Goal: Transaction & Acquisition: Purchase product/service

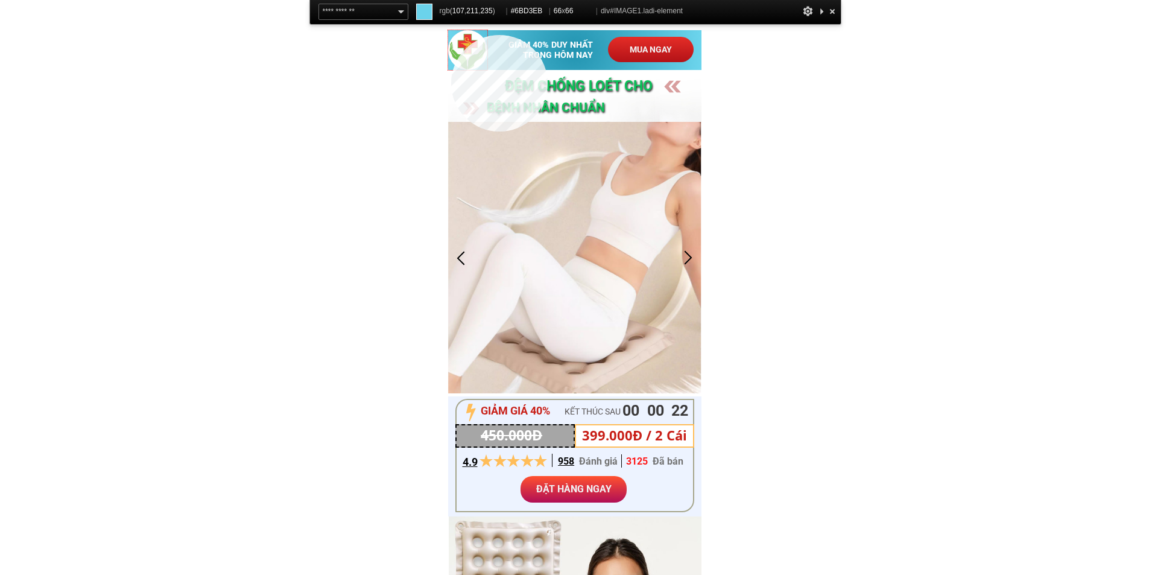
click at [451, 35] on div at bounding box center [468, 50] width 40 height 40
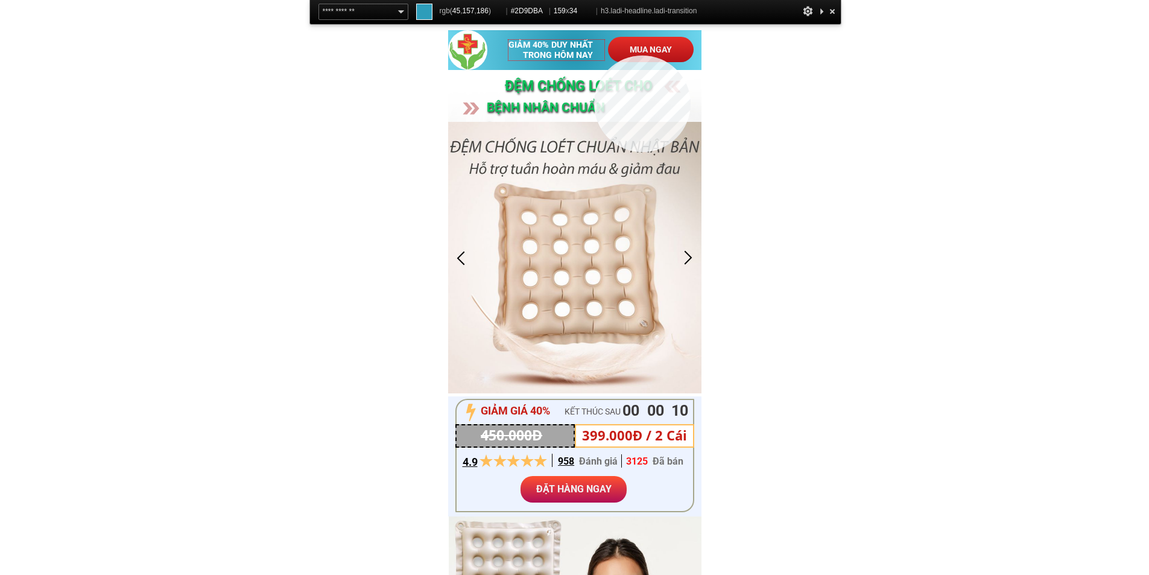
click at [594, 56] on h3 "GIẢM 40% DUY NHẤT TRONG HÔM NAY" at bounding box center [557, 50] width 96 height 21
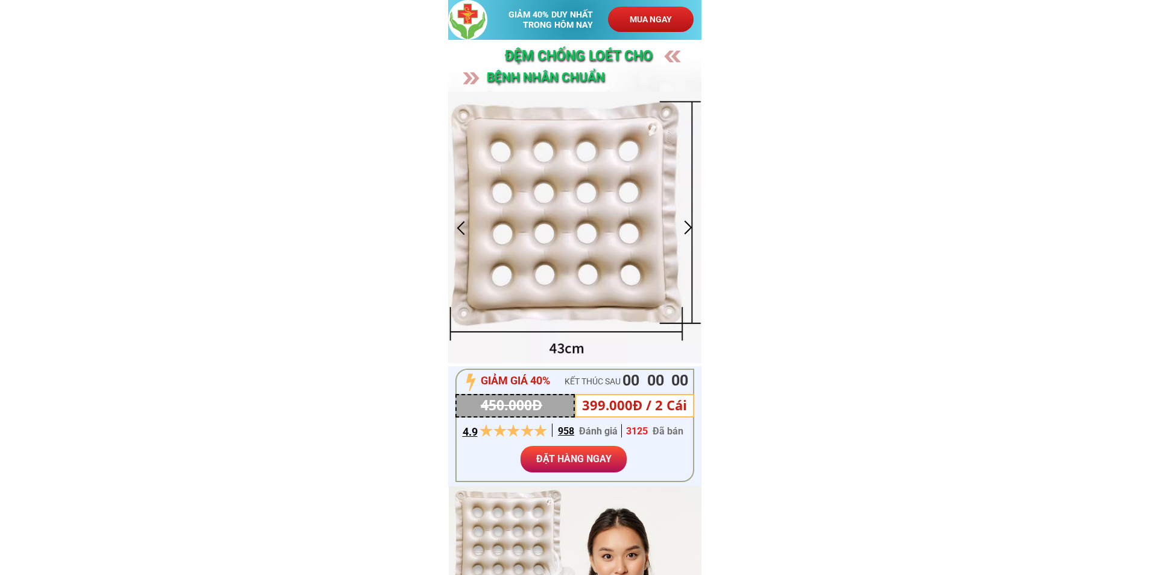
click at [690, 222] on div at bounding box center [689, 228] width 20 height 20
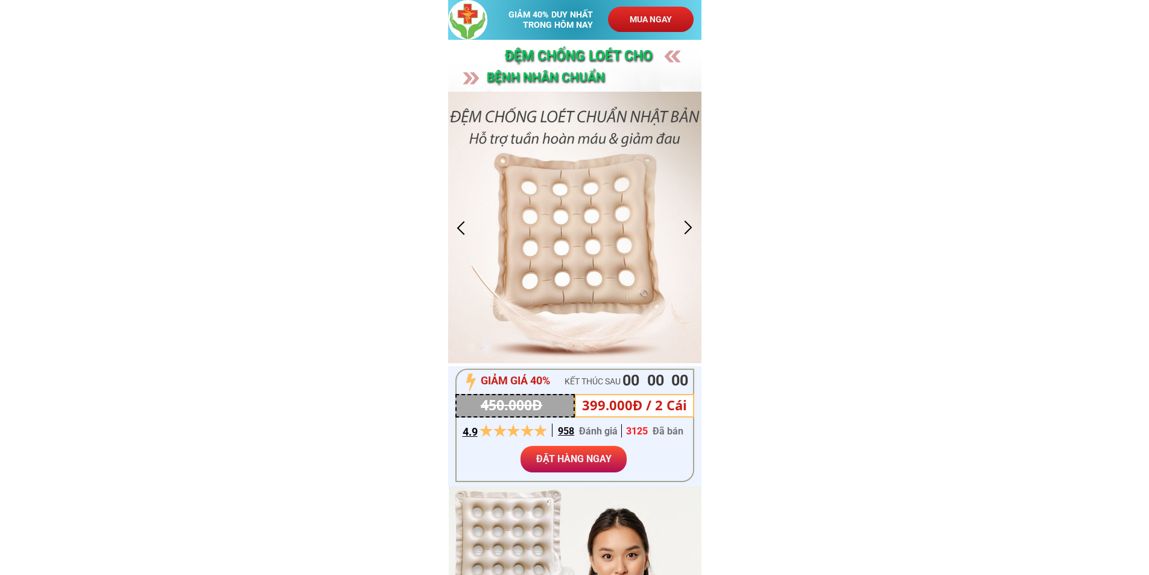
click at [690, 222] on div at bounding box center [689, 228] width 20 height 20
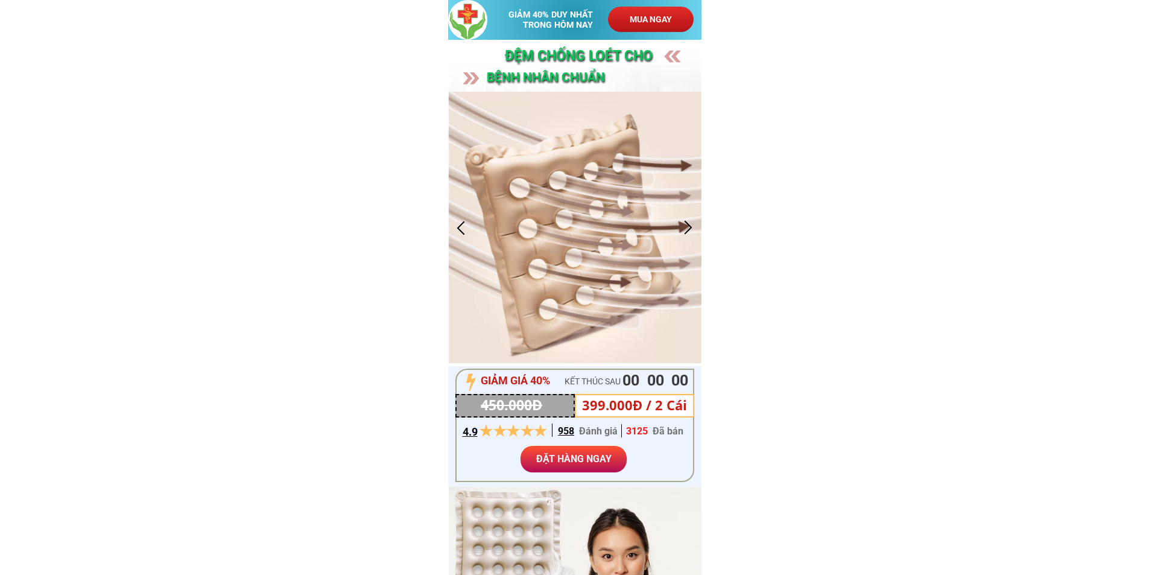
click at [690, 222] on div at bounding box center [689, 228] width 20 height 20
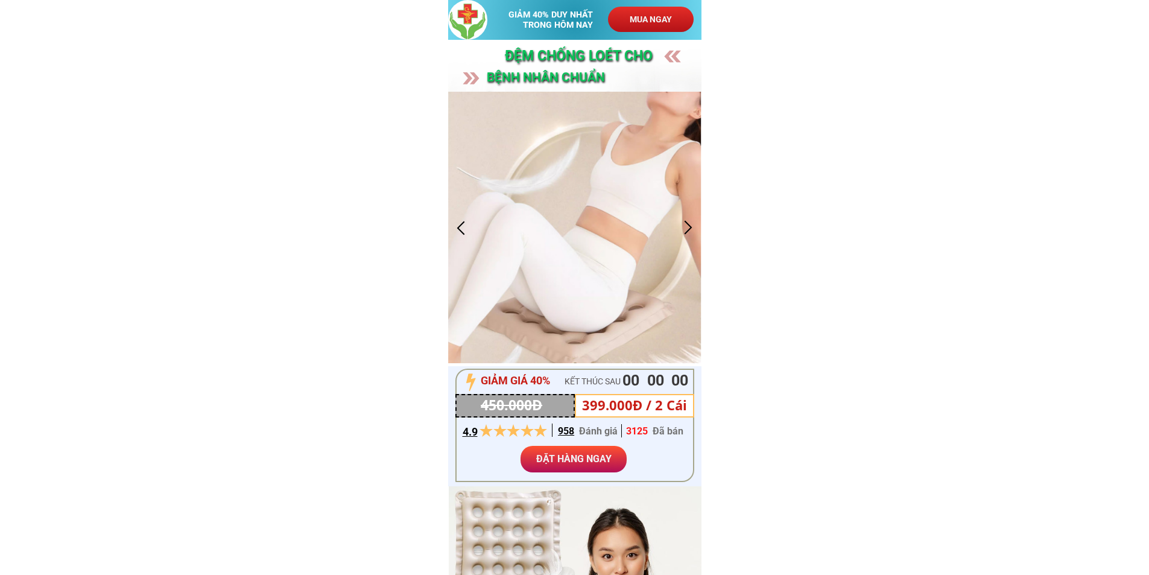
click at [690, 222] on div at bounding box center [689, 228] width 20 height 20
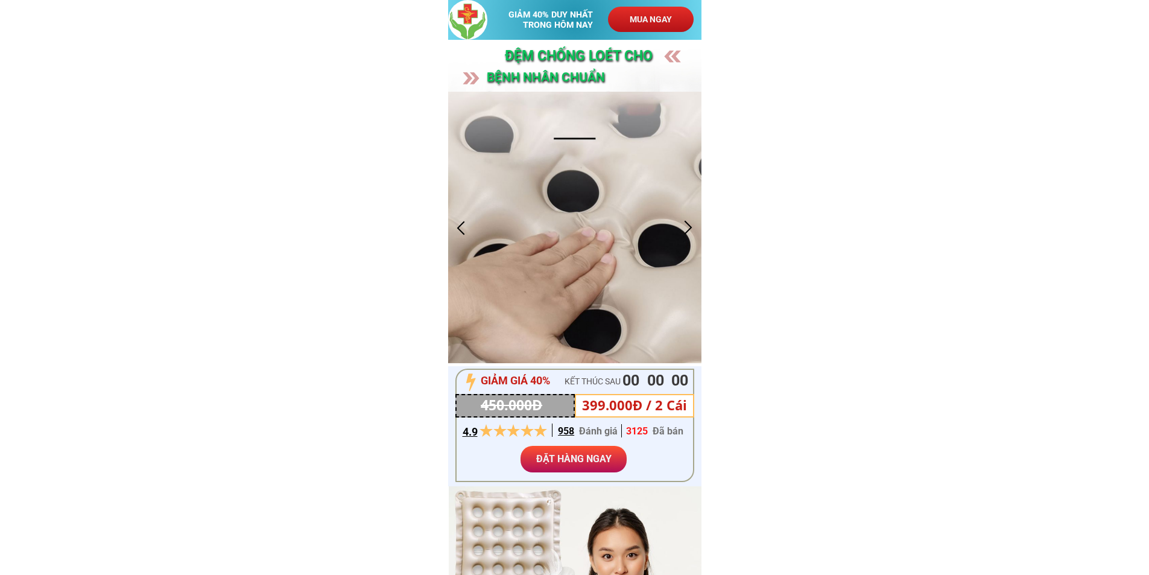
click at [690, 222] on div at bounding box center [689, 228] width 20 height 20
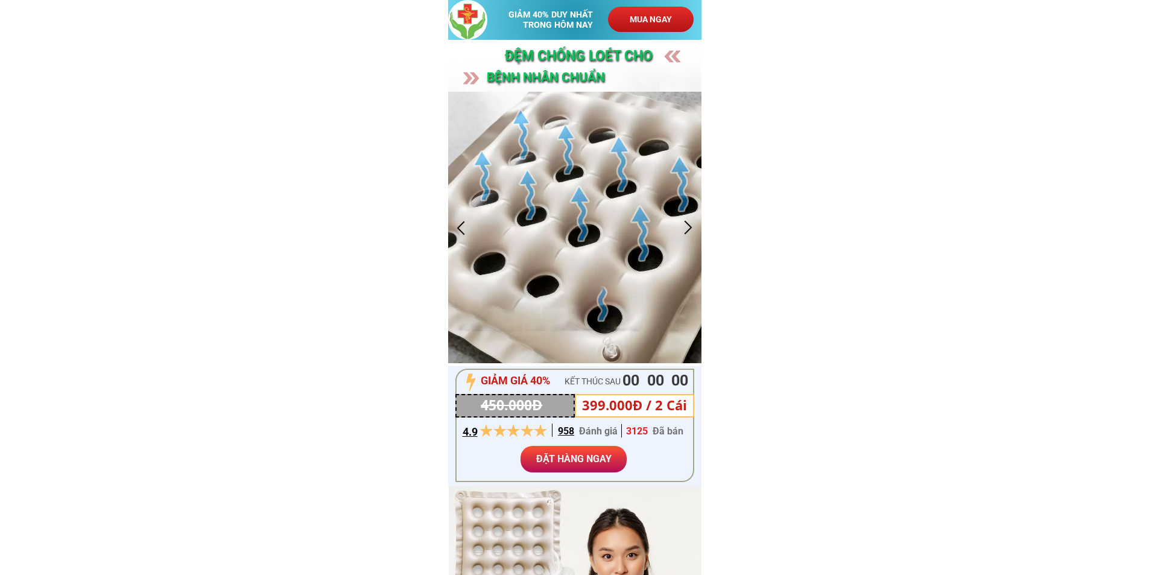
click at [690, 222] on div at bounding box center [689, 228] width 20 height 20
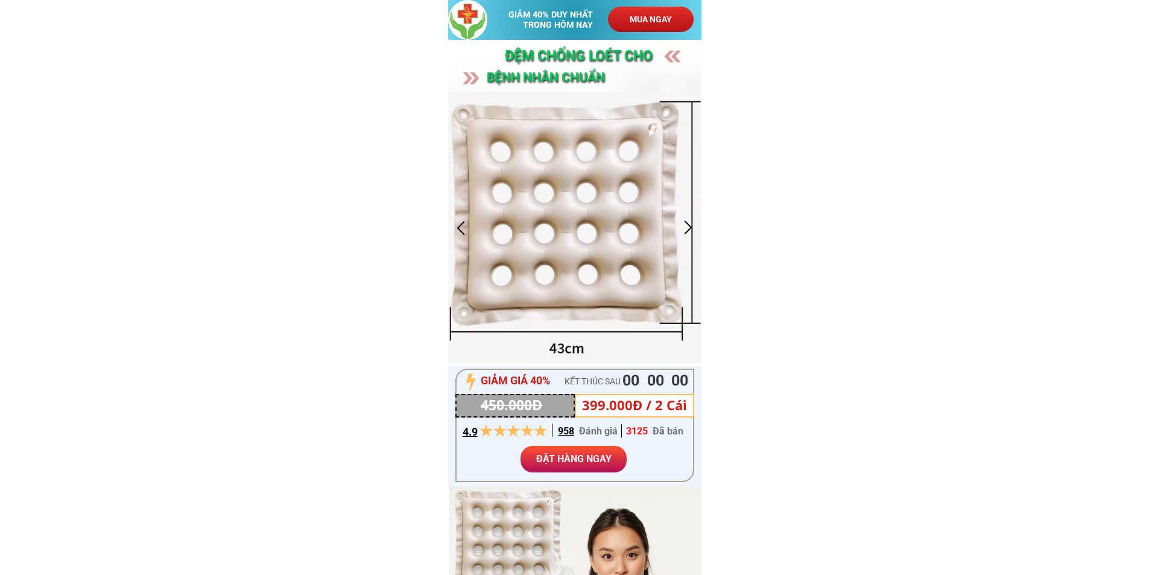
click at [530, 17] on h3 "GIẢM 40% DUY NHẤT TRONG HÔM NAY" at bounding box center [557, 20] width 96 height 21
copy h3 "GIẢM 40% DUY NHẤT TRONG HÔM NAY"
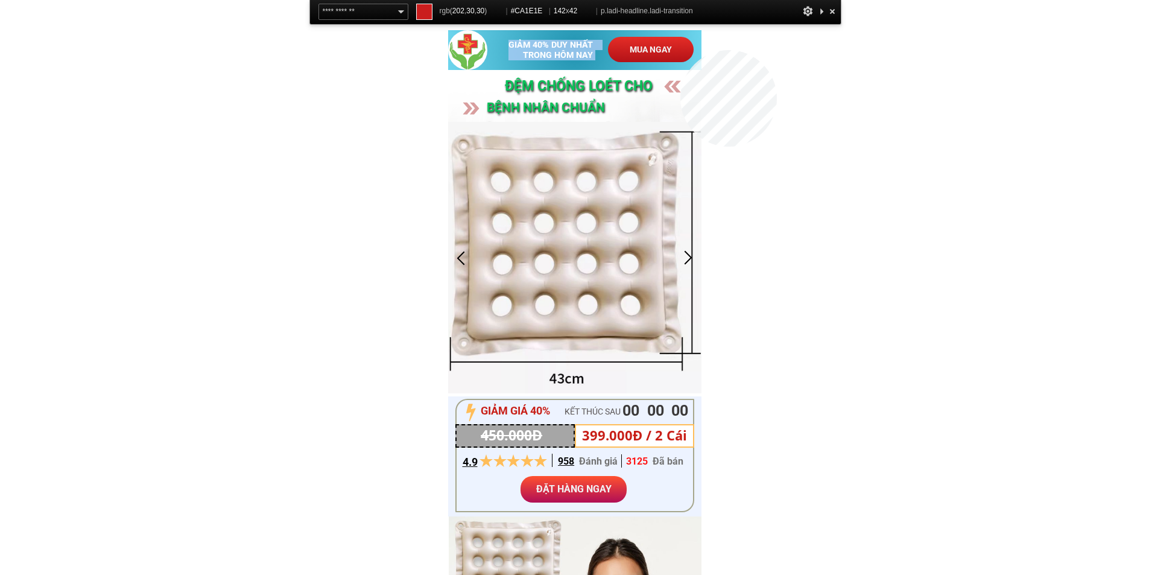
copy h3 "GIẢM 40% DUY NHẤT TRONG HÔM NAY"
click at [681, 49] on p "MUA NGAY" at bounding box center [651, 49] width 86 height 25
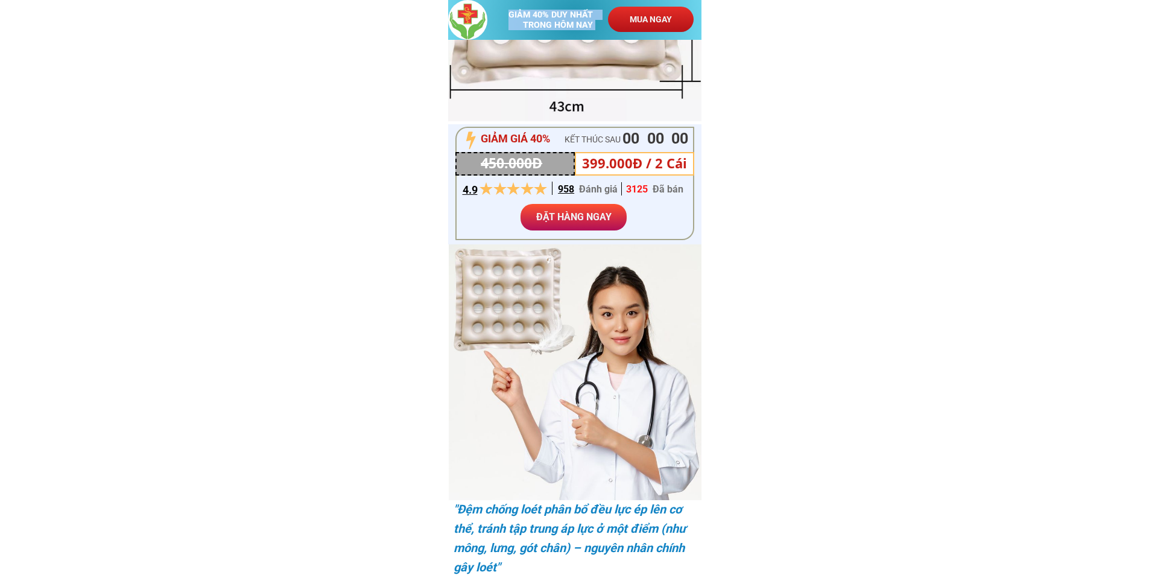
scroll to position [241, 0]
click at [498, 159] on h3 "450.000Đ" at bounding box center [517, 164] width 72 height 22
copy div "450.000Đ 399.000Đ"
click at [574, 159] on div at bounding box center [515, 165] width 119 height 24
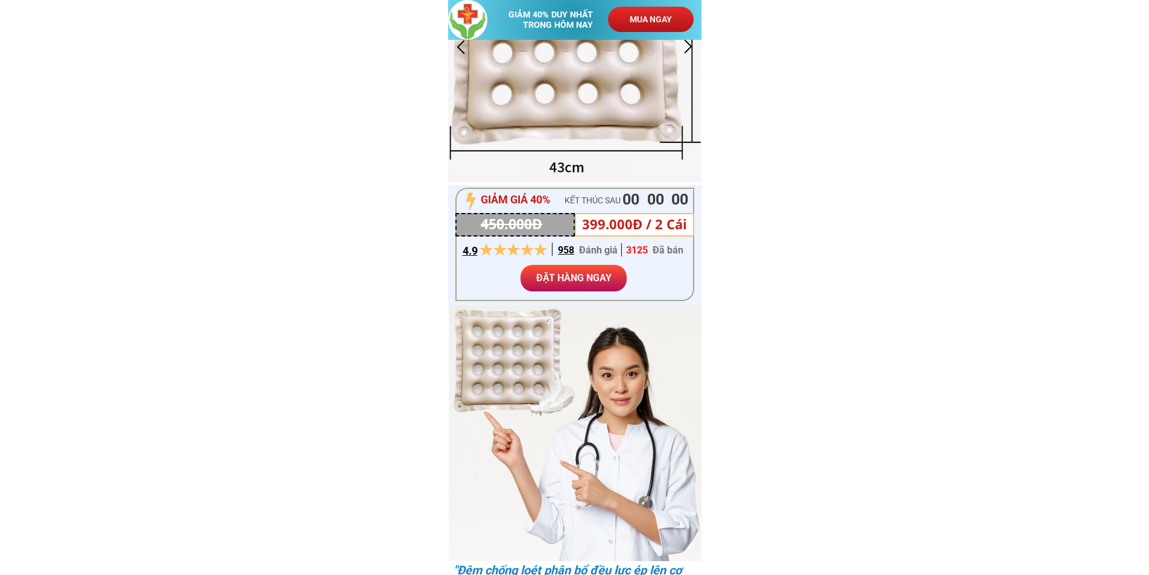
scroll to position [0, 0]
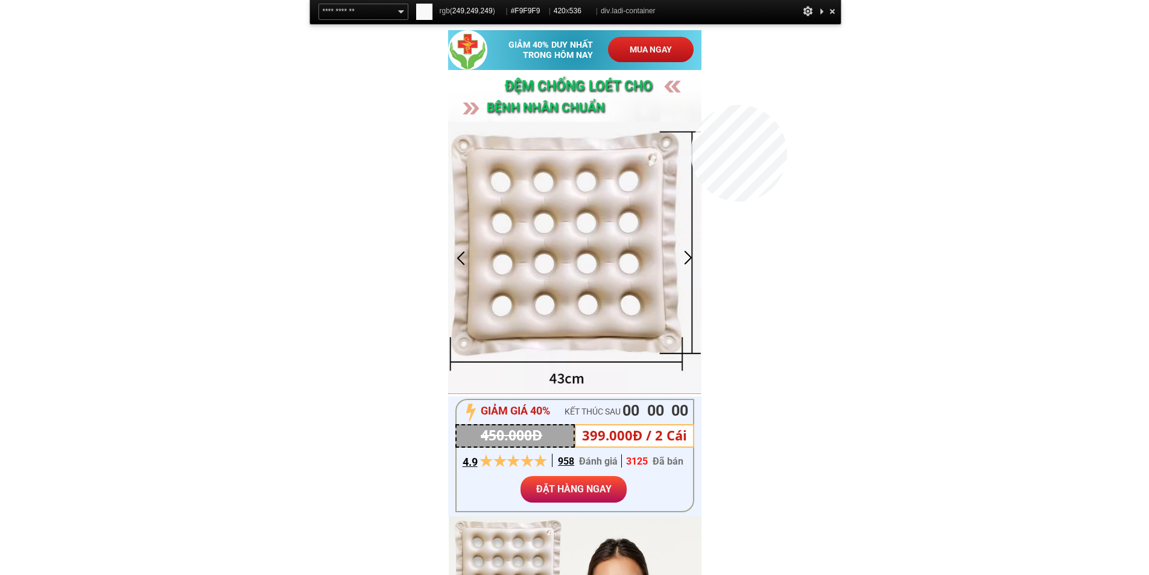
click at [691, 105] on div "ĐỆM CHỐNG Loét cho bệnh nhân CHUẨN NHẬT BẢN" at bounding box center [574, 231] width 253 height 323
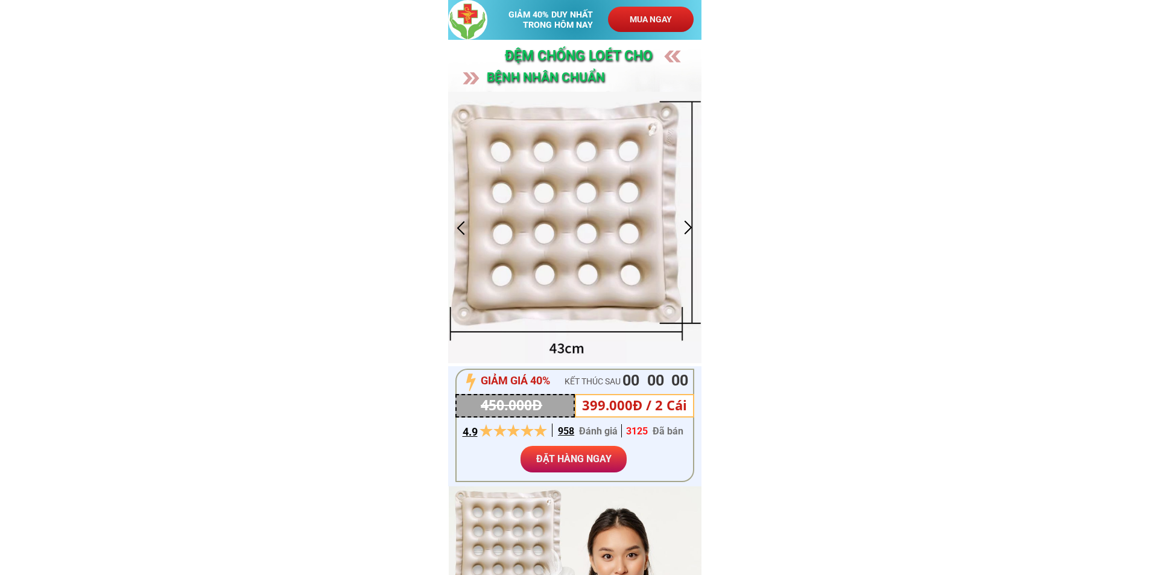
click at [548, 55] on h3 "ĐỆM CHỐNG Loét cho" at bounding box center [628, 56] width 247 height 22
copy h3 "ĐỆM CHỐNG Loét cho"
click at [566, 84] on h3 "bệnh nhân CHUẨN [GEOGRAPHIC_DATA]" at bounding box center [585, 88] width 197 height 40
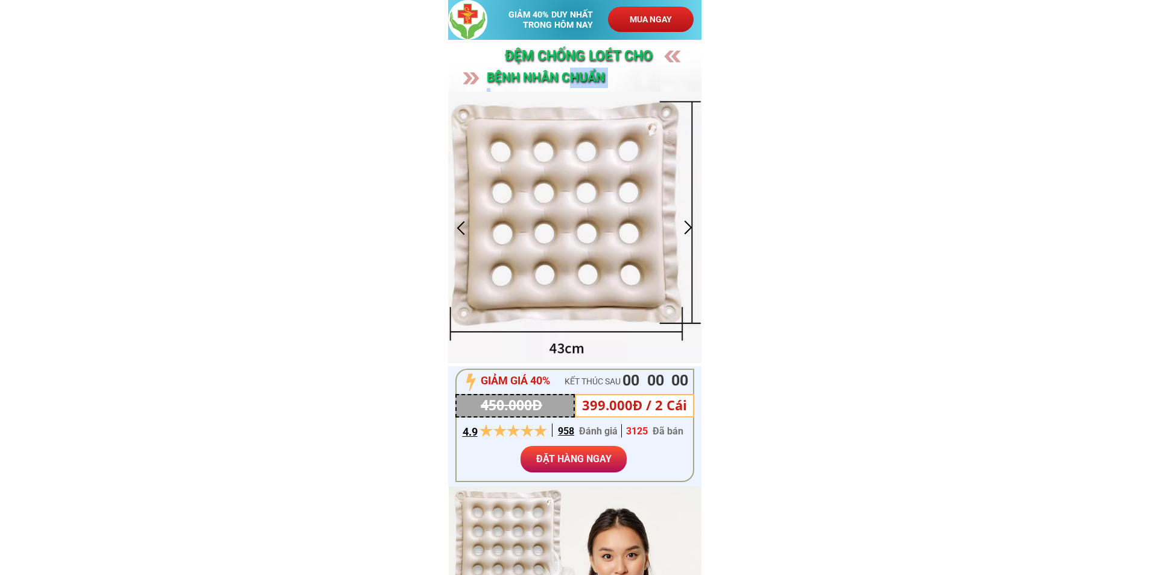
click at [566, 84] on h3 "bệnh nhân CHUẨN [GEOGRAPHIC_DATA]" at bounding box center [585, 88] width 197 height 40
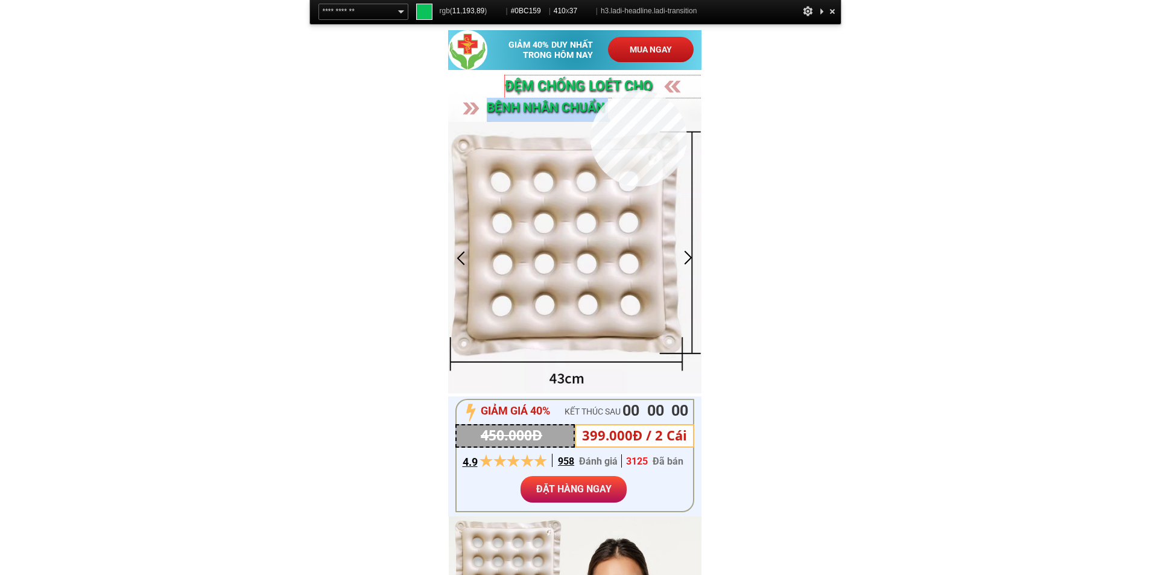
copy h3 "bệnh nhân CHUẨN [GEOGRAPHIC_DATA]"
click at [591, 90] on h3 "ĐỆM CHỐNG Loét cho" at bounding box center [628, 86] width 247 height 22
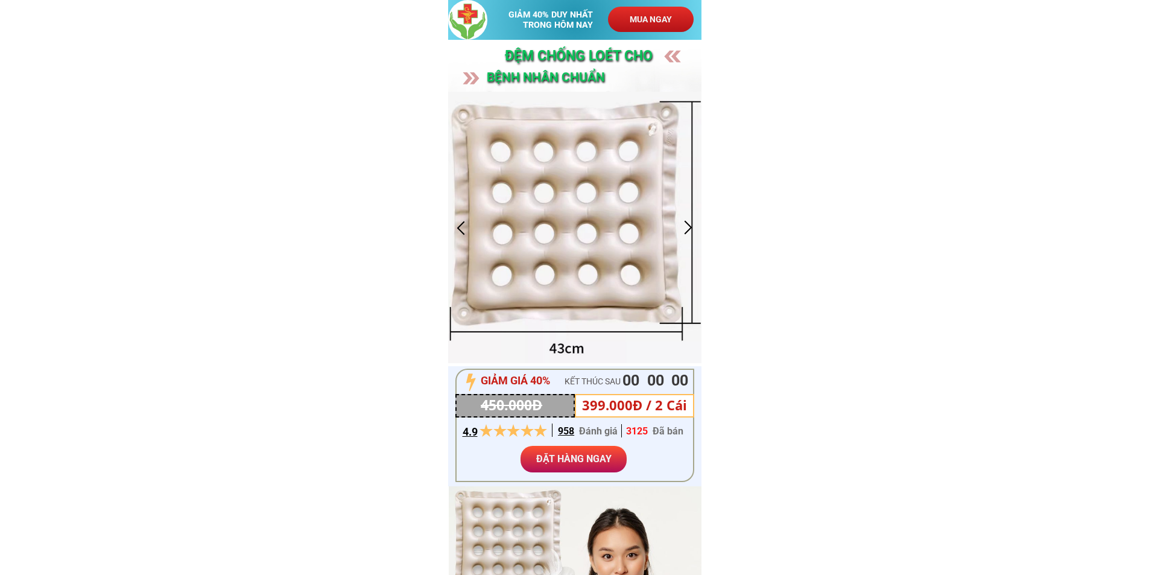
click at [555, 77] on h3 "bệnh nhân CHUẨN [GEOGRAPHIC_DATA]" at bounding box center [585, 88] width 197 height 40
copy h3 "bệnh nhân CHUẨN [GEOGRAPHIC_DATA]"
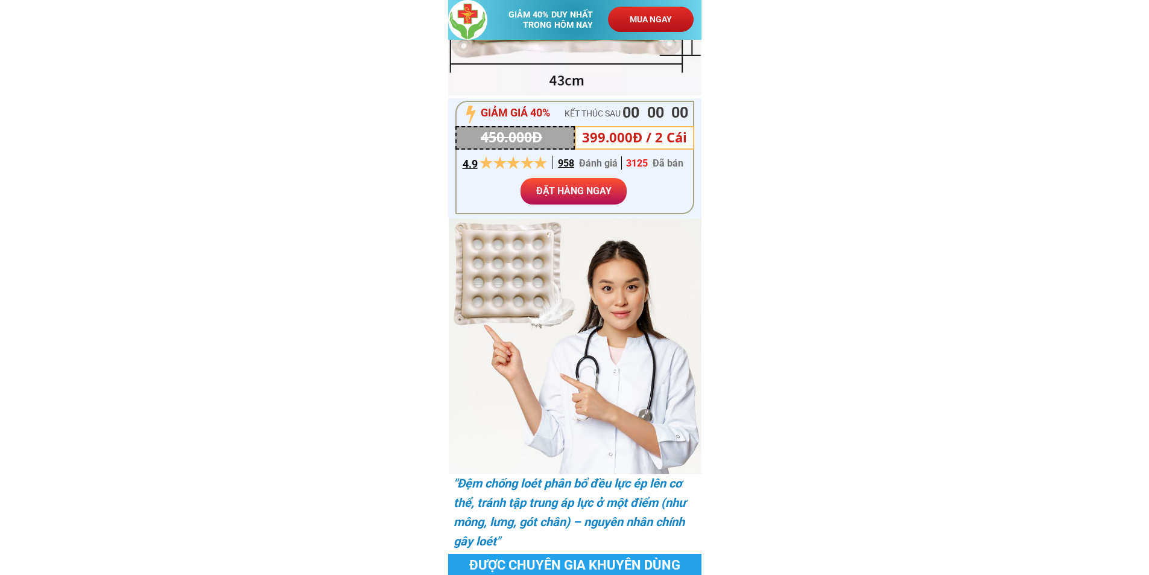
scroll to position [241, 0]
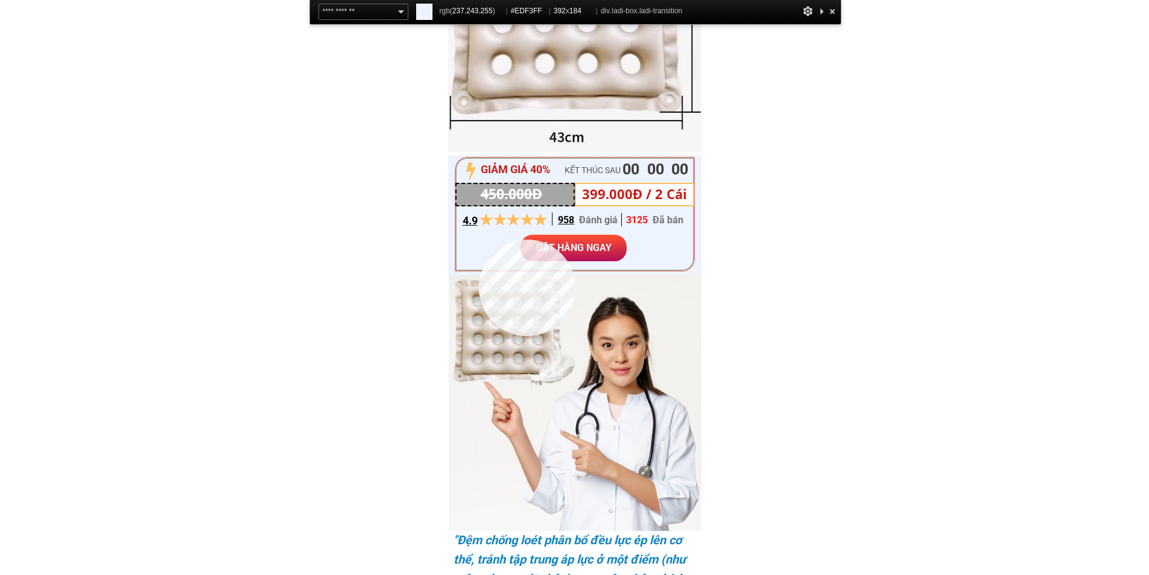
click at [479, 240] on div at bounding box center [575, 213] width 239 height 113
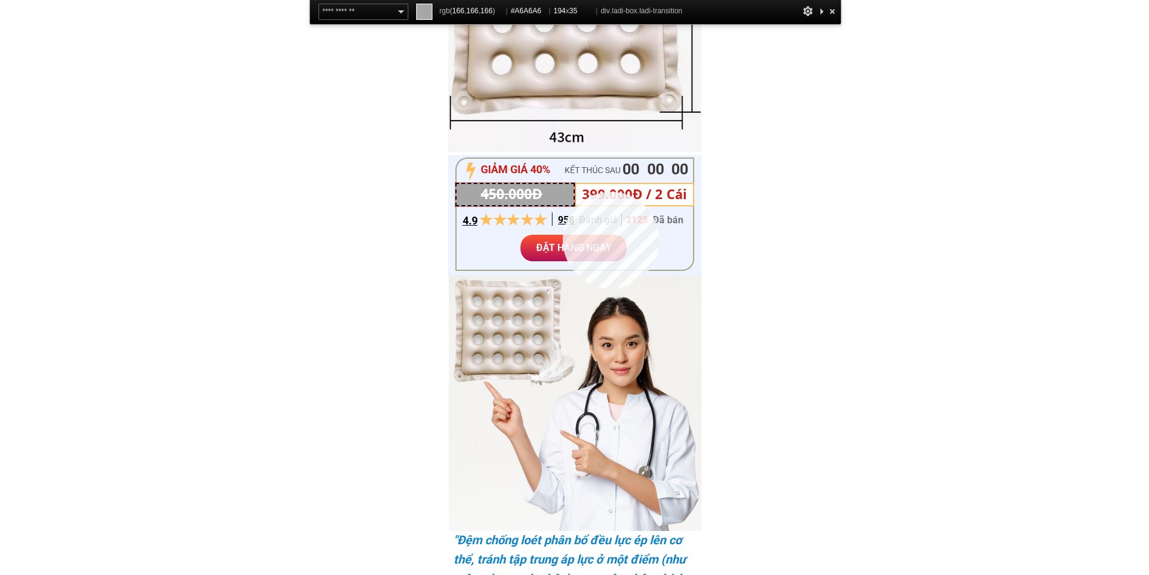
click at [563, 192] on div at bounding box center [515, 195] width 119 height 24
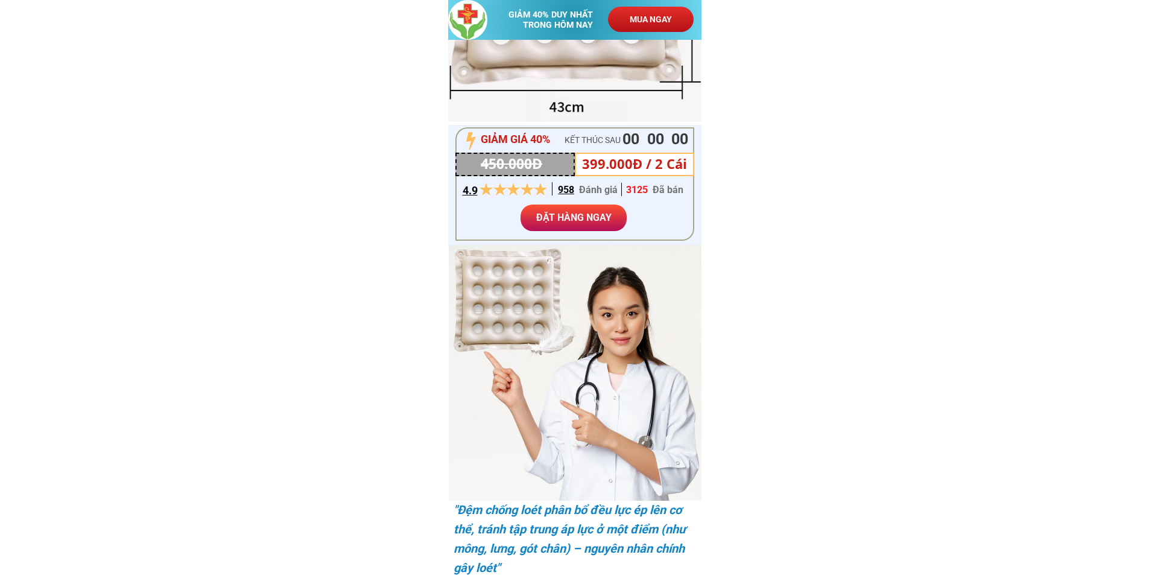
click at [615, 161] on h3 "399.000Đ / 2 Cái" at bounding box center [640, 163] width 116 height 21
copy h3 "399.000Đ / 2 Cái"
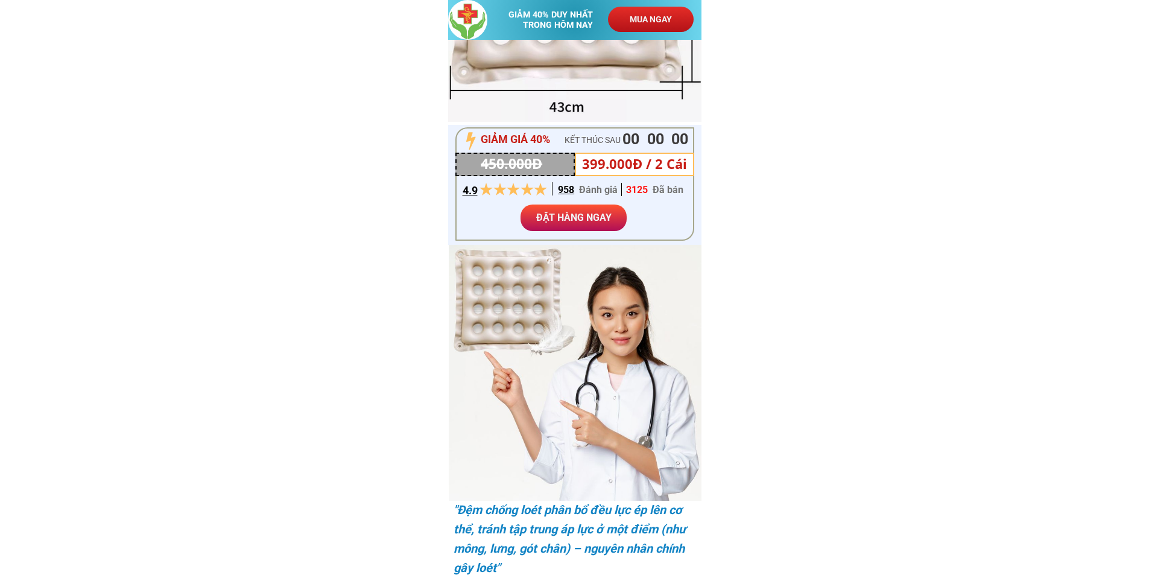
click at [589, 139] on h3 "KẾT THÚC SAU" at bounding box center [605, 139] width 81 height 13
copy div "KẾT THÚC SAU 00"
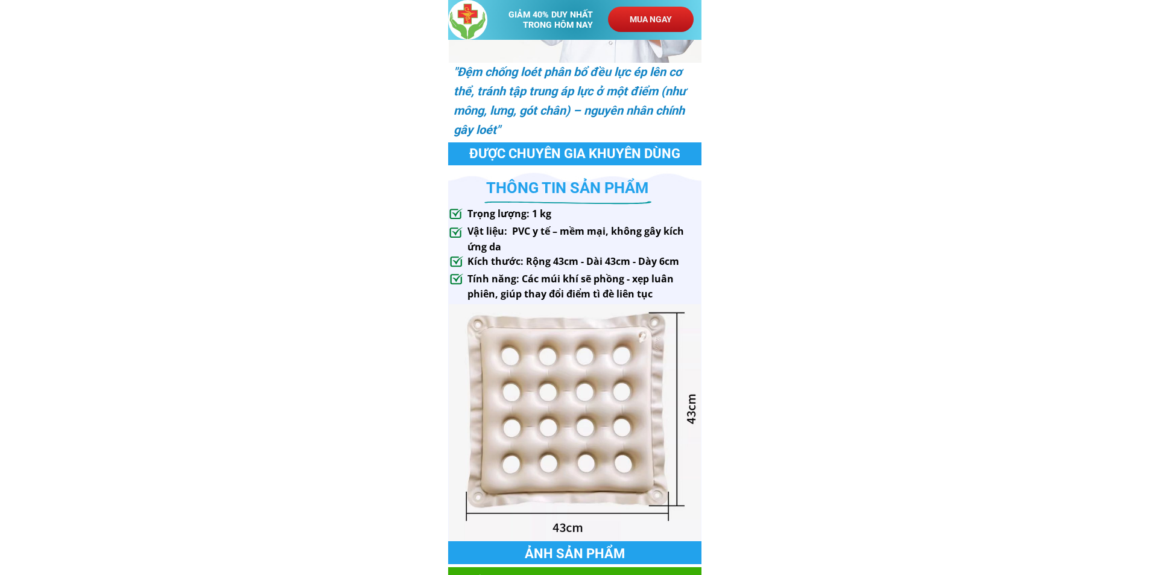
scroll to position [603, 0]
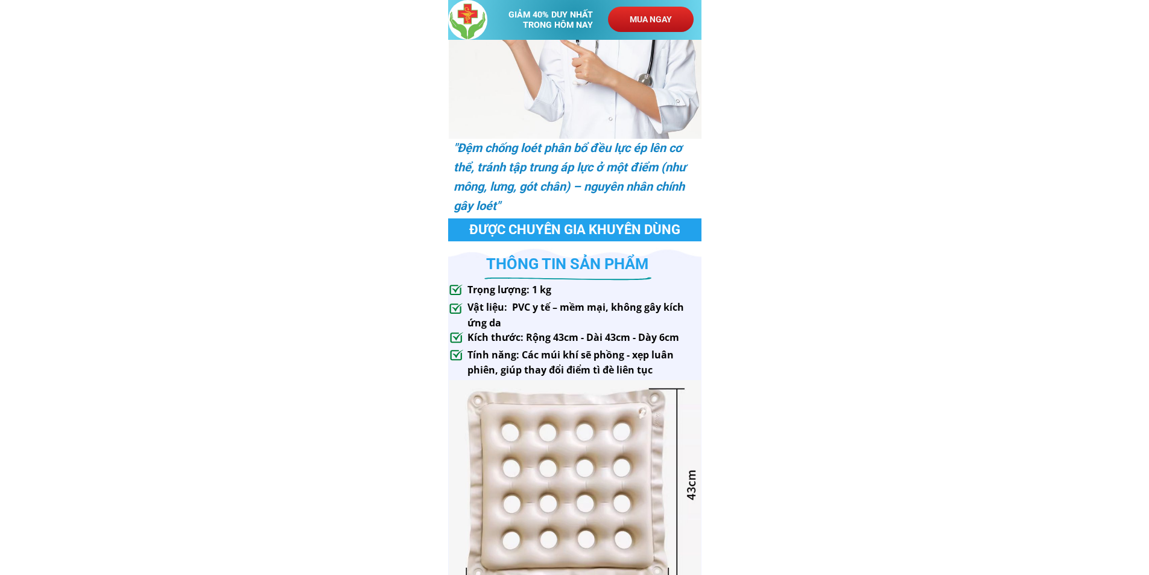
click at [530, 171] on h3 ""Đệm chống loét phân bổ đều lực ép lên cơ thể, tránh tập trung áp lực ở một điể…" at bounding box center [574, 176] width 240 height 77
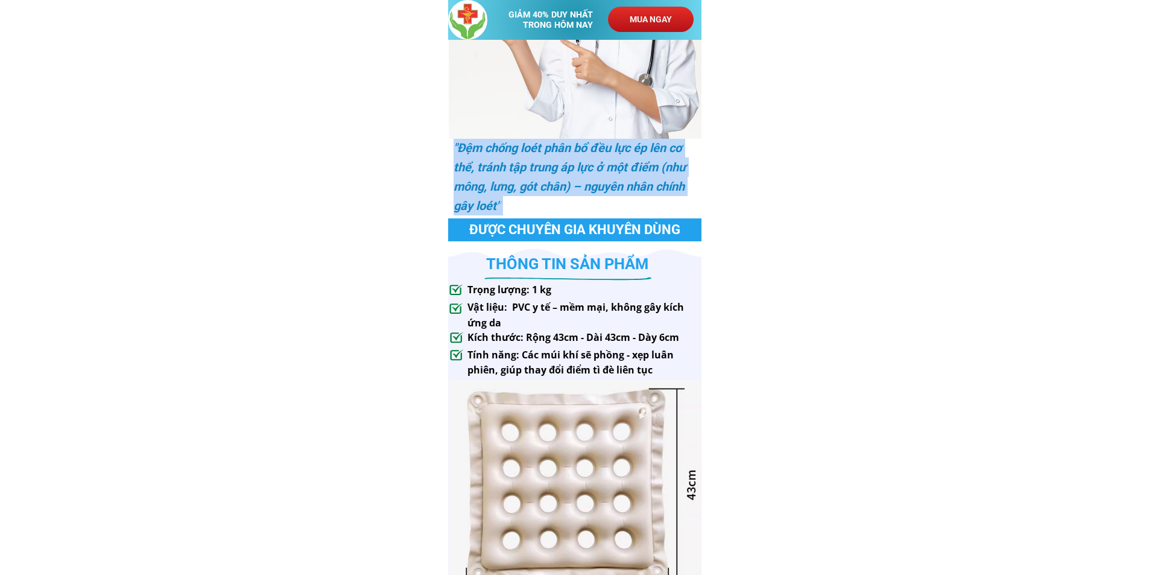
click at [530, 171] on h3 ""Đệm chống loét phân bổ đều lực ép lên cơ thể, tránh tập trung áp lực ở một điể…" at bounding box center [574, 176] width 240 height 77
copy h3 ""Đệm chống loét phân bổ đều lực ép lên cơ thể, tránh tập trung áp lực ở một điể…"
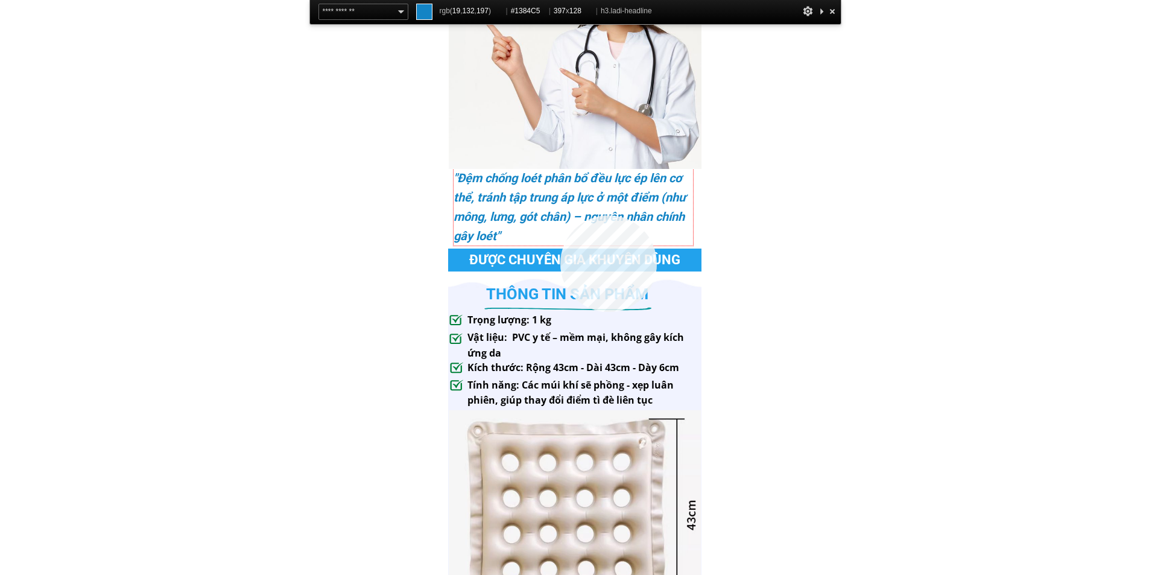
click at [561, 215] on h3 ""Đệm chống loét phân bổ đều lực ép lên cơ thể, tránh tập trung áp lực ở một điể…" at bounding box center [574, 206] width 240 height 77
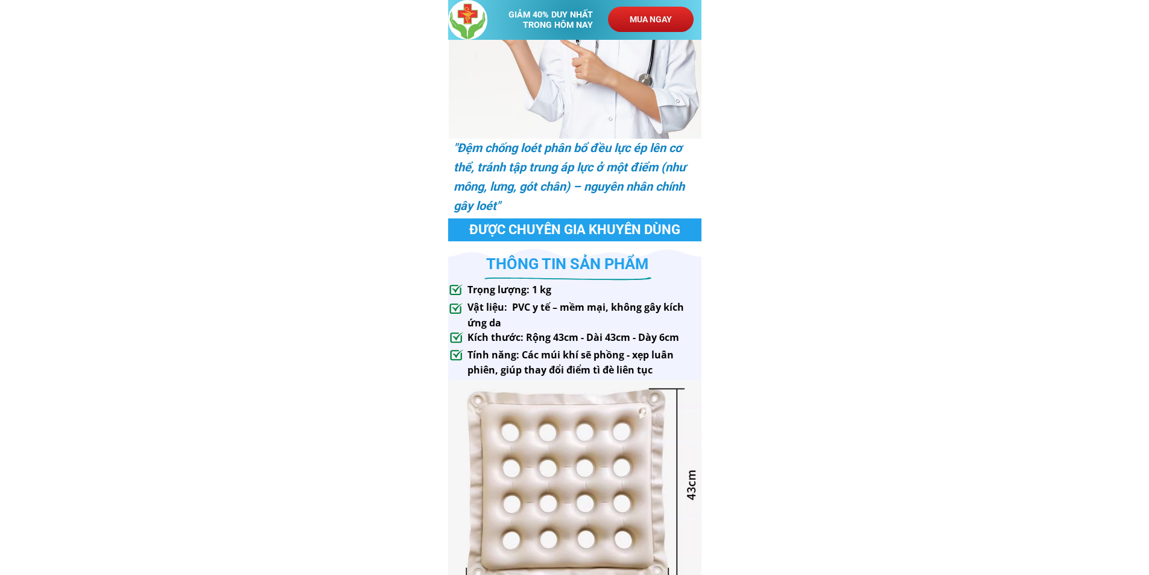
click at [572, 222] on h3 "Được chuyên gia khuyên dùng" at bounding box center [575, 230] width 226 height 16
copy h3 "Được chuyên gia khuyên dùng"
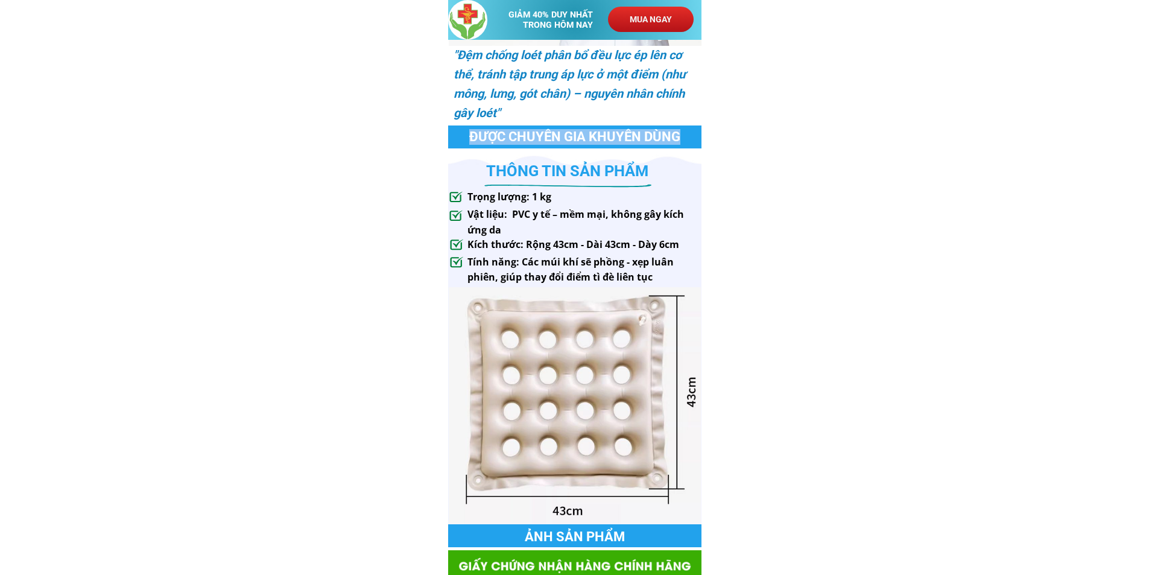
scroll to position [724, 0]
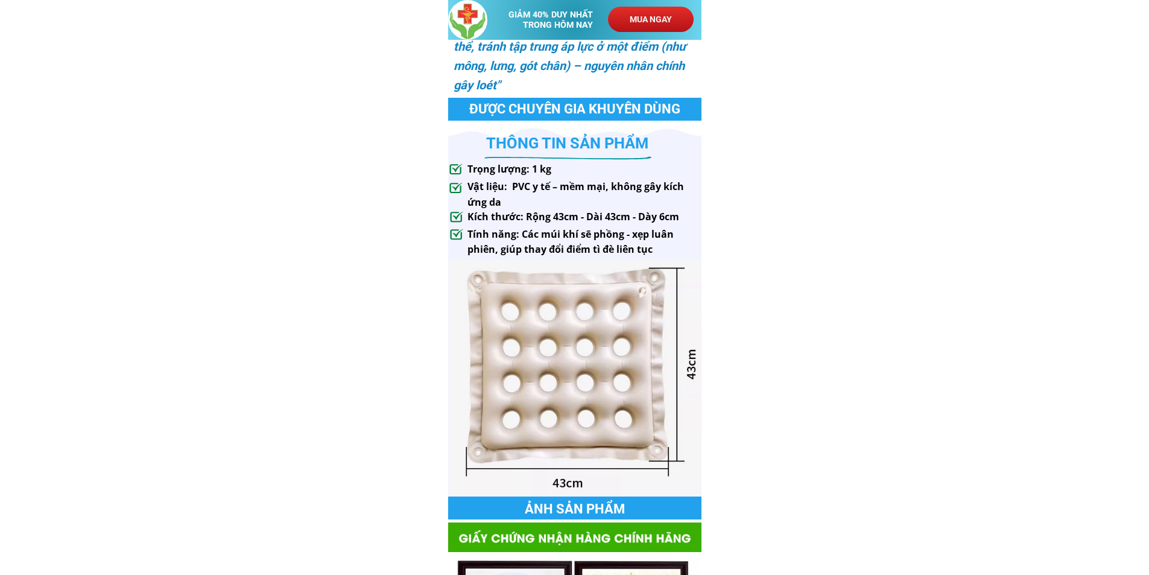
click at [579, 145] on div at bounding box center [569, 158] width 196 height 54
click at [567, 143] on div at bounding box center [569, 158] width 196 height 54
drag, startPoint x: 513, startPoint y: 143, endPoint x: 493, endPoint y: 144, distance: 19.9
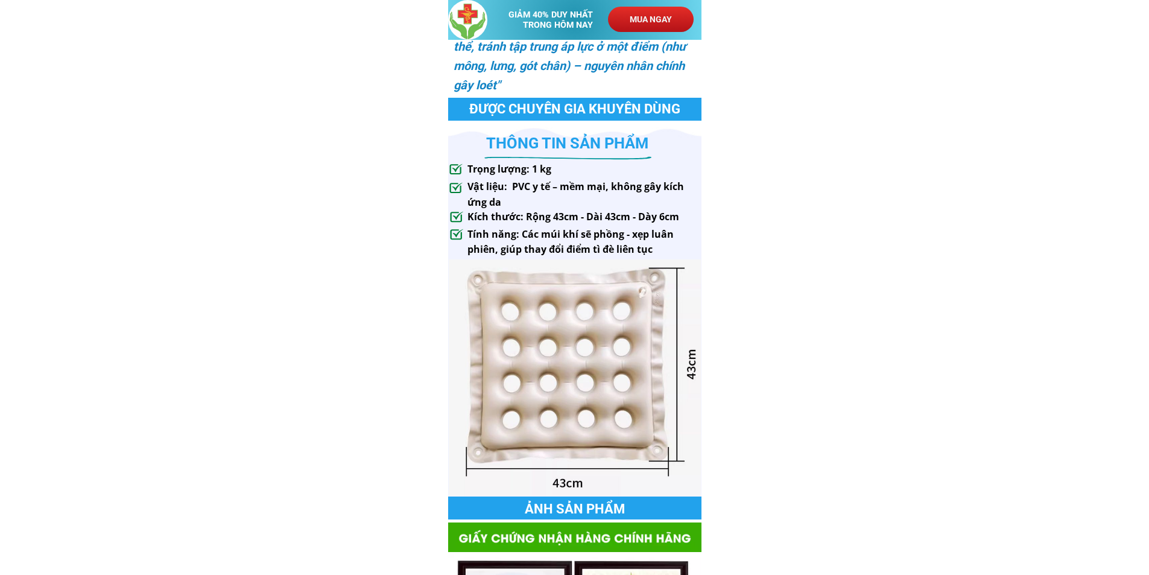
click at [512, 143] on div at bounding box center [569, 158] width 196 height 54
drag, startPoint x: 493, startPoint y: 144, endPoint x: 603, endPoint y: 158, distance: 110.7
click at [603, 158] on div at bounding box center [569, 158] width 196 height 54
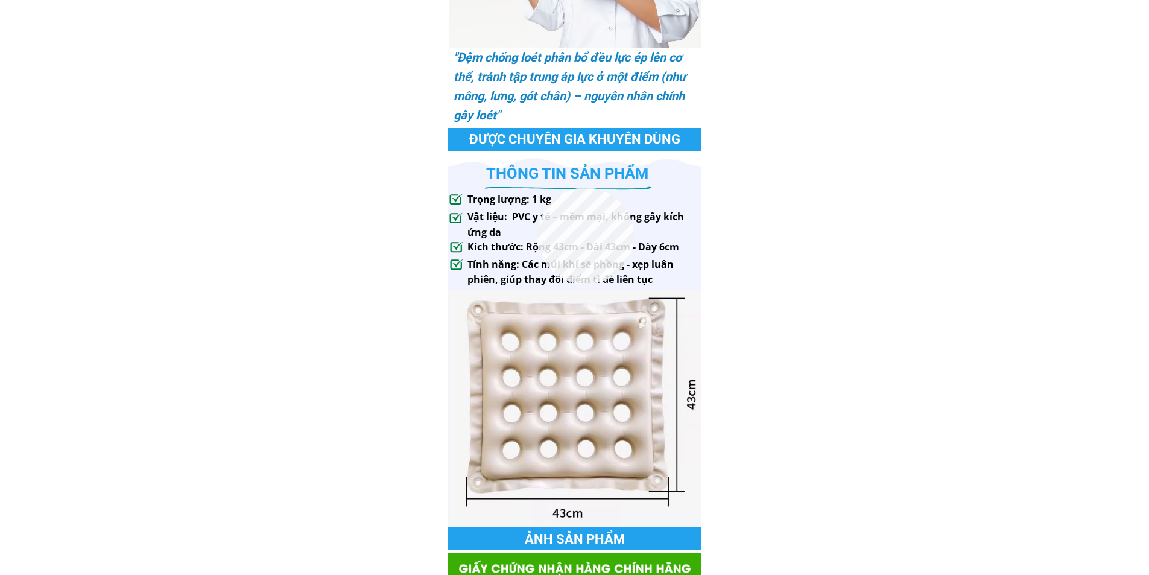
click at [538, 188] on div at bounding box center [569, 188] width 196 height 54
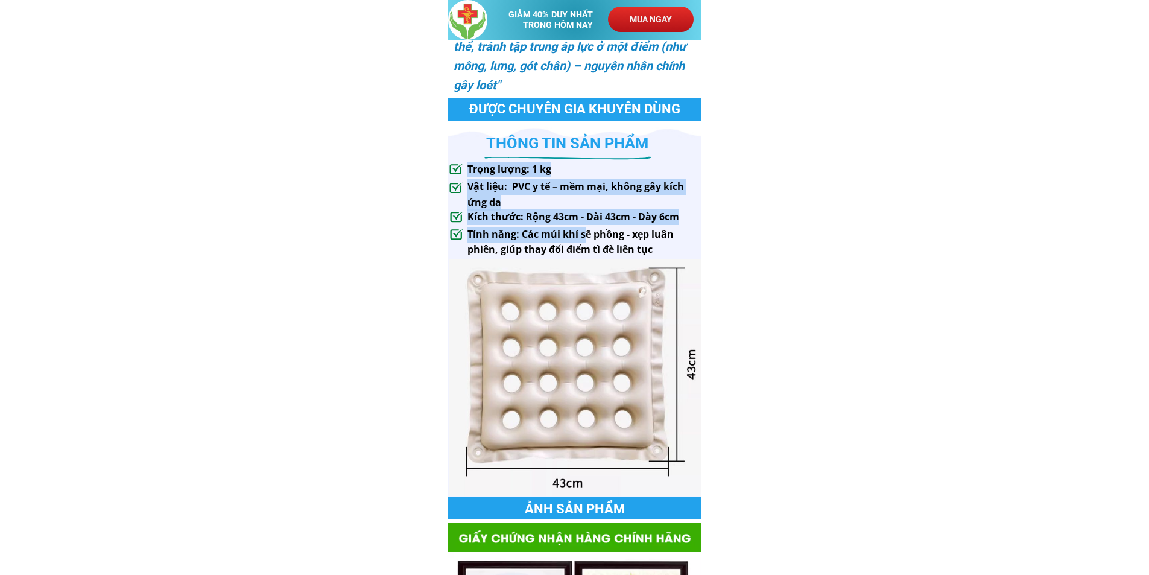
drag, startPoint x: 469, startPoint y: 171, endPoint x: 583, endPoint y: 241, distance: 133.8
click at [583, 241] on div ""Đệm chống loét phân bổ đều lực ép lên cơ thể, tránh tập trung áp lực ở một điể…" at bounding box center [574, 140] width 253 height 757
click at [457, 227] on div "Kích thước: Rộng 43cm - Dài 43cm - Dày 6cm Tính năng: Các múi khí sẽ phồng - xẹ…" at bounding box center [576, 233] width 252 height 48
drag, startPoint x: 651, startPoint y: 252, endPoint x: 463, endPoint y: 173, distance: 203.9
click at [463, 173] on div ""Đệm chống loét phân bổ đều lực ép lên cơ thể, tránh tập trung áp lực ở một điể…" at bounding box center [574, 140] width 253 height 757
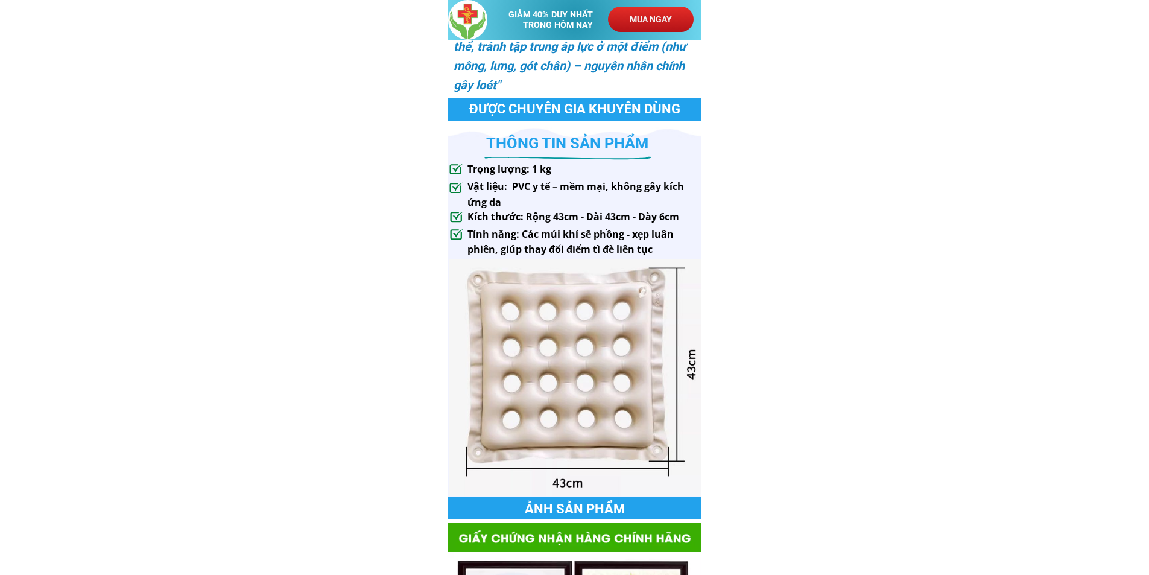
click at [505, 164] on h3 "Trọng lượng: 1 kg" at bounding box center [515, 170] width 94 height 16
click at [493, 192] on h3 "Vật liệu: PVC y tế – mềm mại, không gây kích ứng da" at bounding box center [613, 194] width 291 height 31
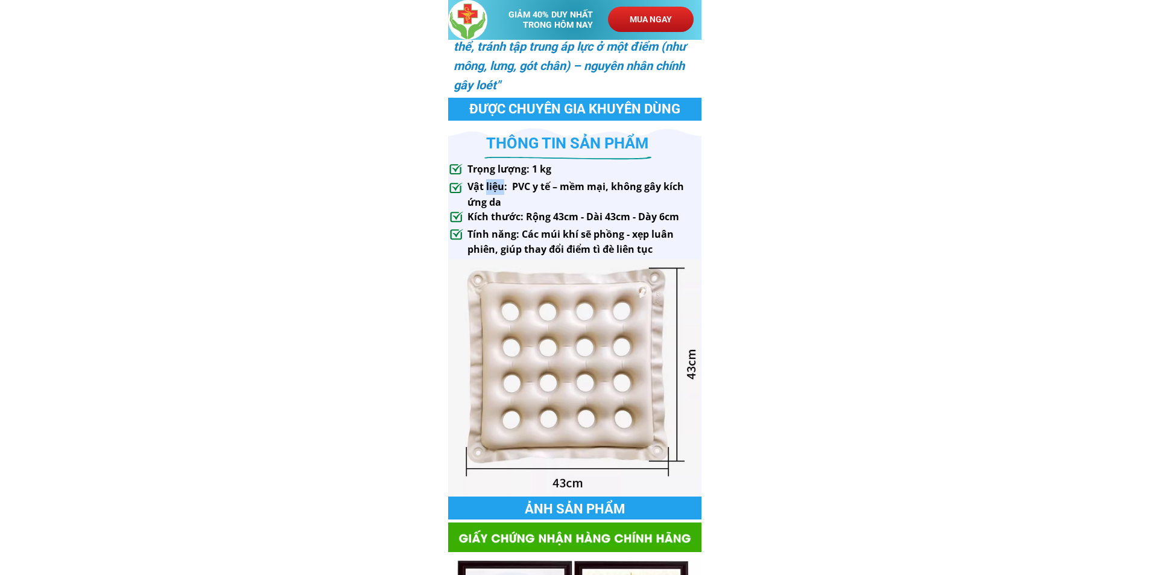
click at [493, 192] on h3 "Vật liệu: PVC y tế – mềm mại, không gây kích ứng da" at bounding box center [613, 194] width 291 height 31
click at [478, 187] on h3 "Vật liệu: PVC y tế – mềm mại, không gây kích ứng da" at bounding box center [613, 194] width 291 height 31
drag, startPoint x: 468, startPoint y: 186, endPoint x: 507, endPoint y: 201, distance: 41.2
click at [507, 201] on h3 "Vật liệu: PVC y tế – mềm mại, không gây kích ứng da" at bounding box center [613, 194] width 291 height 31
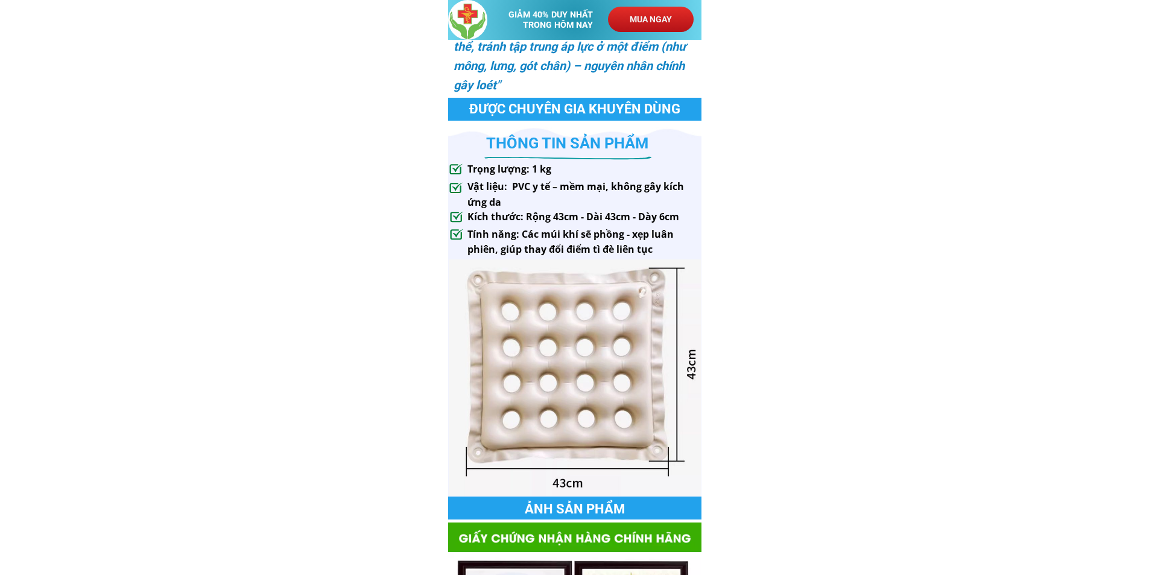
click at [501, 225] on div "Kích thước: Rộng 43cm - Dài 43cm - Dày 6cm Tính năng: Các múi khí sẽ phồng - xẹ…" at bounding box center [576, 233] width 252 height 48
click at [501, 221] on h3 "Kích thước: Rộng 43cm - Dài 43cm - Dày 6cm" at bounding box center [585, 217] width 234 height 16
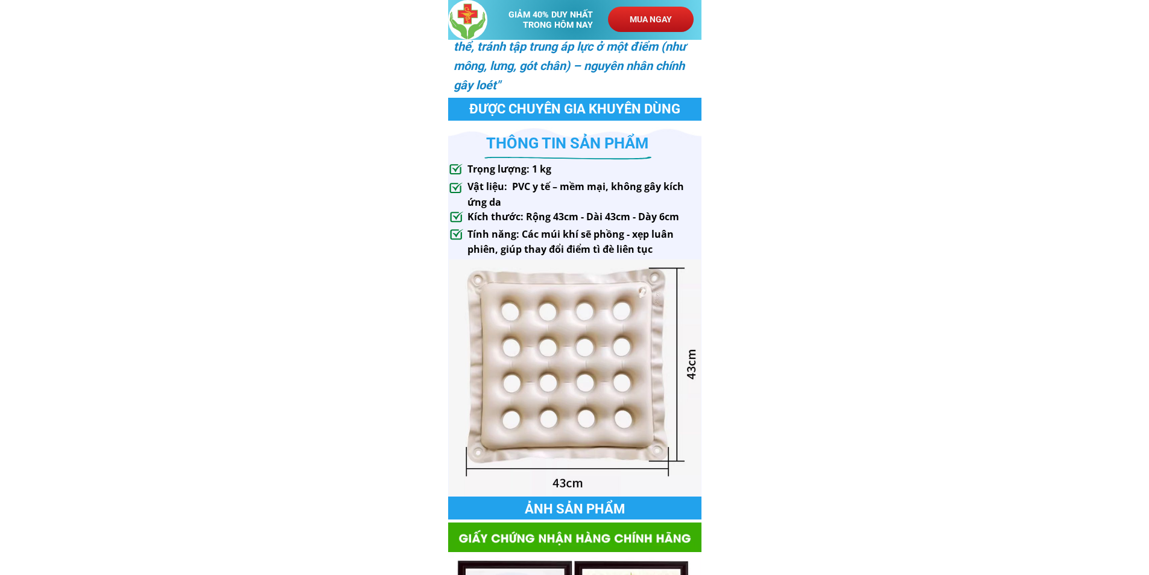
click at [528, 234] on h3 "Tính năng: Các múi khí sẽ phồng - xẹp luân phiên, giúp thay đổi điểm tì đè liên…" at bounding box center [585, 242] width 234 height 31
drag, startPoint x: 653, startPoint y: 249, endPoint x: 644, endPoint y: 250, distance: 9.1
click at [644, 250] on h3 "Tính năng: Các múi khí sẽ phồng - xẹp luân phiên, giúp thay đổi điểm tì đè liên…" at bounding box center [585, 242] width 234 height 31
drag, startPoint x: 469, startPoint y: 234, endPoint x: 655, endPoint y: 247, distance: 185.7
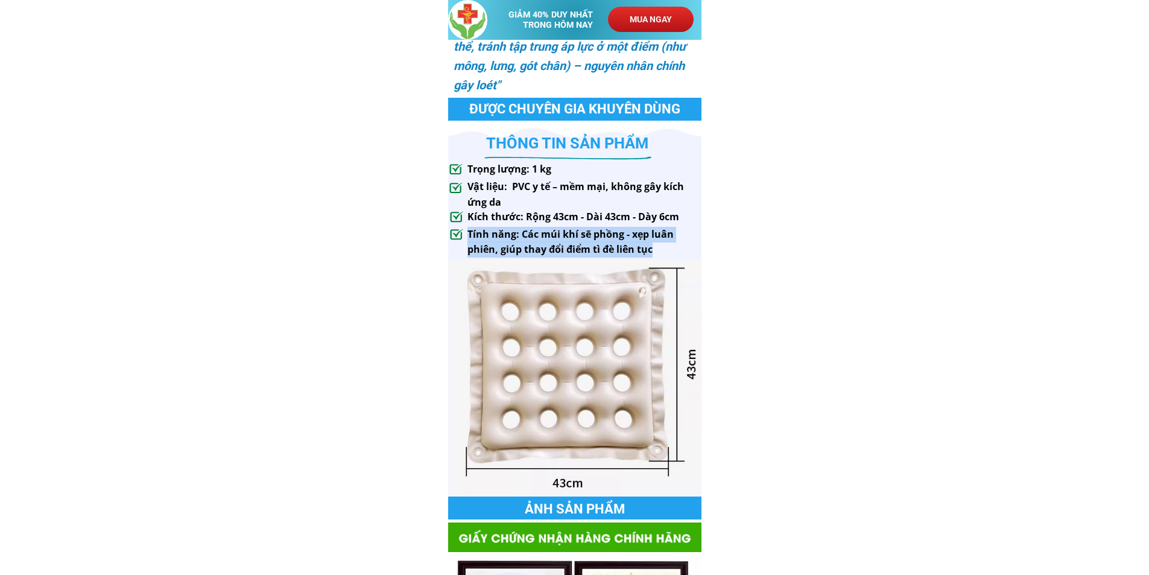
click at [655, 247] on h3 "Tính năng: Các múi khí sẽ phồng - xẹp luân phiên, giúp thay đổi điểm tì đè liên…" at bounding box center [585, 242] width 234 height 31
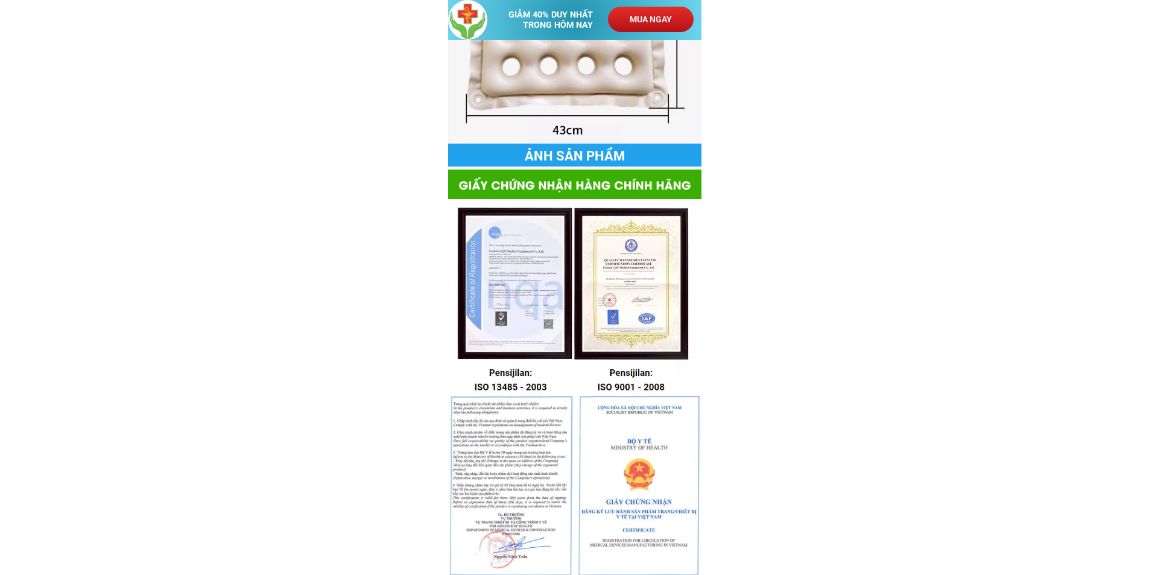
scroll to position [1086, 0]
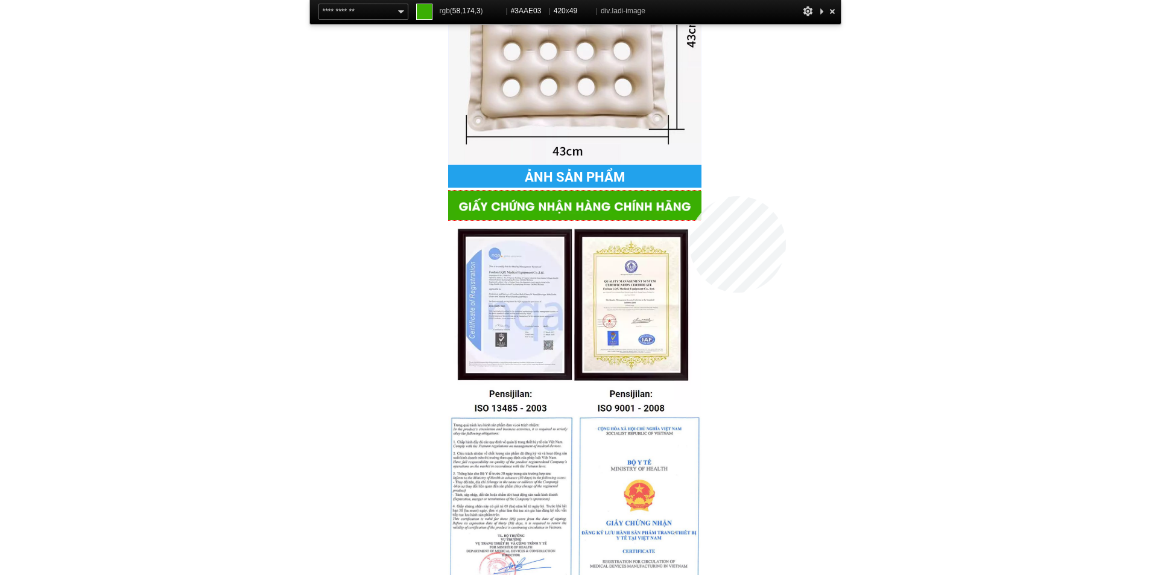
click at [690, 196] on div at bounding box center [574, 206] width 253 height 30
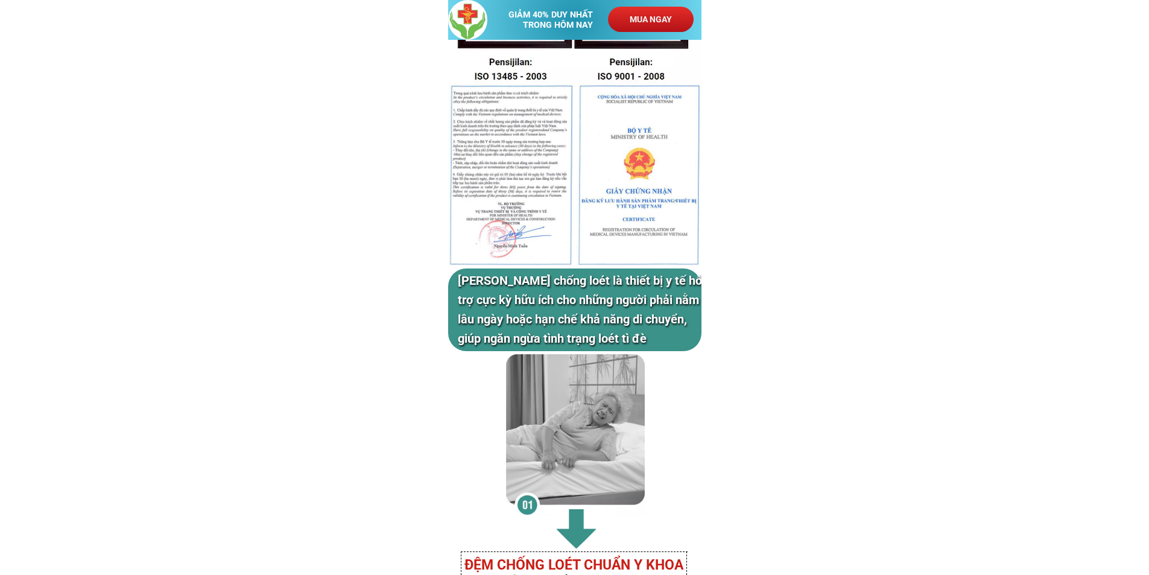
scroll to position [1509, 0]
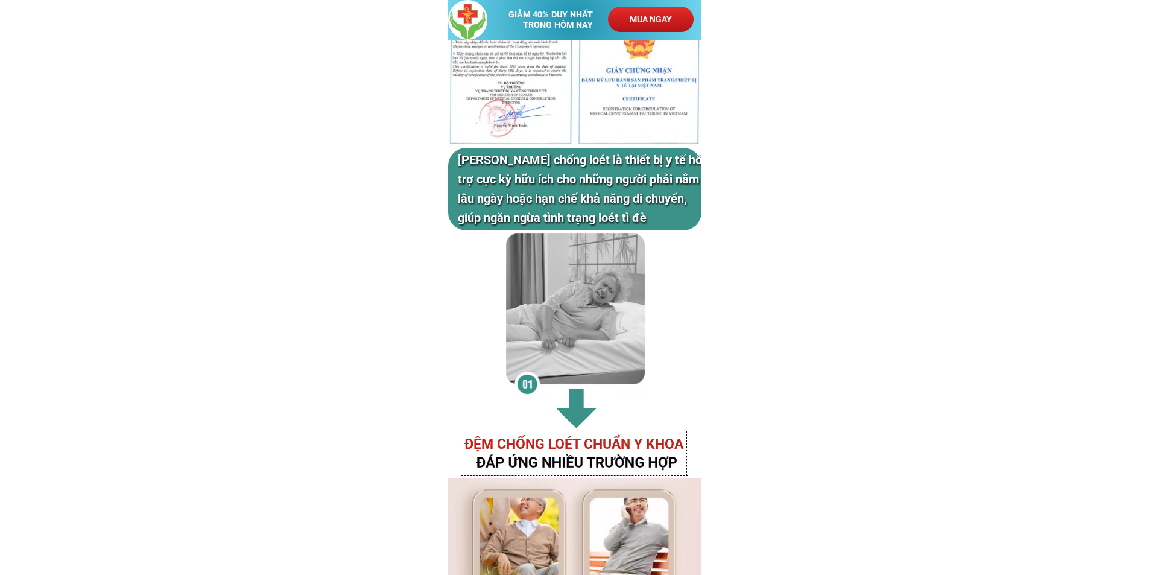
click at [510, 186] on h3 "[PERSON_NAME] chống loét là thiết bị y tế hỗ trợ cực kỳ hữu ích cho những người…" at bounding box center [584, 188] width 253 height 77
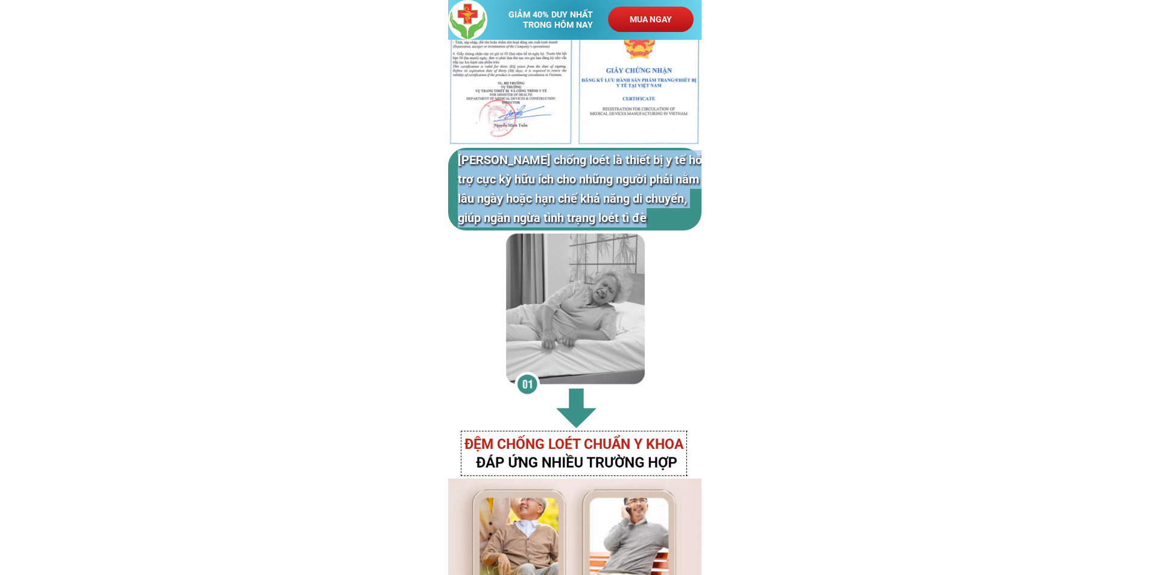
click at [510, 186] on h3 "[PERSON_NAME] chống loét là thiết bị y tế hỗ trợ cực kỳ hữu ích cho những người…" at bounding box center [584, 188] width 253 height 77
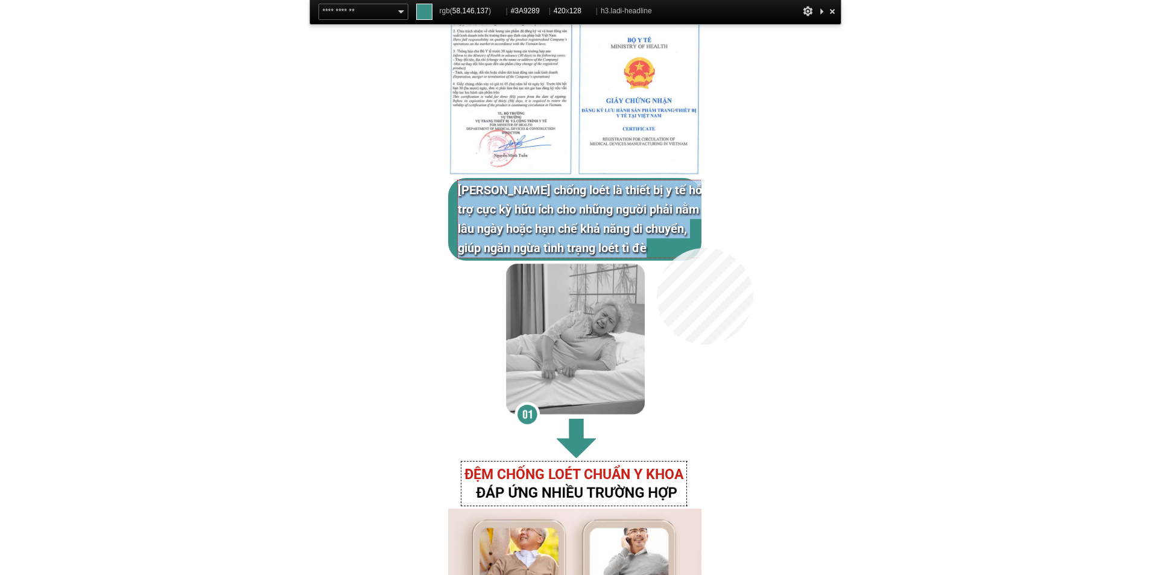
click at [657, 248] on h3 "[PERSON_NAME] chống loét là thiết bị y tế hỗ trợ cực kỳ hữu ích cho những người…" at bounding box center [584, 218] width 253 height 77
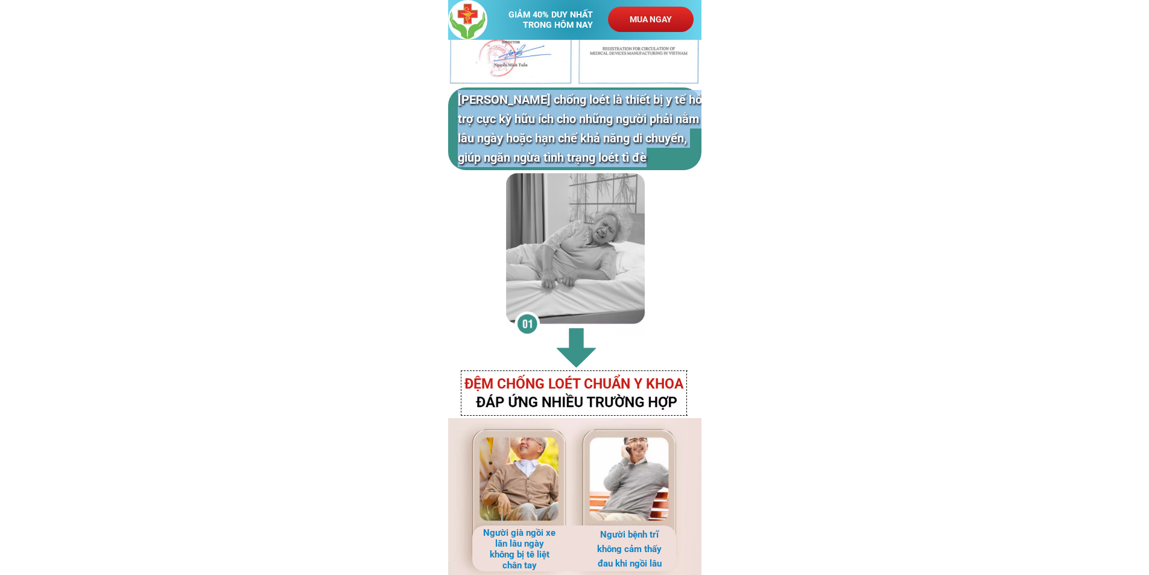
scroll to position [1629, 0]
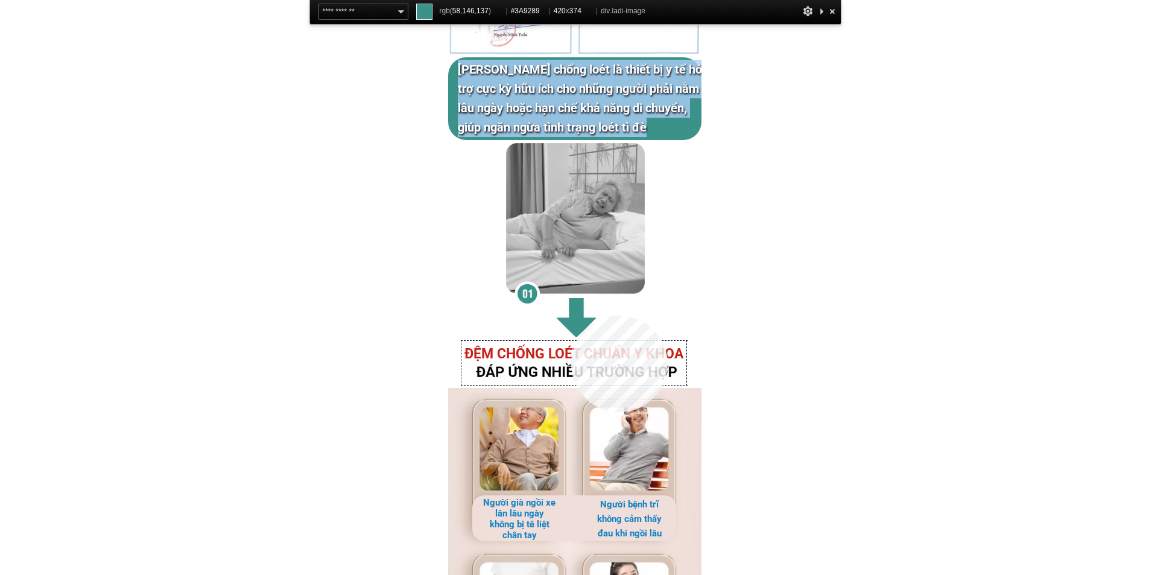
click at [571, 319] on div at bounding box center [578, 281] width 253 height 226
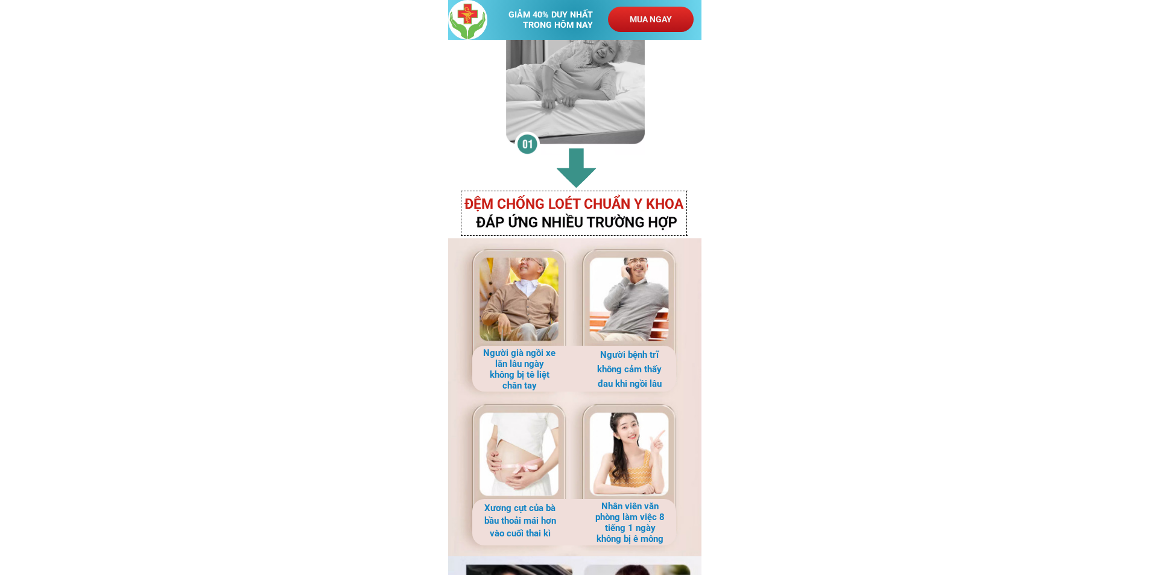
scroll to position [1750, 0]
click at [587, 203] on h3 "ĐỆM CHỐNG LOÉT CHUẨN Y KHOA" at bounding box center [581, 203] width 232 height 22
click at [537, 202] on h3 "ĐỆM CHỐNG LOÉT CHUẨN Y KHOA" at bounding box center [581, 203] width 232 height 22
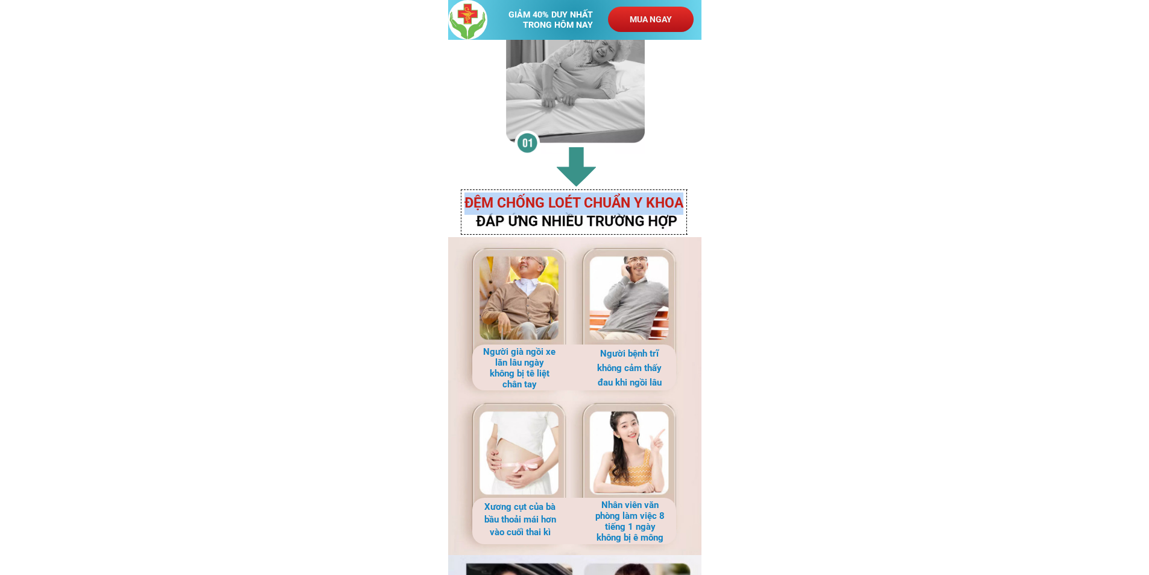
click at [537, 202] on h3 "ĐỆM CHỐNG LOÉT CHUẨN Y KHOA" at bounding box center [581, 203] width 232 height 22
click at [585, 221] on div at bounding box center [578, 130] width 253 height 226
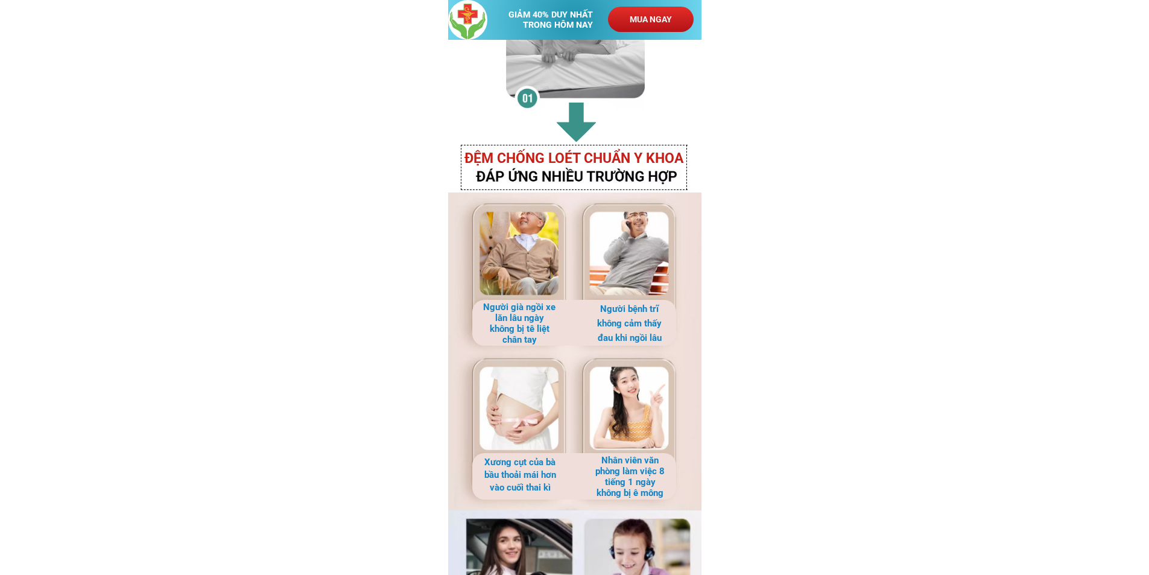
scroll to position [1871, 0]
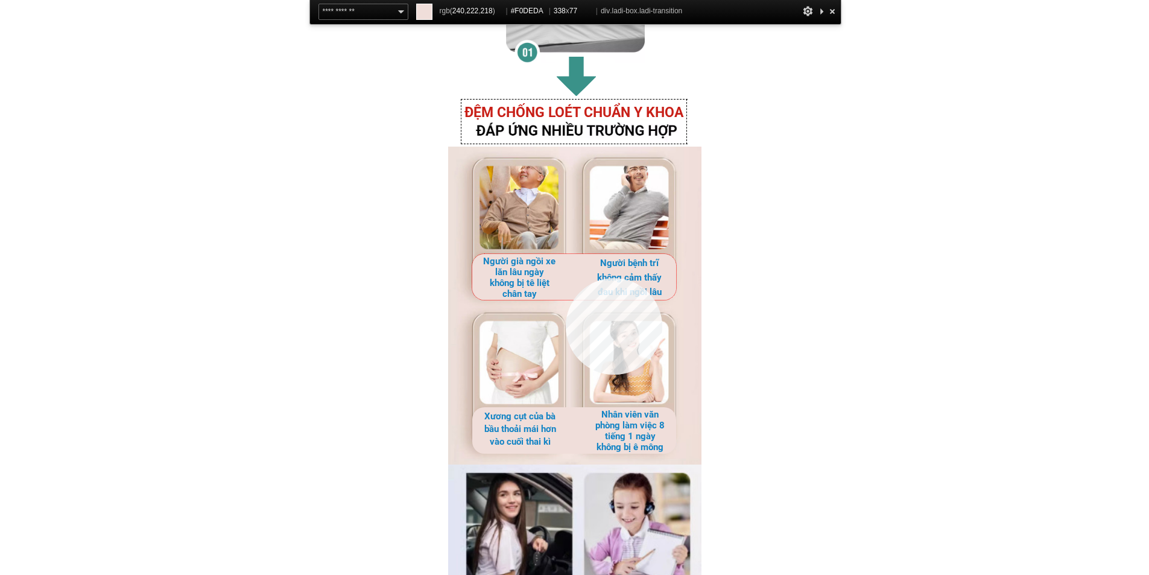
click at [566, 278] on div at bounding box center [574, 277] width 204 height 46
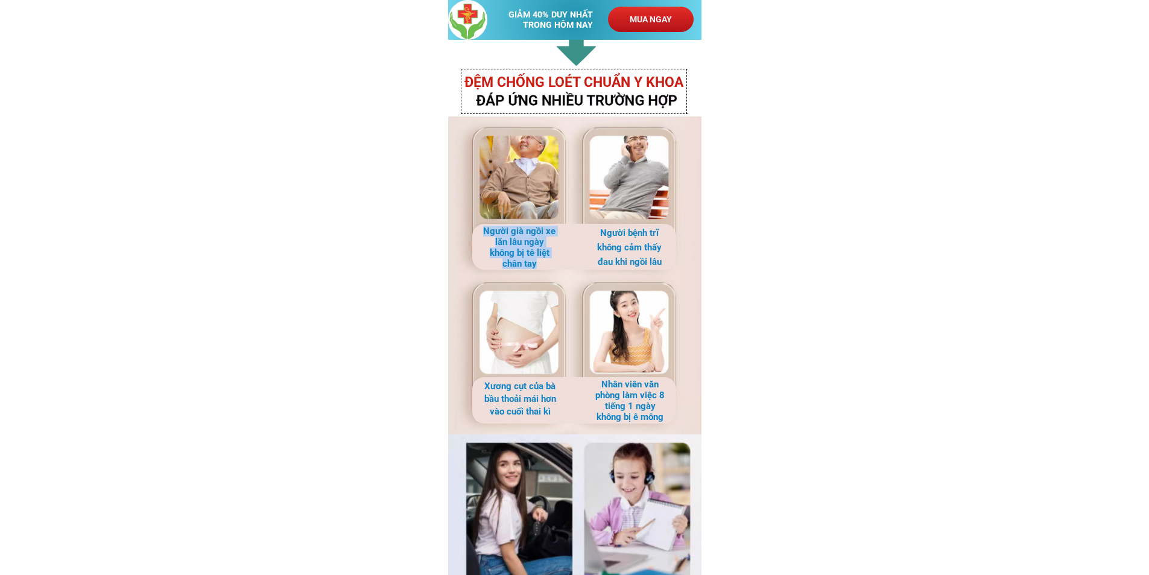
drag, startPoint x: 485, startPoint y: 232, endPoint x: 543, endPoint y: 262, distance: 65.6
click at [543, 262] on h3 "Người già ngồi xe lăn lâu ngày không bị tê liệt chân tay" at bounding box center [520, 247] width 74 height 43
click at [614, 240] on h3 "Người bệnh trĩ không cảm thấy đau khi ngồi lâu" at bounding box center [630, 247] width 74 height 43
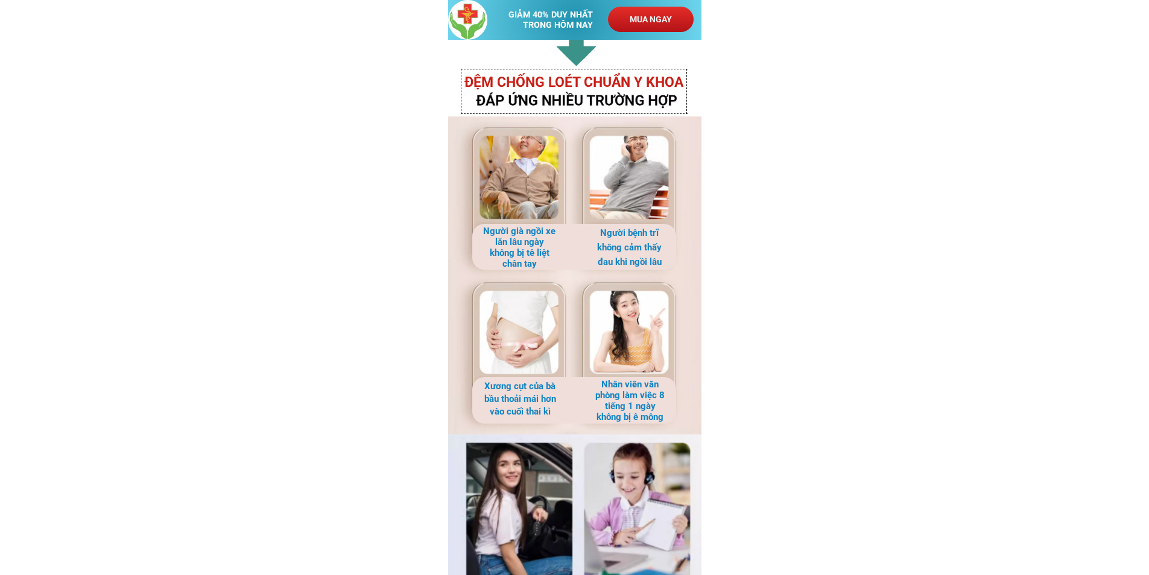
click at [517, 384] on h3 "Xương cụt của bà bầu thoải mái hơn vào cuối thai kì" at bounding box center [520, 399] width 74 height 38
click at [517, 385] on h3 "Xương cụt của bà bầu thoải mái hơn vào cuối thai kì" at bounding box center [520, 399] width 74 height 38
click at [618, 389] on h3 "Nhân viên văn phòng làm việc 8 tiếng 1 ngày không bị ê mông" at bounding box center [630, 400] width 74 height 43
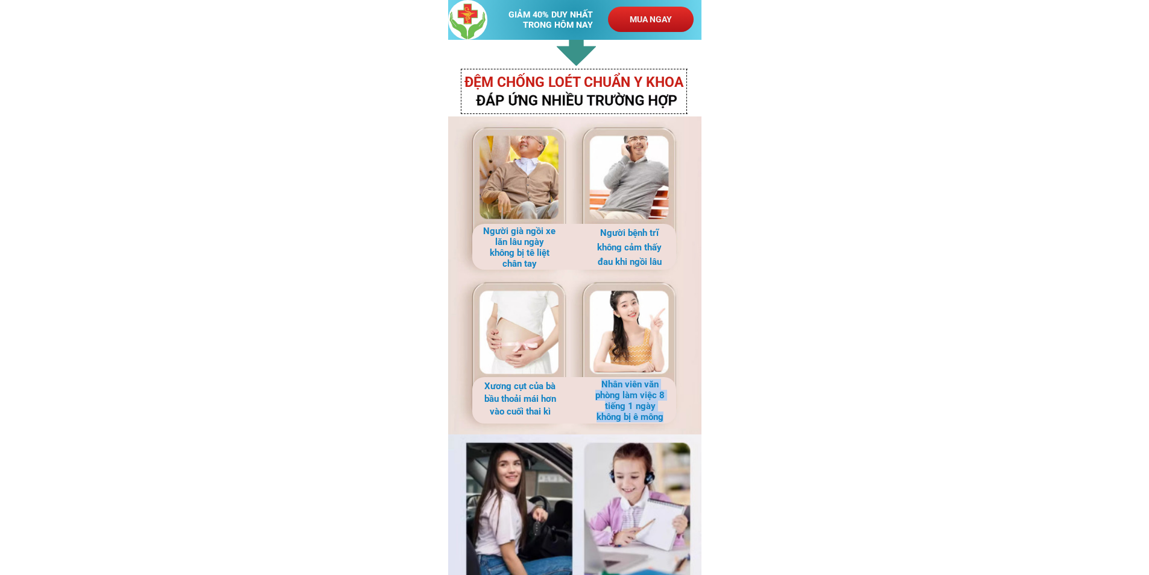
click at [618, 389] on h3 "Nhân viên văn phòng làm việc 8 tiếng 1 ngày không bị ê mông" at bounding box center [630, 400] width 74 height 43
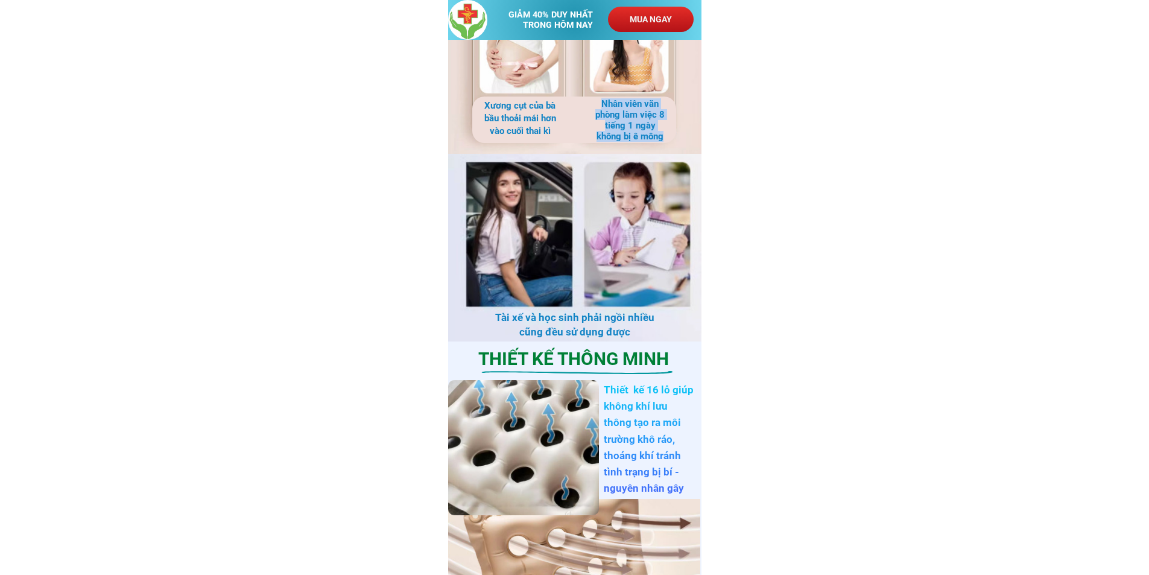
scroll to position [2172, 0]
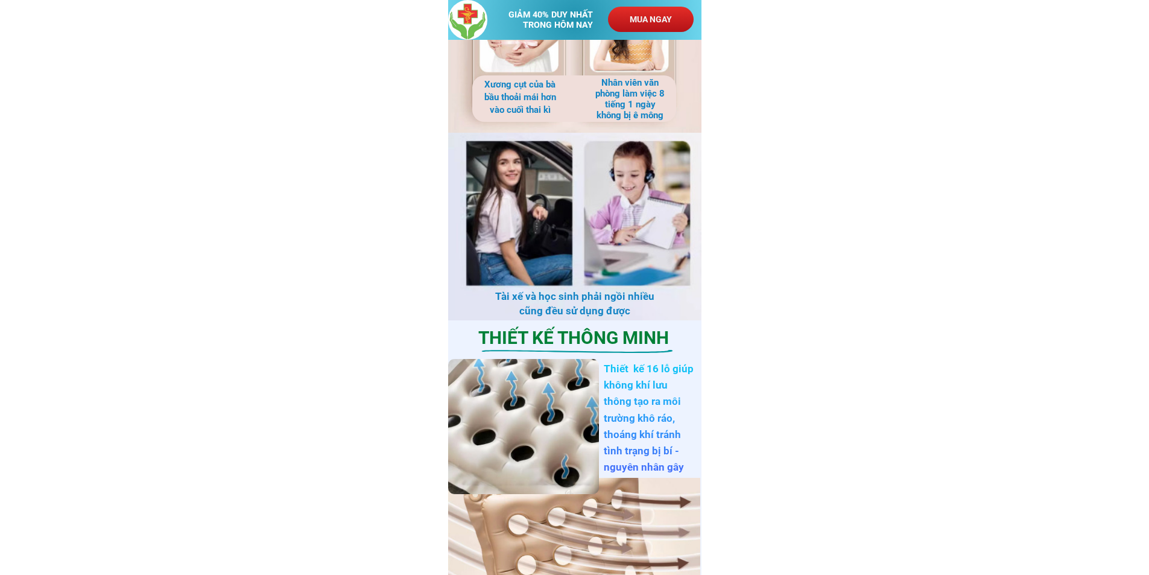
click at [521, 300] on h3 "Tài xế và học sinh phải ngồi nhiều cũng đều sử dụng được" at bounding box center [575, 304] width 174 height 29
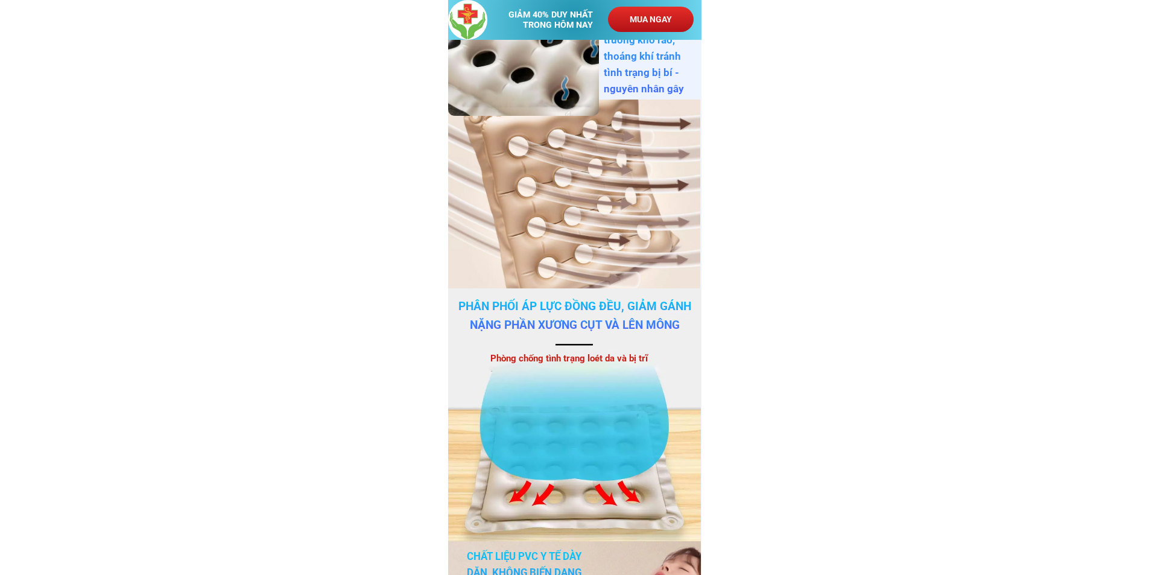
scroll to position [2353, 0]
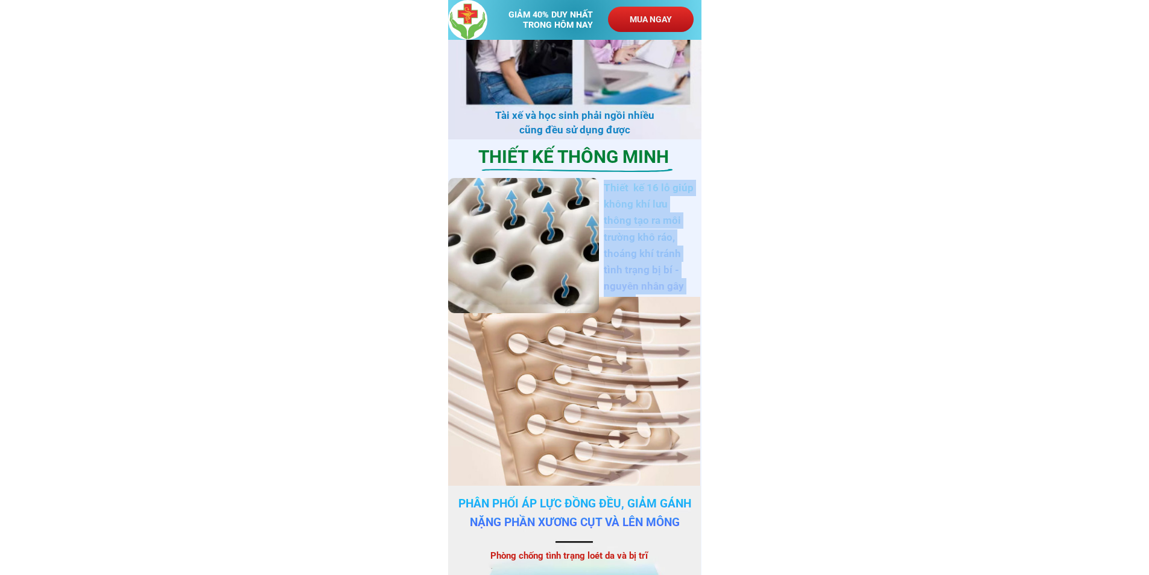
drag, startPoint x: 605, startPoint y: 189, endPoint x: 687, endPoint y: 284, distance: 124.9
click at [687, 284] on h3 "Thiết kế 16 lỗ giúp không khí lưu thông tạo ra môi trường khô ráo, thoáng khí t…" at bounding box center [650, 246] width 92 height 132
click at [666, 267] on h3 "Thiết kế 16 lỗ giúp không khí lưu thông tạo ra môi trường khô ráo, thoáng khí t…" at bounding box center [650, 246] width 92 height 132
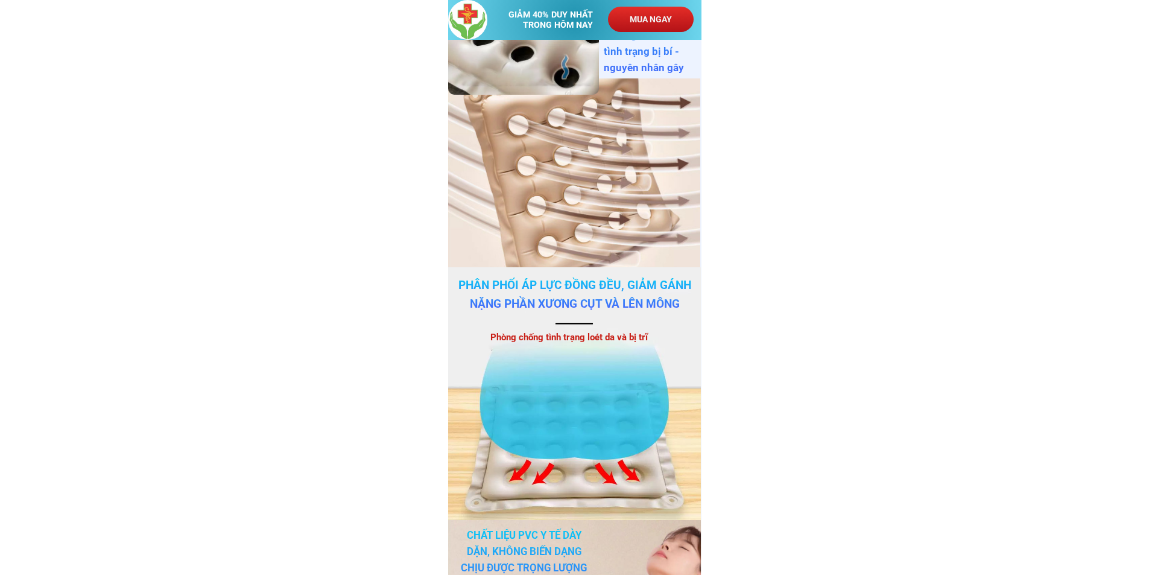
scroll to position [2595, 0]
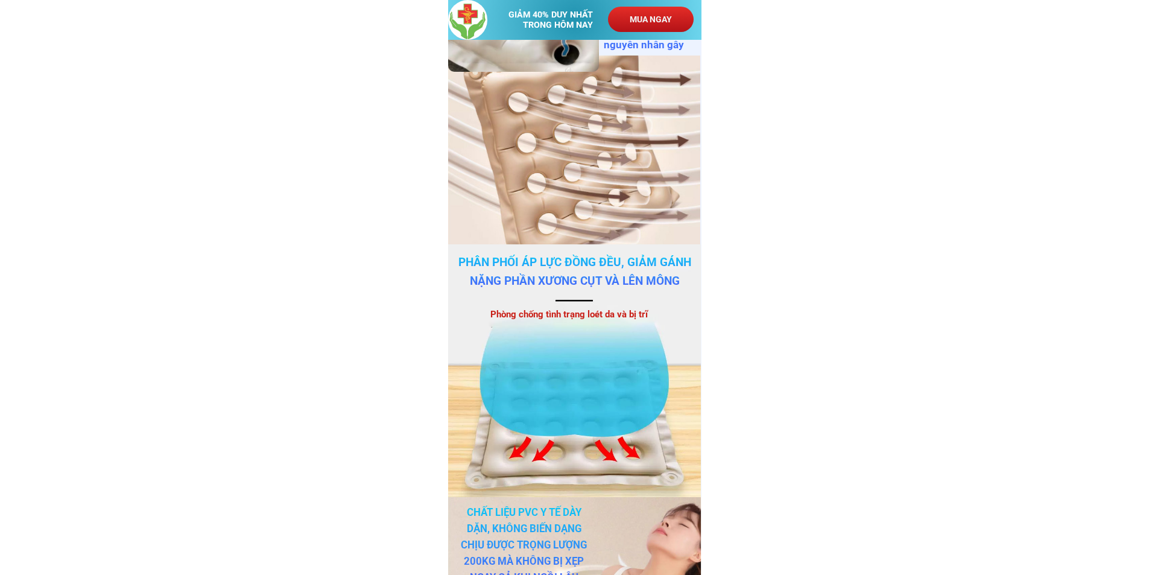
click at [532, 269] on h3 "Phân phối áp lực đồng đều, giảm gánh nặng phần xương cụt và lên mông" at bounding box center [575, 271] width 240 height 37
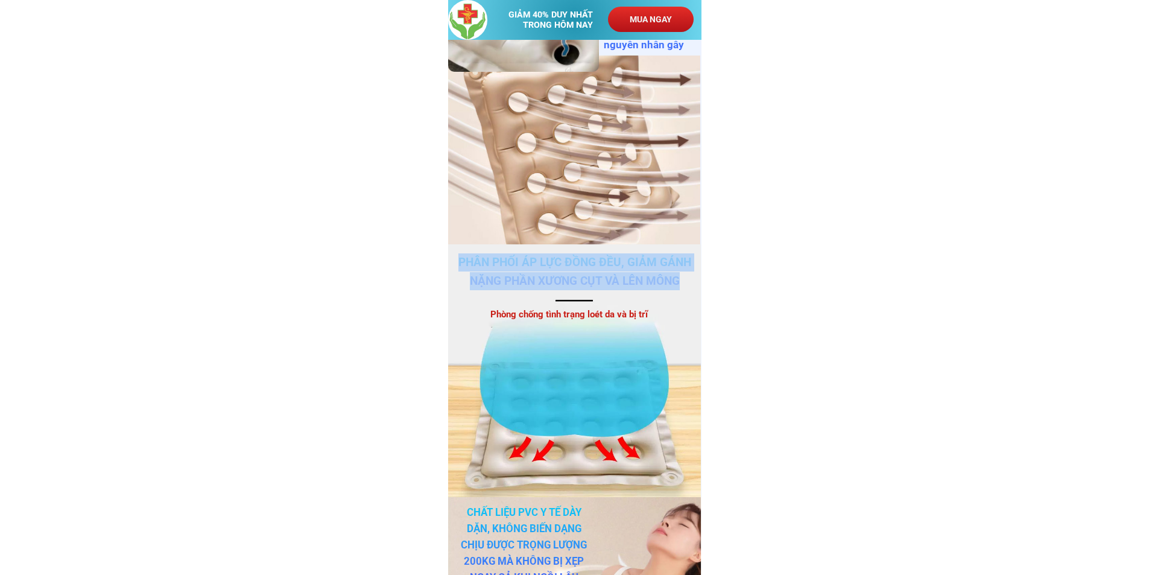
click at [532, 269] on h3 "Phân phối áp lực đồng đều, giảm gánh nặng phần xương cụt và lên mông" at bounding box center [575, 271] width 240 height 37
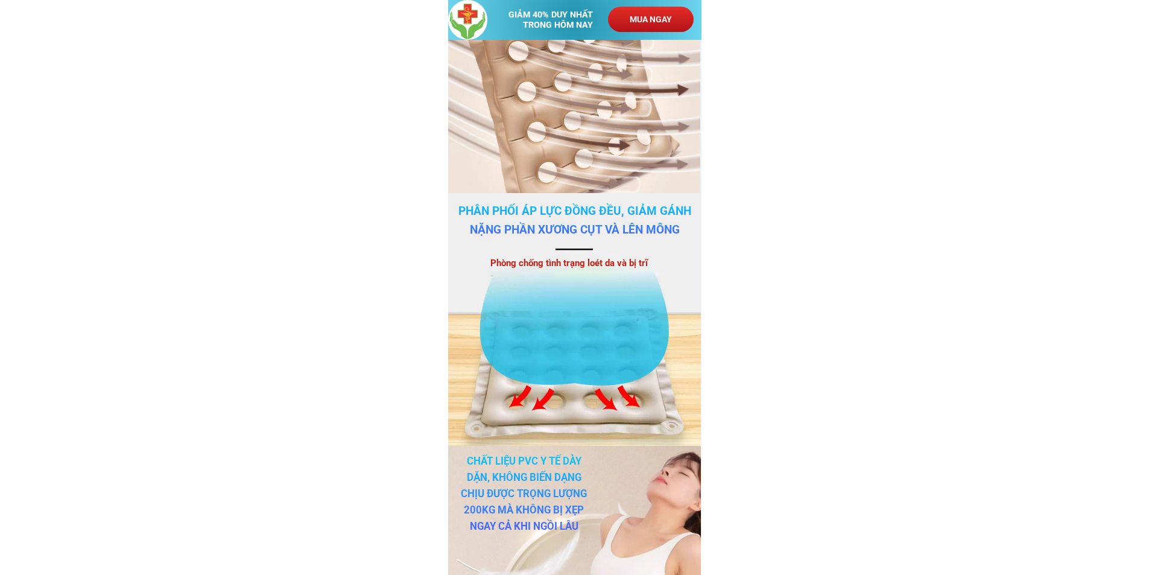
scroll to position [2715, 0]
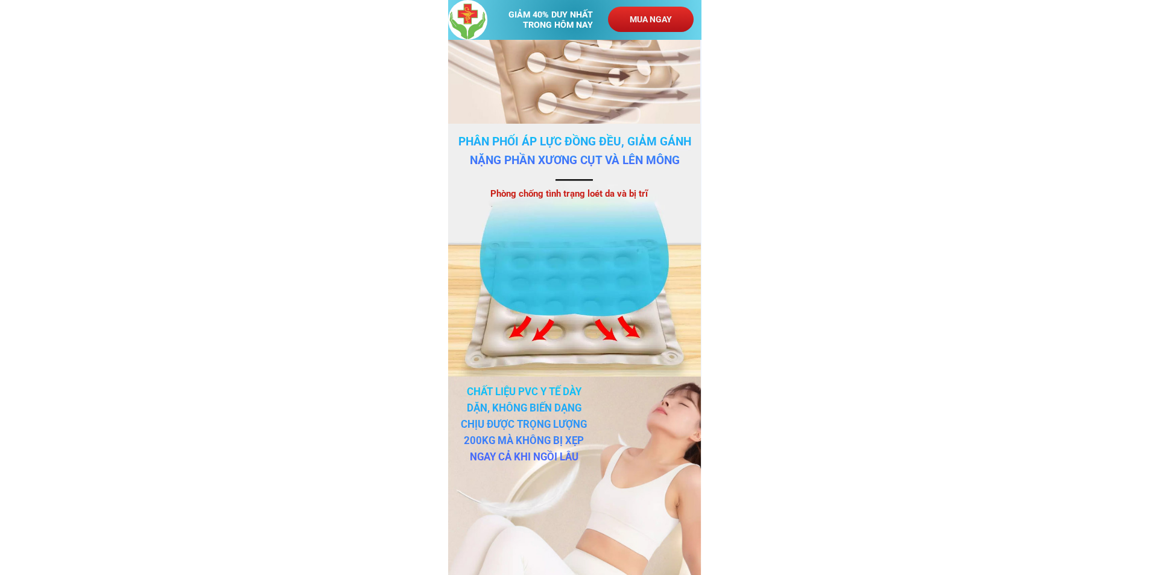
click at [564, 192] on h3 "Phòng chống tình trạng loét da và bị trĩ" at bounding box center [575, 193] width 168 height 14
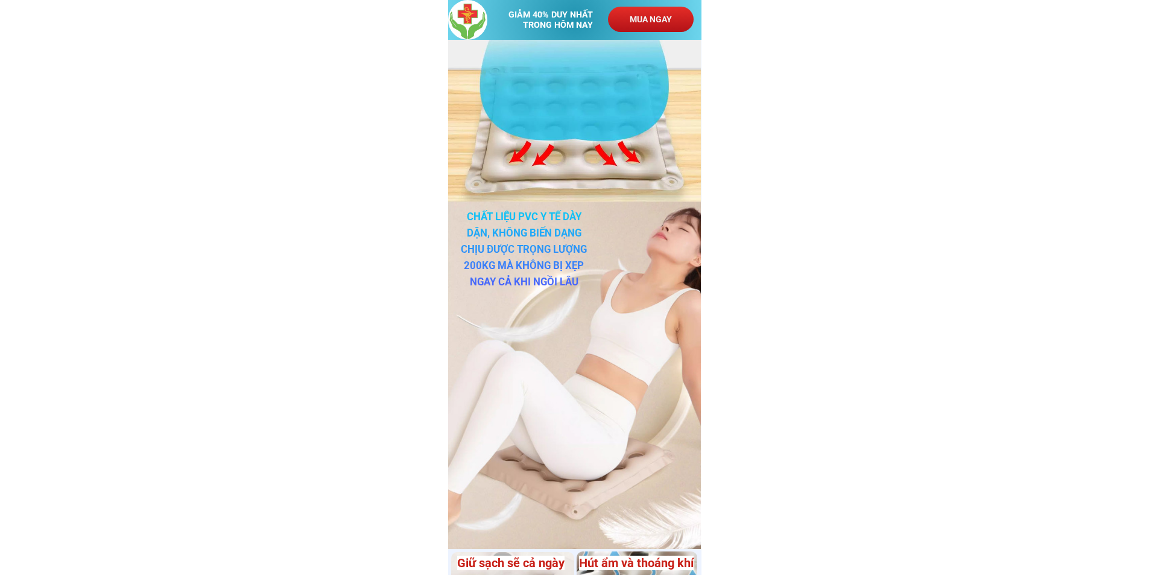
scroll to position [2957, 0]
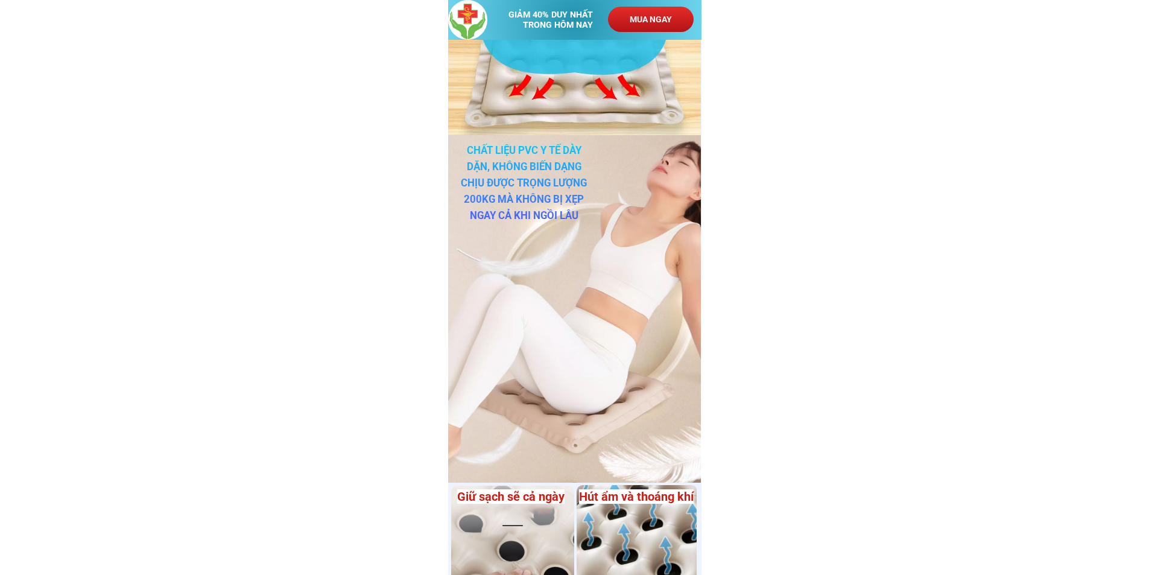
click at [529, 200] on h3 "chất liệu PVC y tế dày dặn, không biến dạng CHịu được trọng lượng 200kg mà khôn…" at bounding box center [525, 182] width 132 height 81
click at [517, 162] on h3 "chất liệu PVC y tế dày dặn, không biến dạng CHịu được trọng lượng 200kg mà khôn…" at bounding box center [525, 182] width 132 height 81
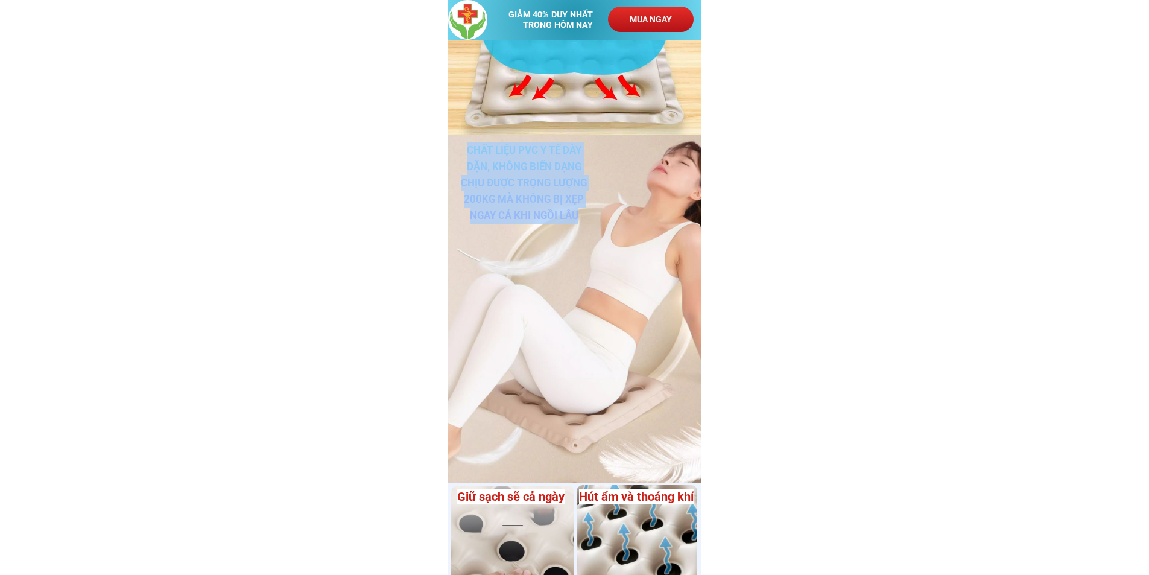
drag, startPoint x: 466, startPoint y: 148, endPoint x: 582, endPoint y: 217, distance: 134.4
click at [582, 217] on h3 "chất liệu PVC y tế dày dặn, không biến dạng CHịu được trọng lượng 200kg mà khôn…" at bounding box center [525, 182] width 132 height 81
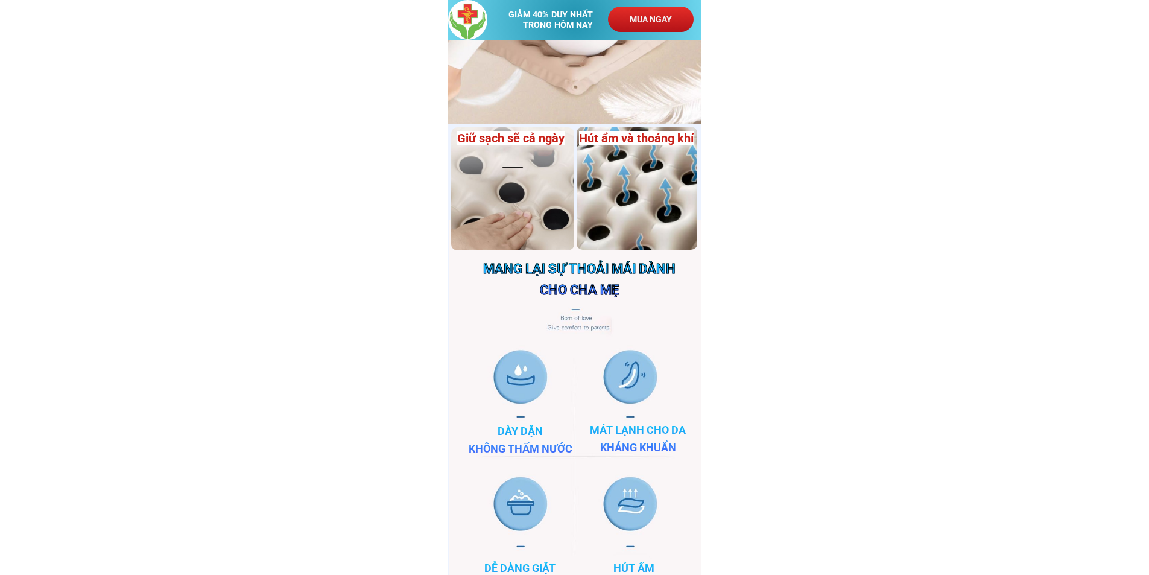
scroll to position [3319, 0]
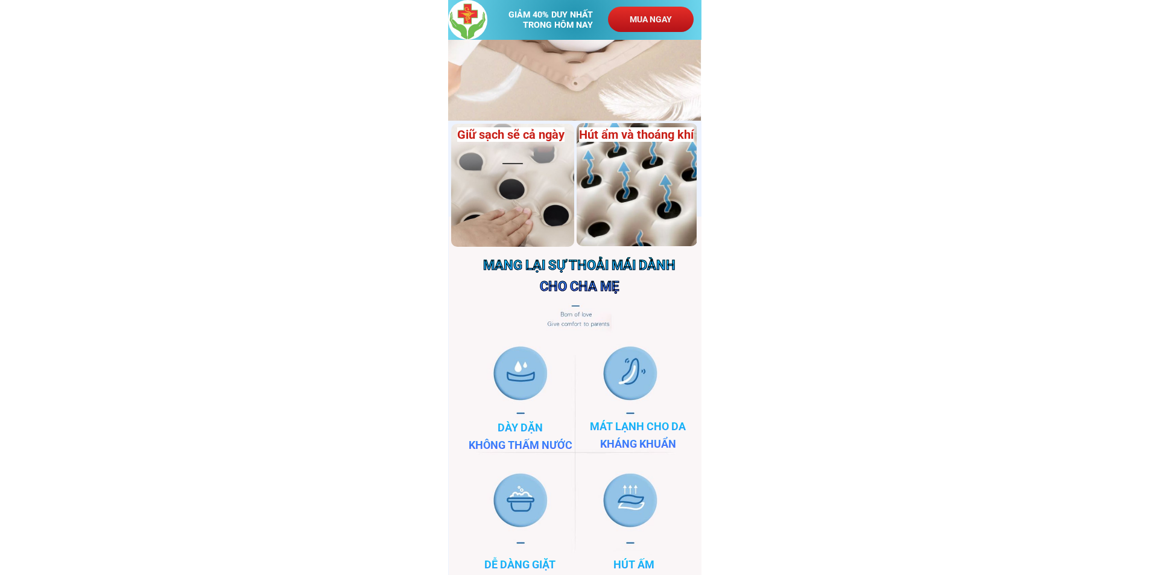
click at [503, 135] on span "Giữ sạch sẽ cả ngày" at bounding box center [510, 134] width 107 height 14
click at [623, 129] on span "Hút ẩm và thoáng khí" at bounding box center [636, 134] width 115 height 14
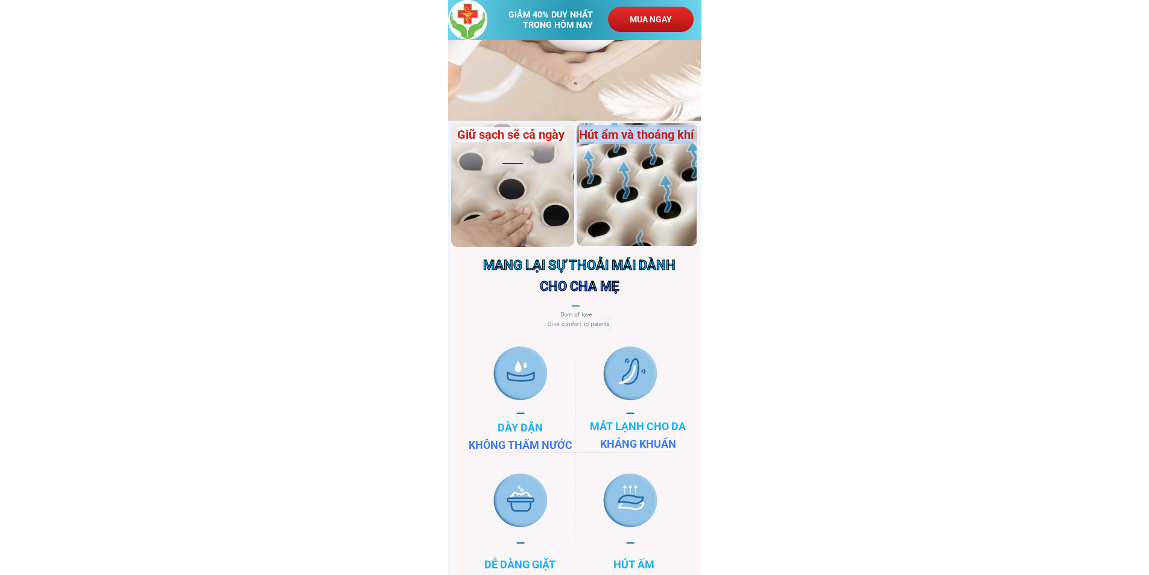
click at [623, 129] on span "Hút ẩm và thoáng khí" at bounding box center [636, 134] width 115 height 14
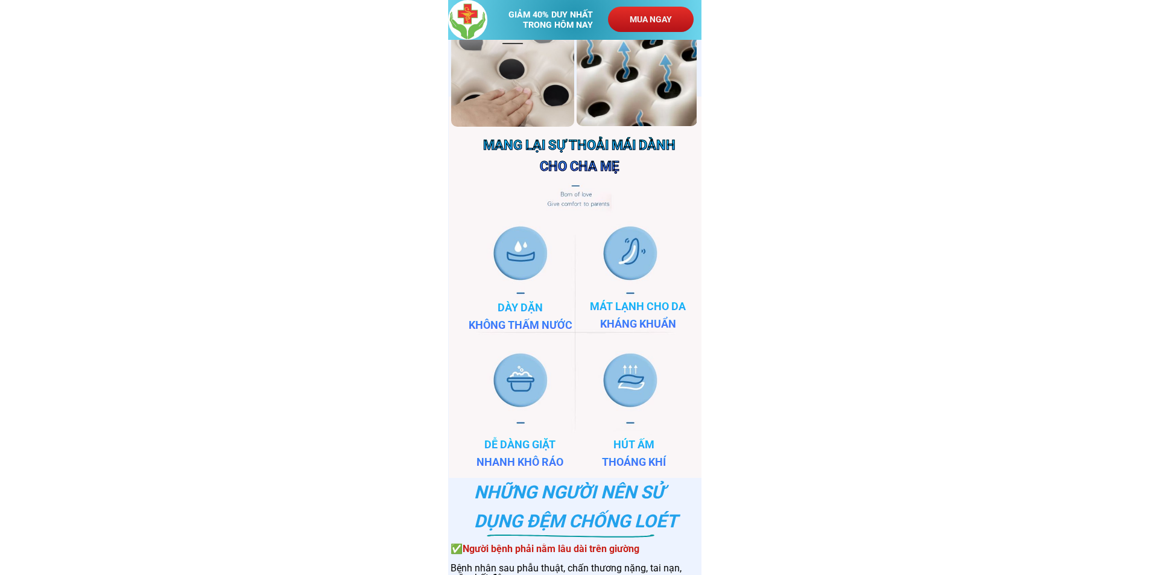
scroll to position [3439, 0]
click at [569, 159] on h3 "Mang lại sự thoải mái dành cho cha mẹ" at bounding box center [579, 155] width 211 height 42
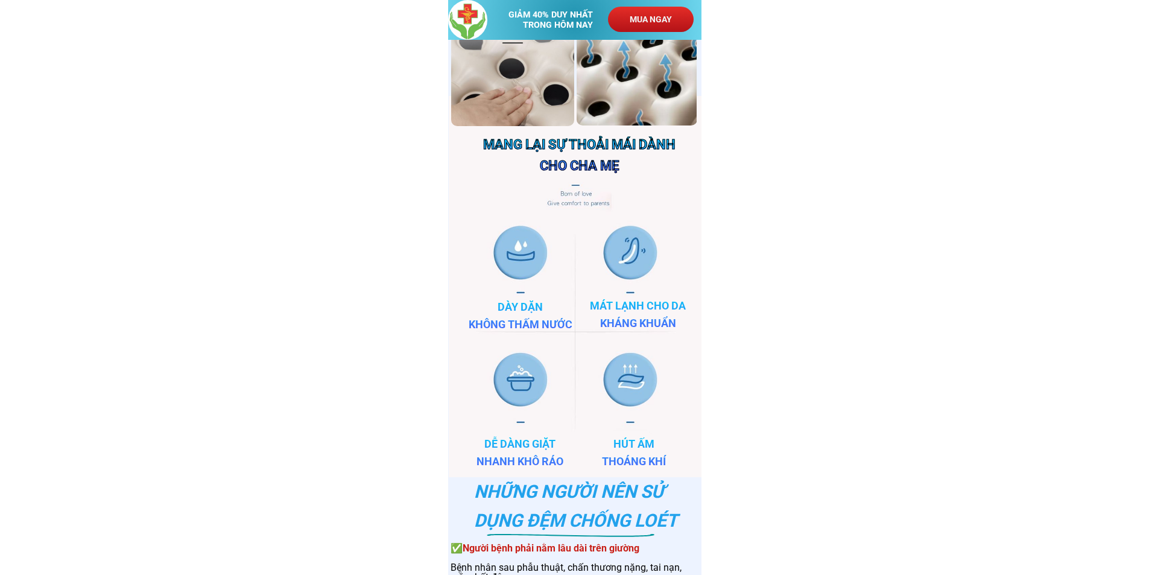
click at [521, 316] on h3 "Dày dặn không thấm nước" at bounding box center [520, 316] width 211 height 35
click at [620, 309] on h3 "Mát lạnh cho da Kháng khuẩn" at bounding box center [638, 314] width 211 height 35
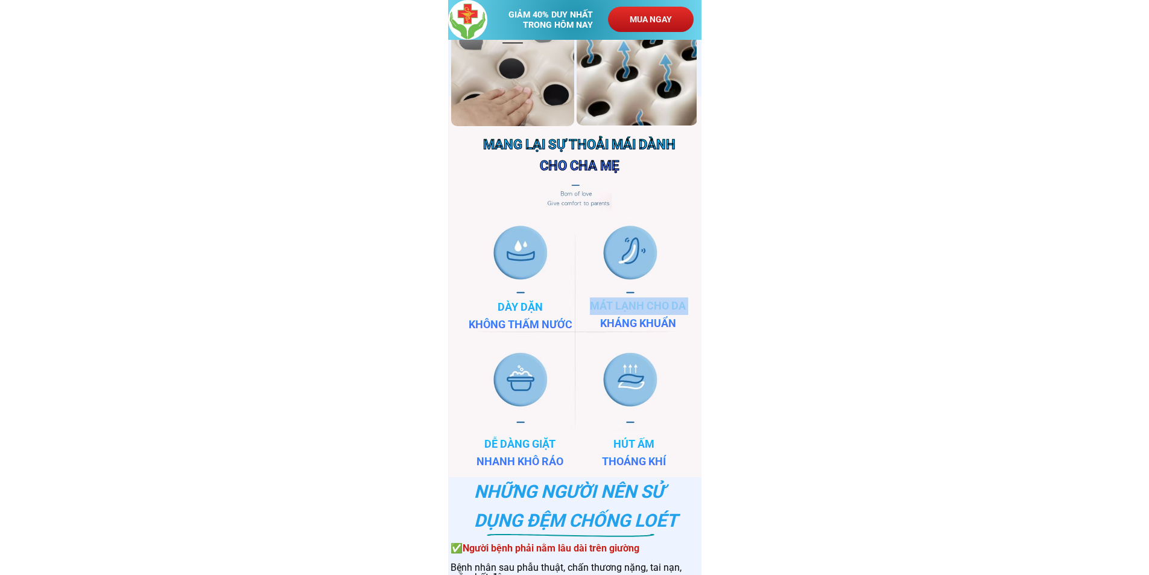
click at [620, 309] on h3 "Mát lạnh cho da Kháng khuẩn" at bounding box center [638, 314] width 211 height 35
click at [621, 317] on h3 "Mát lạnh cho da Kháng khuẩn" at bounding box center [638, 314] width 211 height 35
drag, startPoint x: 592, startPoint y: 304, endPoint x: 678, endPoint y: 325, distance: 88.1
click at [678, 325] on h3 "Mát lạnh cho da Kháng khuẩn" at bounding box center [638, 314] width 211 height 35
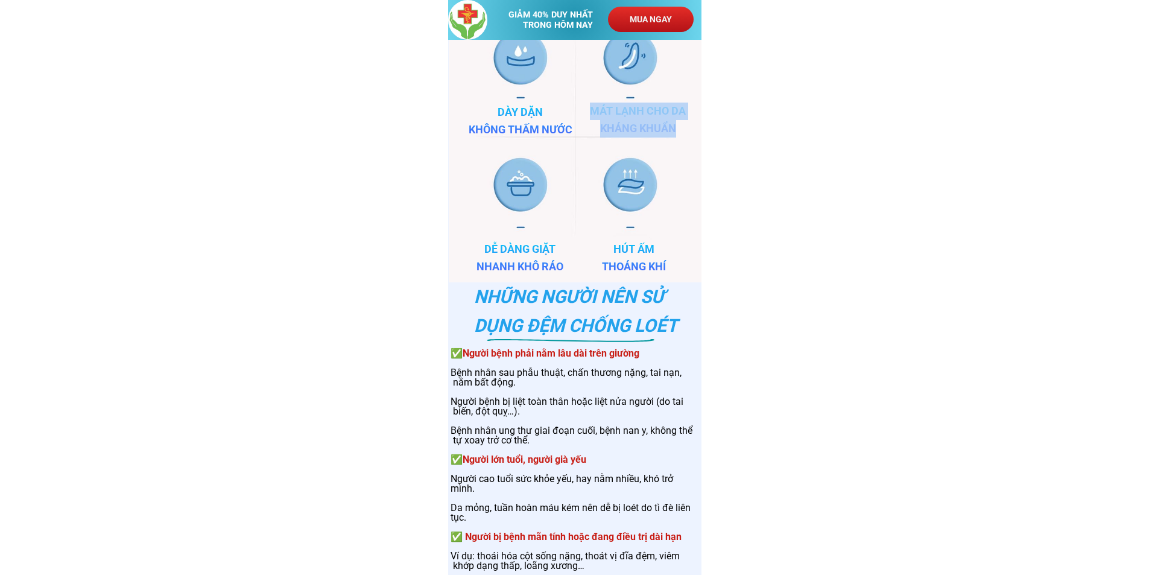
scroll to position [3801, 0]
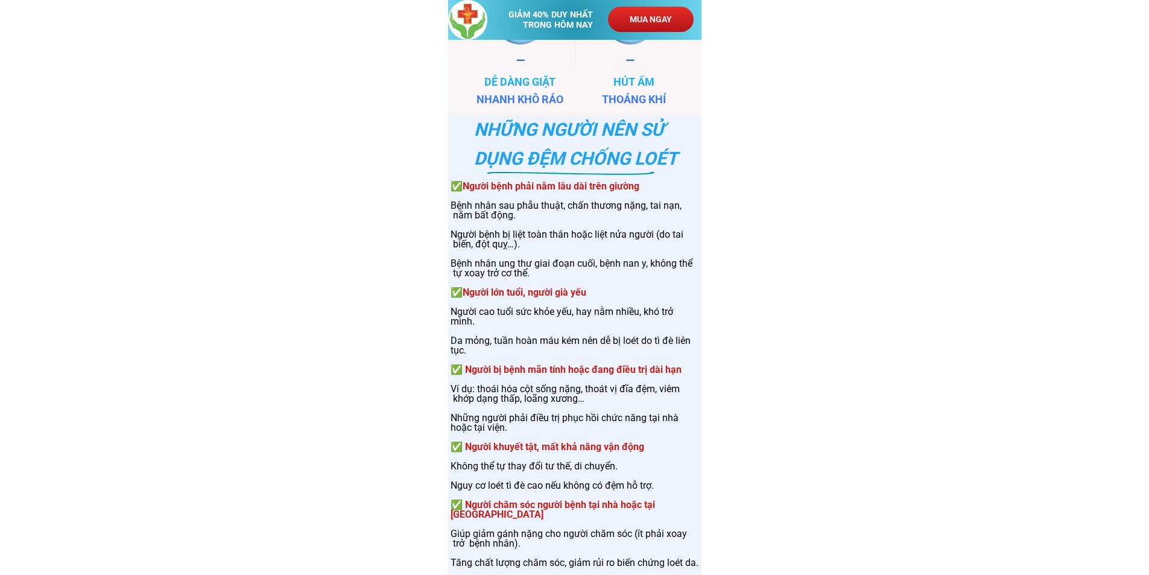
click at [465, 187] on h3 "✅ Người bệnh phải nằm lâu dài trên giường Bệnh nhân sau phẫu thuật, chấn thương…" at bounding box center [575, 375] width 248 height 386
drag, startPoint x: 456, startPoint y: 206, endPoint x: 599, endPoint y: 276, distance: 159.5
click at [599, 276] on h3 "✅ Người bệnh phải nằm lâu dài trên giường Bệnh nhân sau phẫu thuật, chấn thương…" at bounding box center [575, 375] width 248 height 386
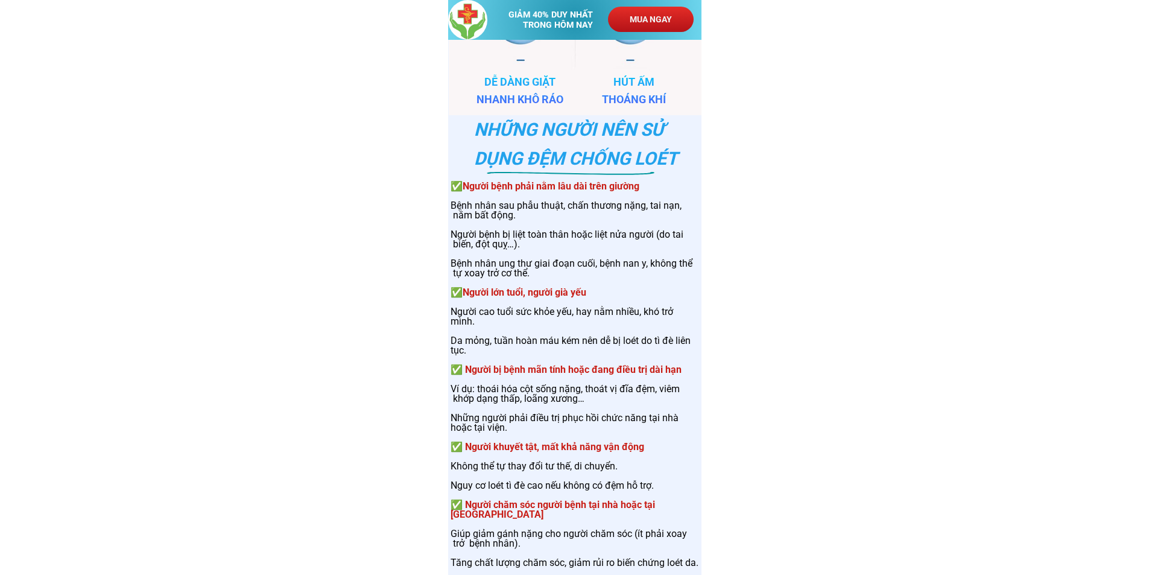
click at [501, 292] on span "✅Người lớn tuổi, người già yếu" at bounding box center [519, 292] width 136 height 11
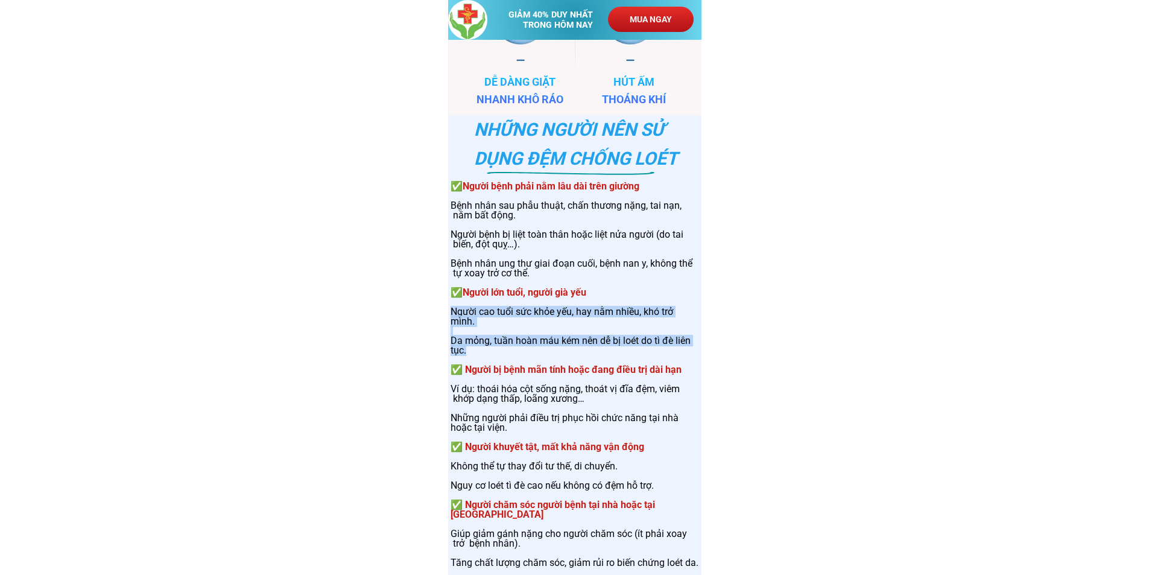
drag, startPoint x: 453, startPoint y: 314, endPoint x: 590, endPoint y: 351, distance: 142.4
click at [590, 351] on h3 "✅ Người bệnh phải nằm lâu dài trên giường Bệnh nhân sau phẫu thuật, chấn thương…" at bounding box center [575, 375] width 248 height 386
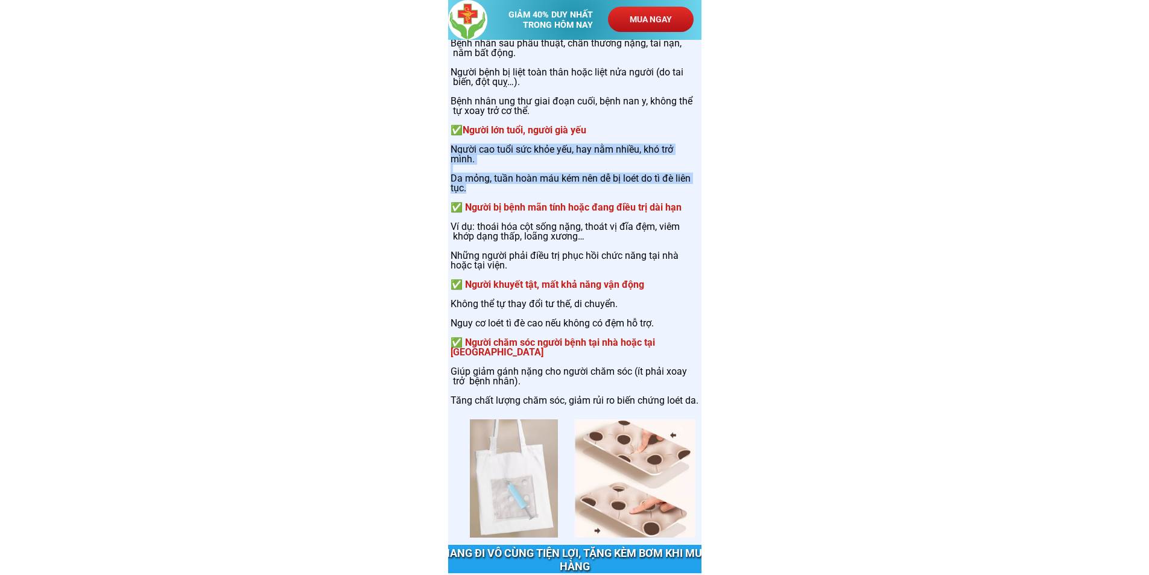
scroll to position [3982, 0]
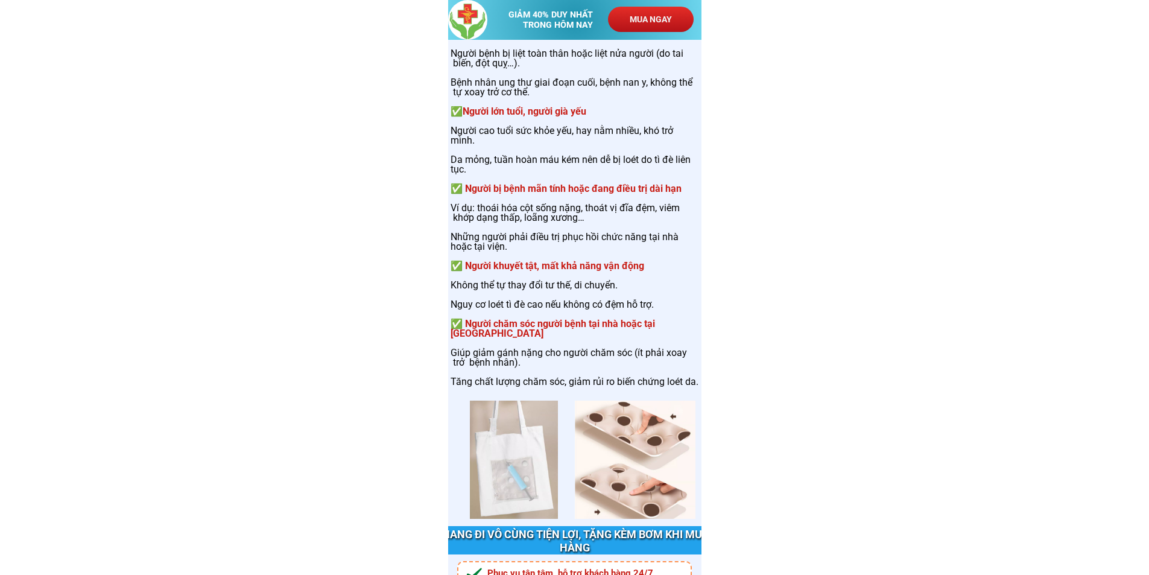
click at [509, 192] on span "✅ Người bị bệnh mãn tính hoặc đang điều trị dài hạn" at bounding box center [566, 188] width 231 height 11
click at [538, 291] on h3 "✅ Người bệnh phải nằm lâu dài trên giường Bệnh nhân sau phẫu thuật, chấn thương…" at bounding box center [575, 194] width 248 height 386
drag, startPoint x: 453, startPoint y: 211, endPoint x: 511, endPoint y: 244, distance: 66.8
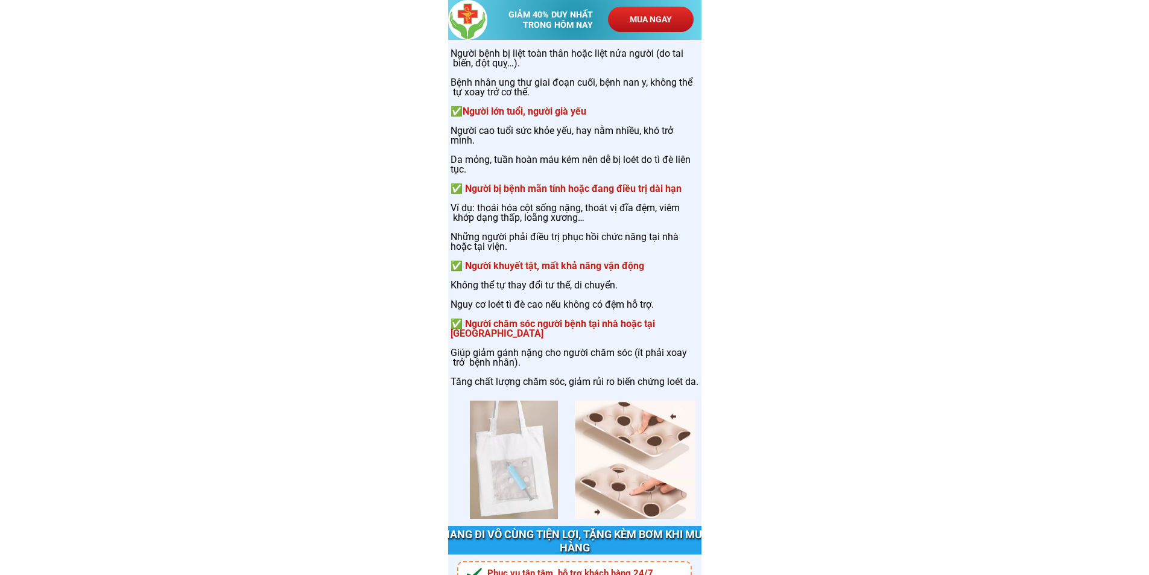
click at [511, 244] on h3 "✅ Người bệnh phải nằm lâu dài trên giường Bệnh nhân sau phẫu thuật, chấn thương…" at bounding box center [575, 194] width 248 height 386
click at [470, 266] on span "✅ Người khuyết tật, mất khả năng vận động" at bounding box center [548, 265] width 194 height 11
drag, startPoint x: 453, startPoint y: 285, endPoint x: 661, endPoint y: 312, distance: 209.9
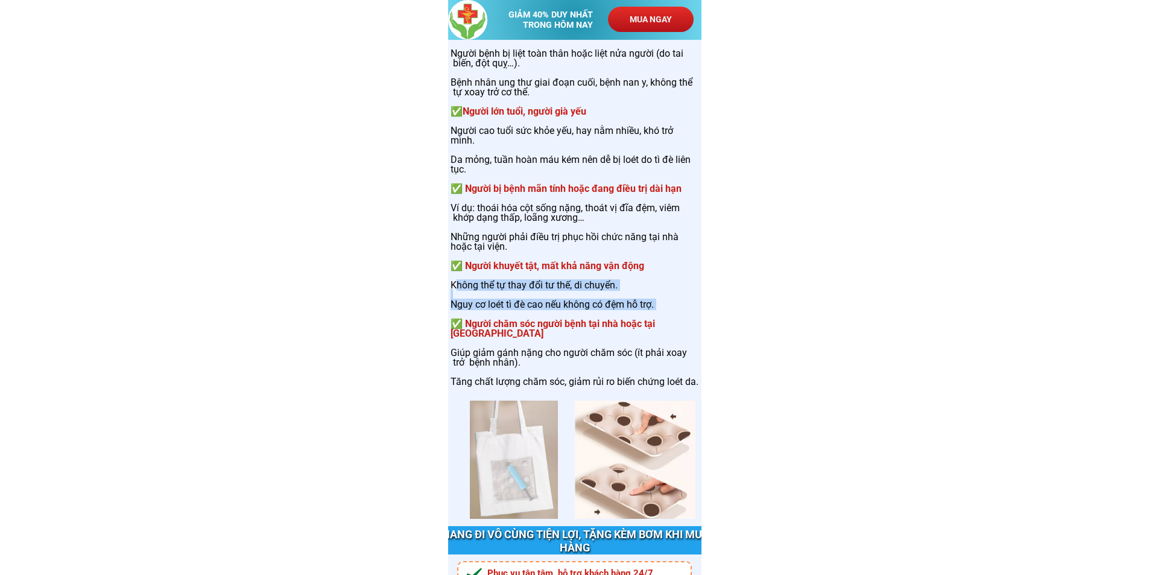
click at [661, 312] on h3 "✅ Người bệnh phải nằm lâu dài trên giường Bệnh nhân sau phẫu thuật, chấn thương…" at bounding box center [575, 194] width 248 height 386
click at [507, 322] on span "✅ Người chăm sóc người bệnh tại nhà hoặc tại [GEOGRAPHIC_DATA]" at bounding box center [553, 328] width 205 height 21
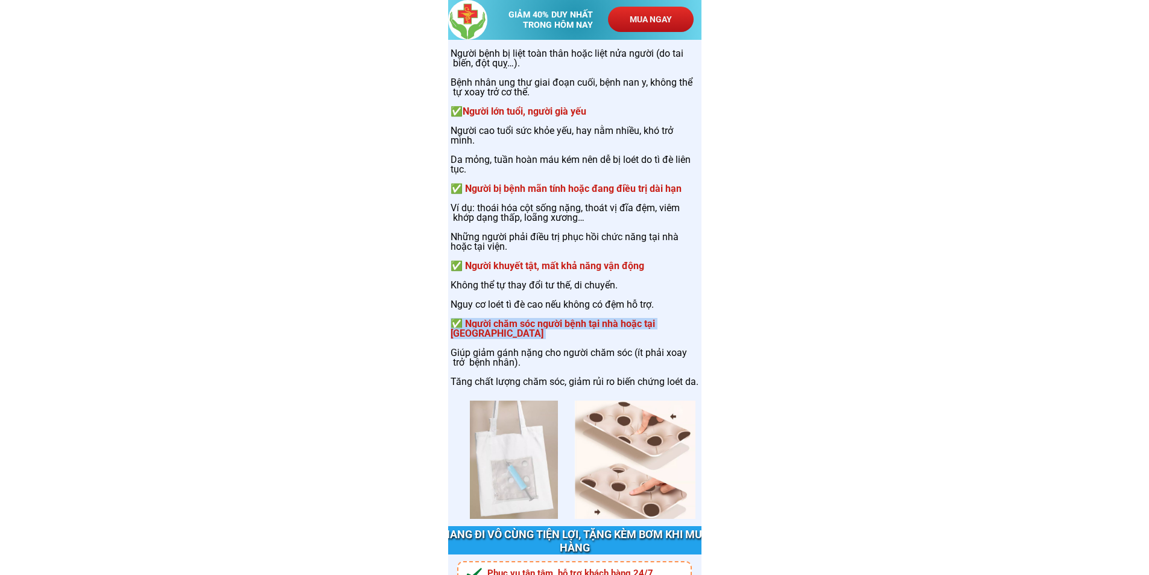
click at [507, 322] on span "✅ Người chăm sóc người bệnh tại nhà hoặc tại [GEOGRAPHIC_DATA]" at bounding box center [553, 328] width 205 height 21
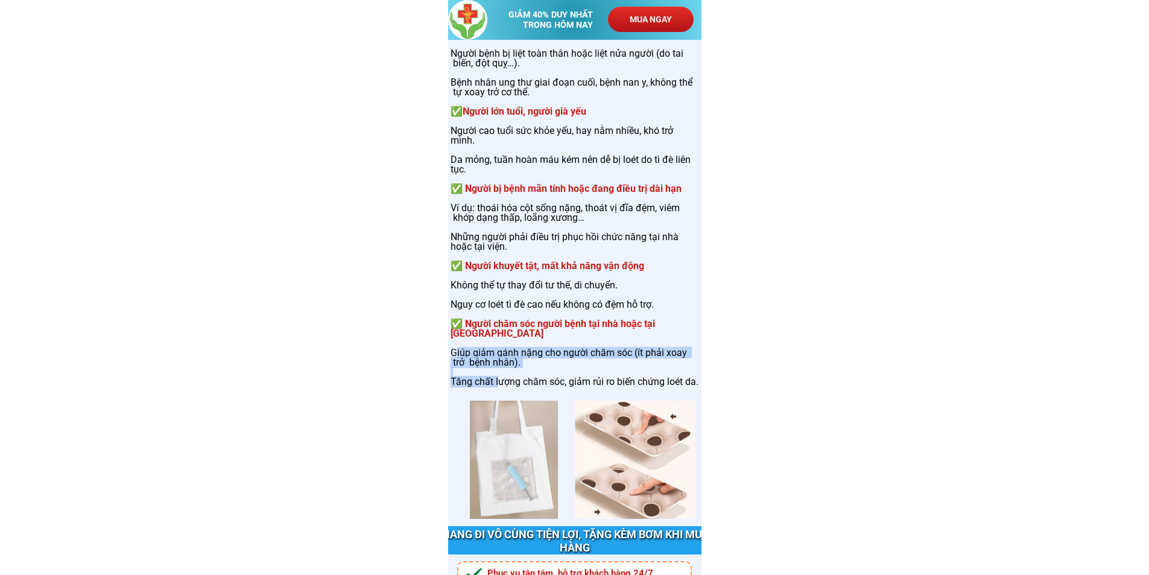
drag, startPoint x: 458, startPoint y: 353, endPoint x: 499, endPoint y: 386, distance: 52.8
click at [499, 386] on h3 "✅ Người bệnh phải nằm lâu dài trên giường Bệnh nhân sau phẫu thuật, chấn thương…" at bounding box center [575, 194] width 248 height 386
click at [457, 360] on h3 "✅ Người bệnh phải nằm lâu dài trên giường Bệnh nhân sau phẫu thuật, chấn thương…" at bounding box center [575, 194] width 248 height 386
drag, startPoint x: 453, startPoint y: 354, endPoint x: 491, endPoint y: 394, distance: 55.1
click at [491, 387] on h3 "✅ Người bệnh phải nằm lâu dài trên giường Bệnh nhân sau phẫu thuật, chấn thương…" at bounding box center [575, 194] width 248 height 386
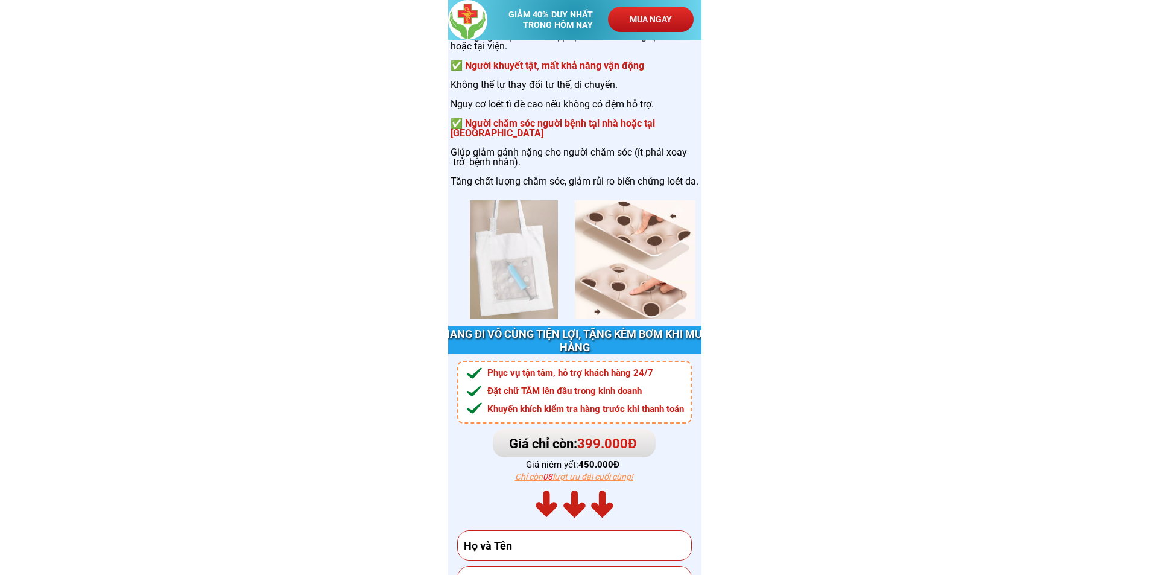
scroll to position [4224, 0]
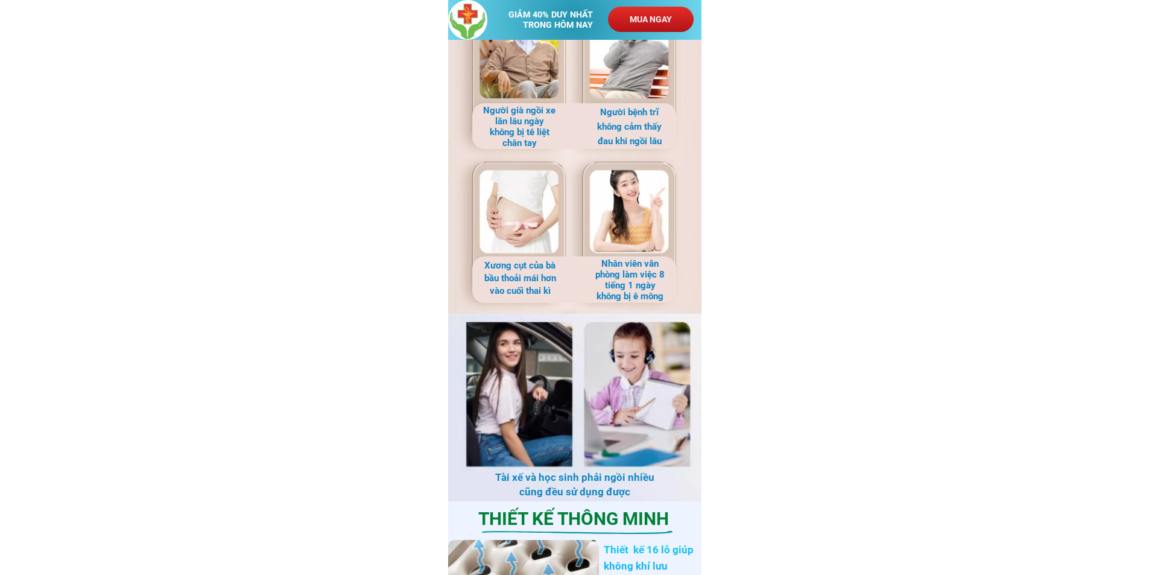
scroll to position [2534, 0]
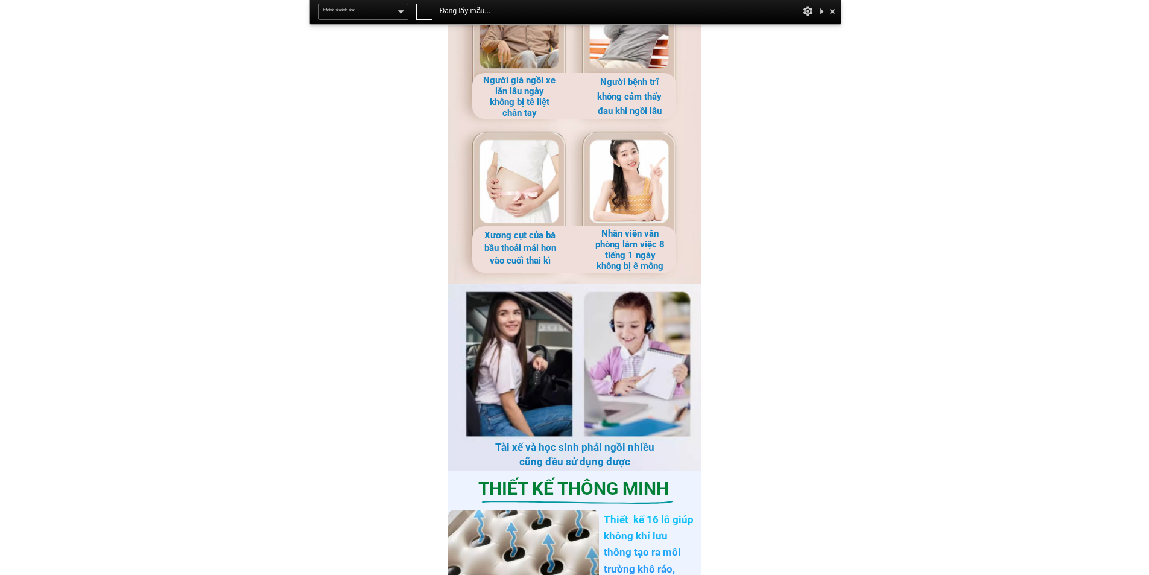
scroll to position [2172, 0]
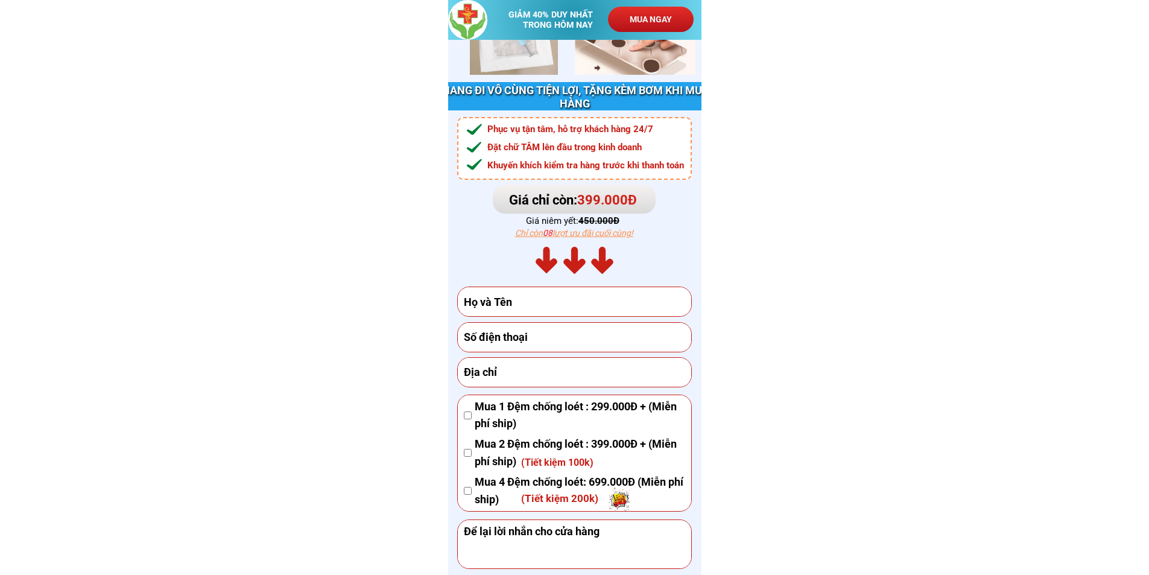
scroll to position [4405, 0]
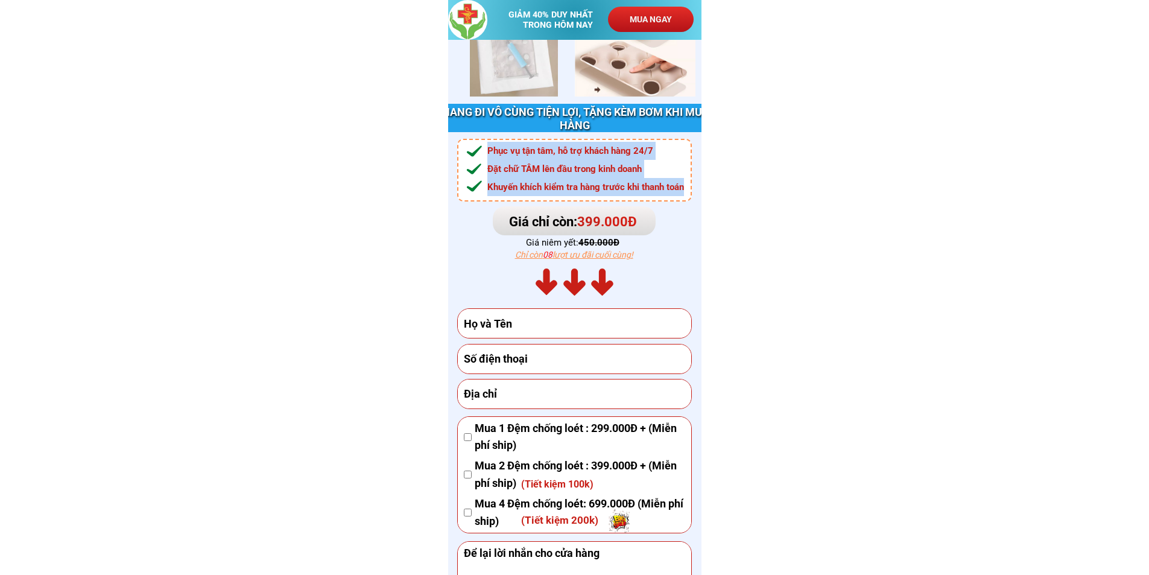
drag, startPoint x: 684, startPoint y: 189, endPoint x: 487, endPoint y: 152, distance: 200.8
click at [488, 152] on h3 "Phục vụ tận tâm, hỗ trợ khách hàng 24/7 Đặt chữ TÂM lên đầu trong kinh doanh Kh…" at bounding box center [593, 169] width 211 height 54
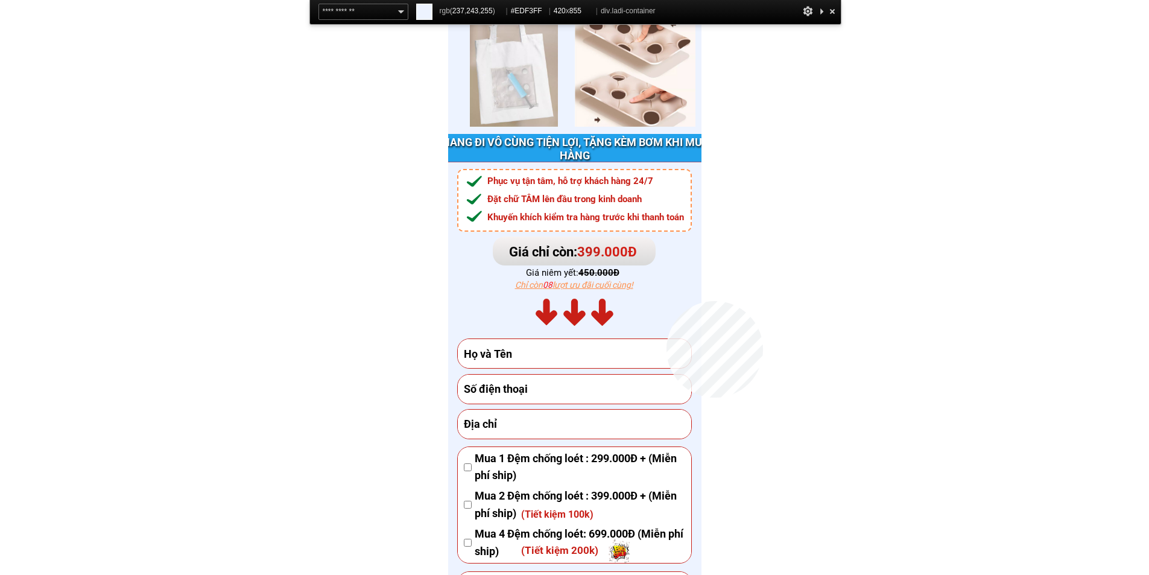
click at [667, 301] on div "ĐẶT HÀNG NGAY Mua 1 Đệm chống loét : 299.000Đ + (Miễn phí ship) Mua 2 Đệm chống…" at bounding box center [574, 420] width 253 height 516
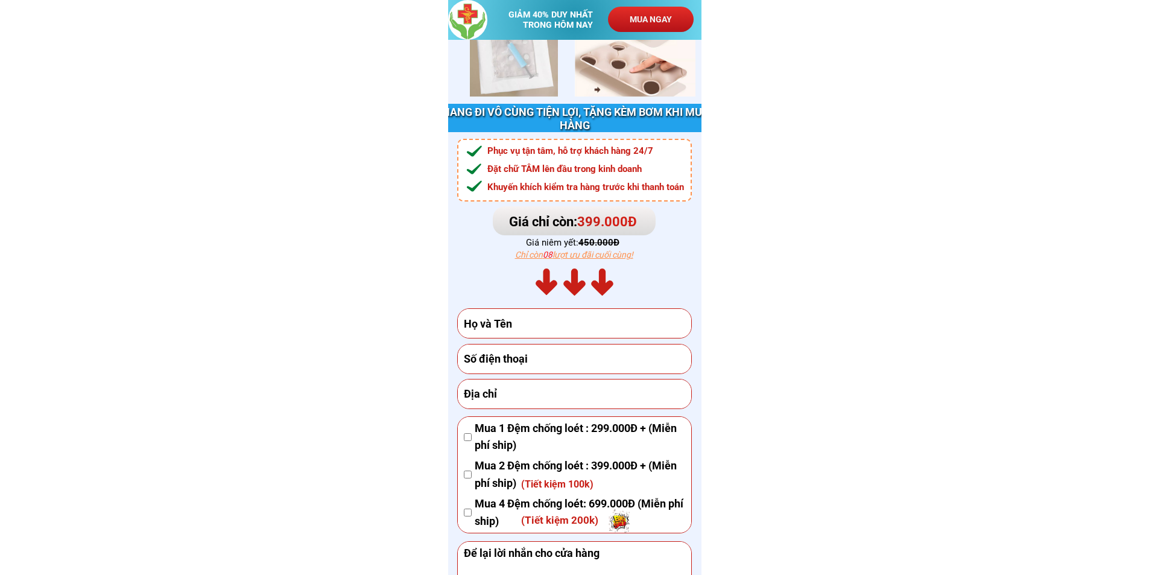
click at [552, 223] on h3 "Giá chỉ còn: 399 .000Đ" at bounding box center [577, 221] width 136 height 21
click at [564, 244] on h3 "Giá niêm yết: 450.000Đ" at bounding box center [579, 242] width 106 height 14
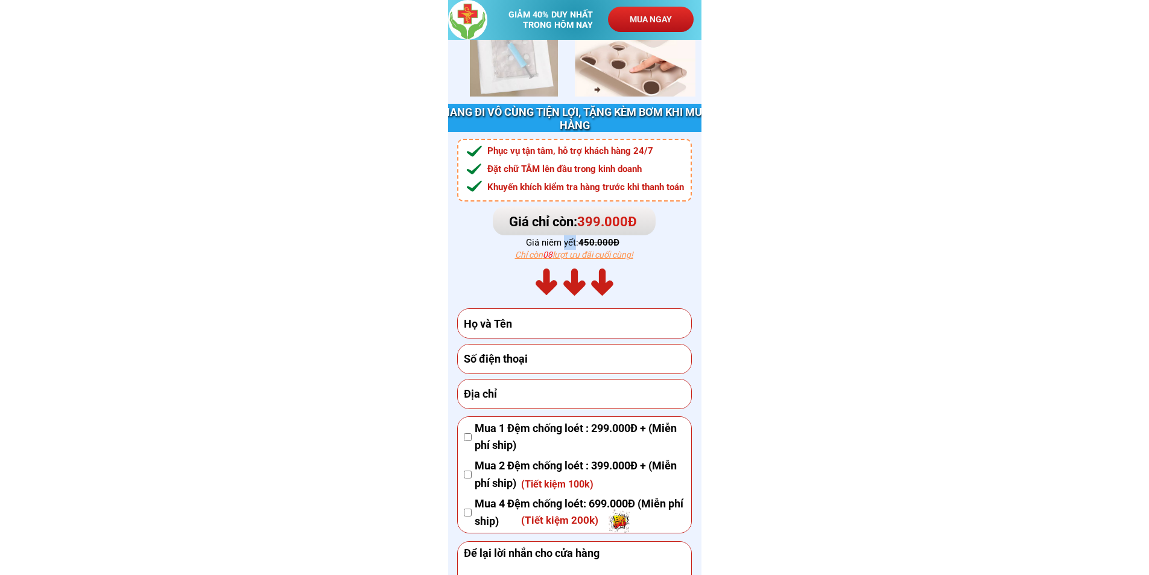
click at [564, 244] on h3 "Giá niêm yết: 450.000Đ" at bounding box center [579, 242] width 106 height 14
click at [573, 259] on h3 "Chỉ còn 08 lượt ưu đãi cuối cùng!" at bounding box center [578, 254] width 127 height 13
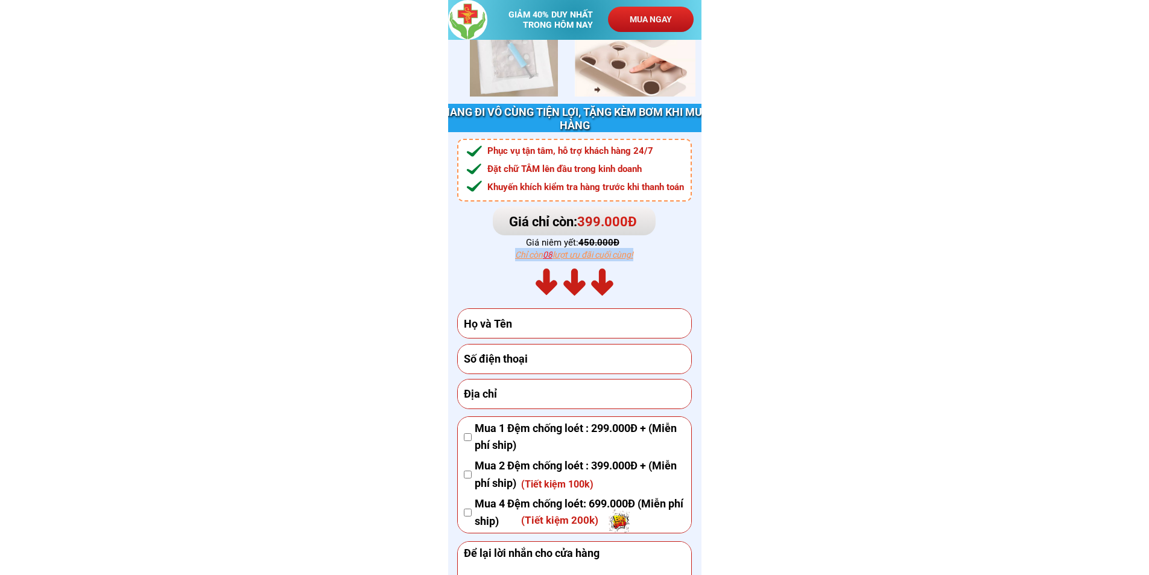
click at [573, 259] on div "ĐẶT HÀNG NGAY Mua 1 Đệm chống loét : 299.000Đ + (Miễn phí ship) Mua 2 Đệm chống…" at bounding box center [574, 390] width 253 height 516
click at [657, 228] on div "ĐẶT HÀNG NGAY Mua 1 Đệm chống loét : 299.000Đ + (Miễn phí ship) Mua 2 Đệm chống…" at bounding box center [574, 390] width 253 height 516
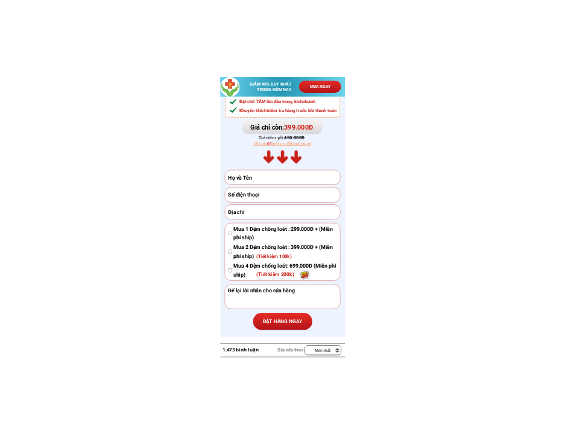
scroll to position [4526, 0]
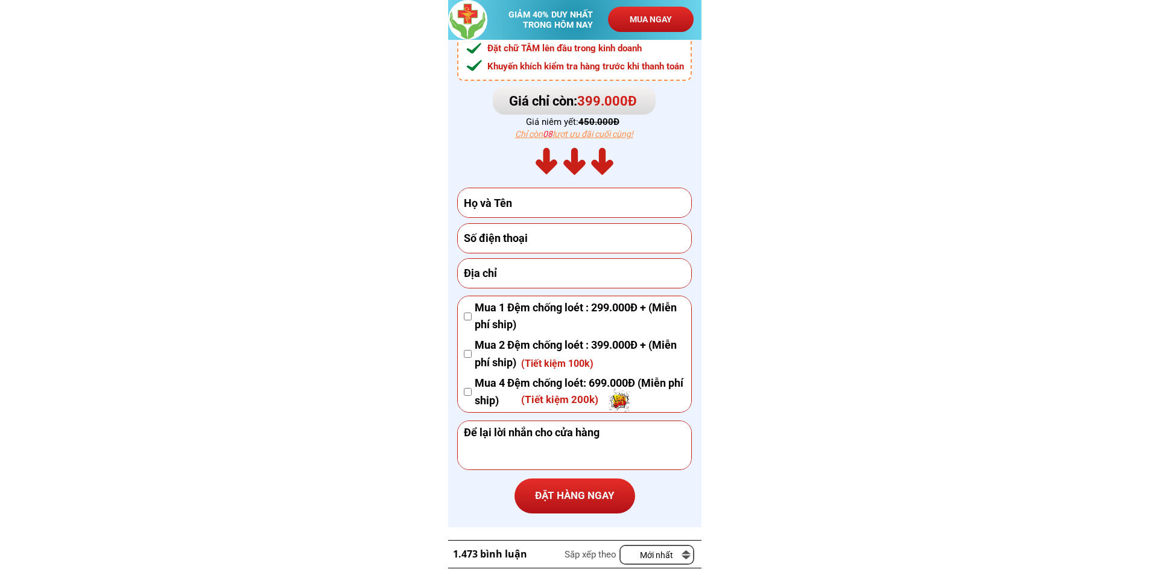
drag, startPoint x: 475, startPoint y: 305, endPoint x: 518, endPoint y: 326, distance: 48.3
click at [518, 326] on span "Mua 1 Đệm chống loét : 299.000Đ + (Miễn phí ship)" at bounding box center [580, 316] width 211 height 35
click at [517, 326] on span "Mua 1 Đệm chống loét : 299.000Đ + (Miễn phí ship)" at bounding box center [580, 316] width 211 height 35
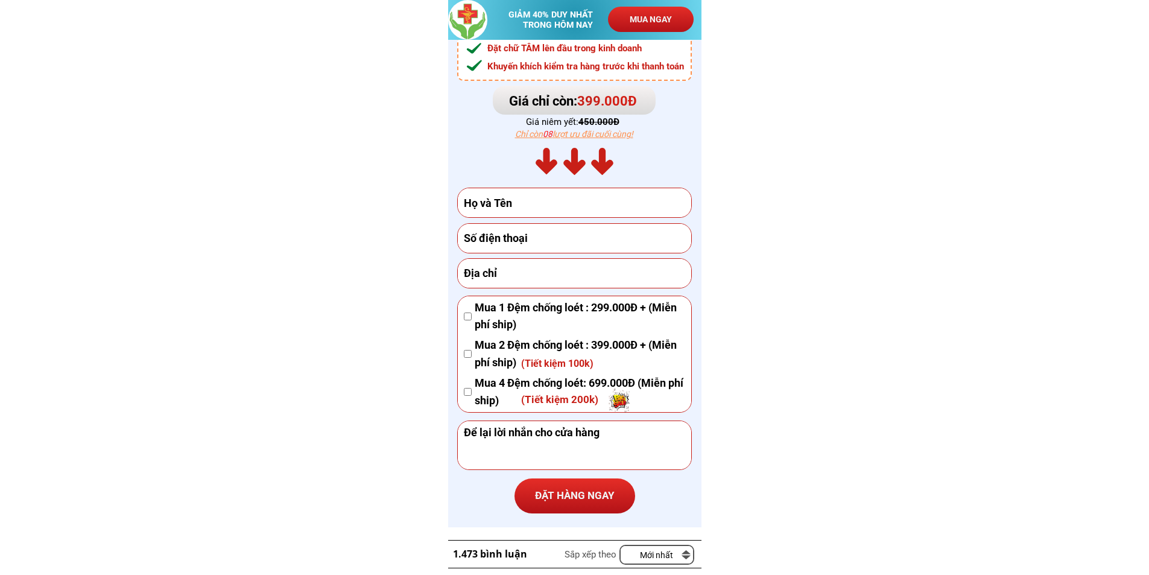
click at [503, 315] on span "Mua 1 Đệm chống loét : 299.000Đ + (Miễn phí ship)" at bounding box center [580, 316] width 211 height 35
click at [503, 308] on span "Mua 1 Đệm chống loét : 299.000Đ + (Miễn phí ship)" at bounding box center [580, 316] width 211 height 35
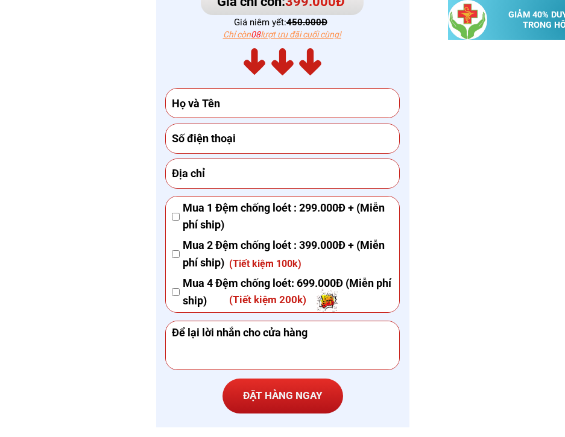
scroll to position [4646, 0]
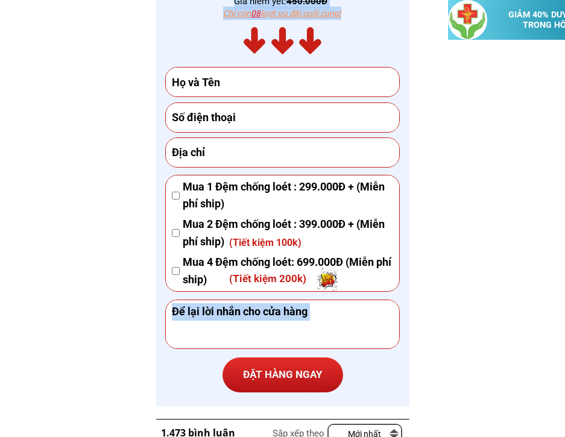
drag, startPoint x: 229, startPoint y: 243, endPoint x: 311, endPoint y: 246, distance: 81.5
click at [311, 246] on div "ĐẶT HÀNG NGAY Mua 1 Đệm chống loét : 299.000Đ + (Miễn phí ship) Mua 2 Đệm chống…" at bounding box center [282, 149] width 253 height 516
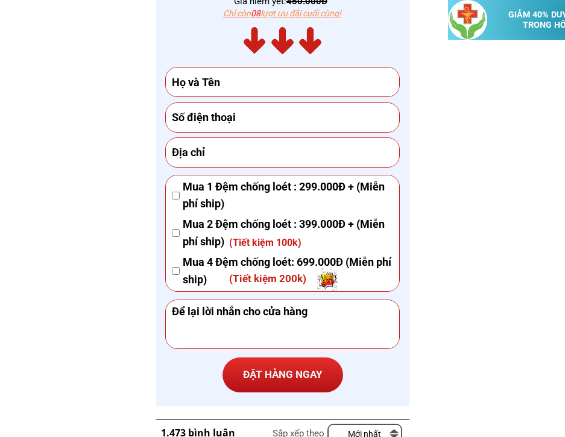
click at [298, 244] on h3 "(Tiết kiệm 100k)" at bounding box center [268, 243] width 79 height 16
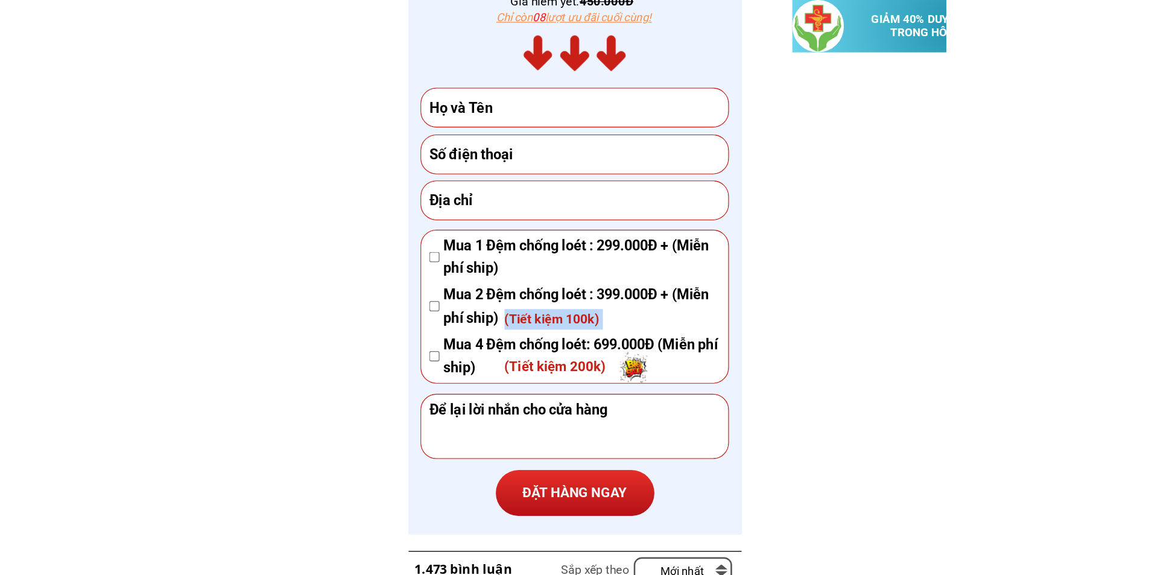
scroll to position [4888, 0]
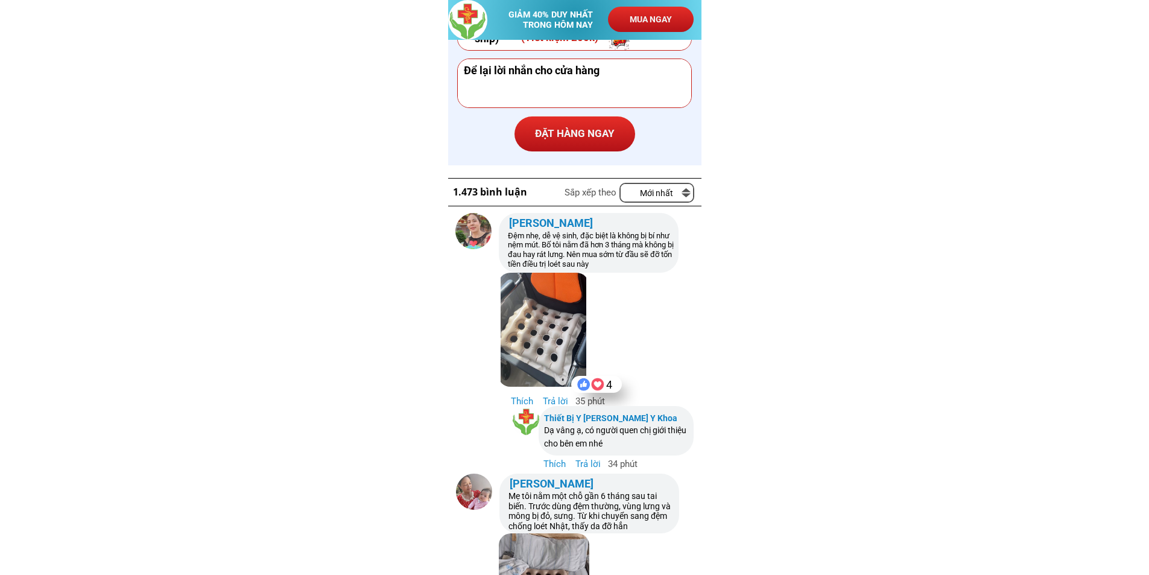
click at [552, 256] on h3 "Đệm nhẹ, dễ vệ sinh, đặc biệt là không bị bí như nệm mút. Bố tôi nằm đã hơn 3 t…" at bounding box center [591, 249] width 167 height 37
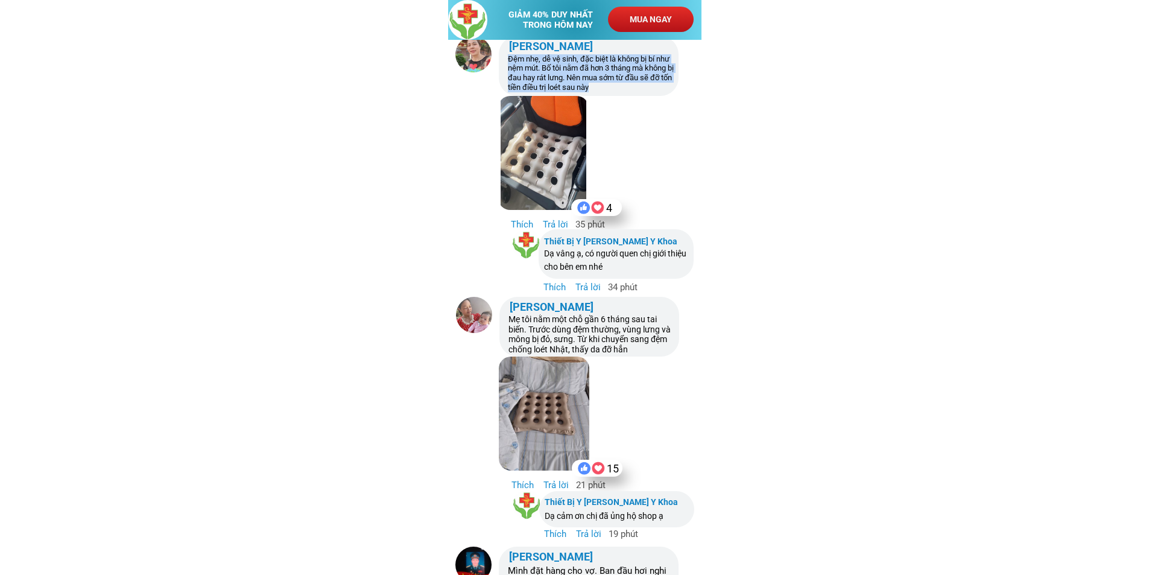
scroll to position [5069, 0]
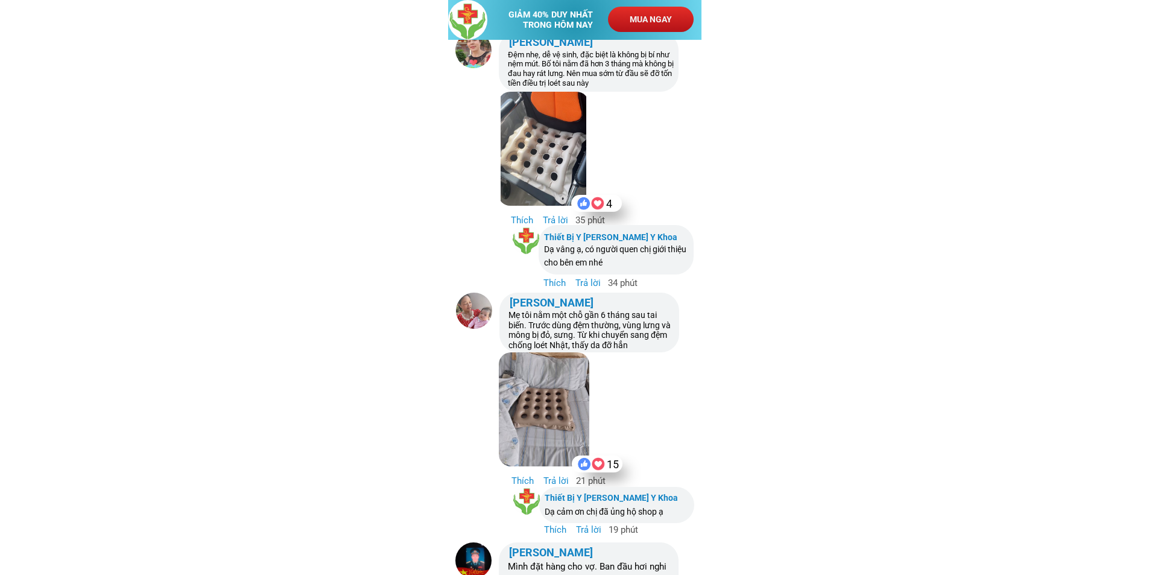
click at [549, 334] on h3 "Mẹ tôi nằm một chỗ gần 6 tháng sau tai biến. Trước dùng đệm thường, vùng lưng v…" at bounding box center [592, 330] width 167 height 40
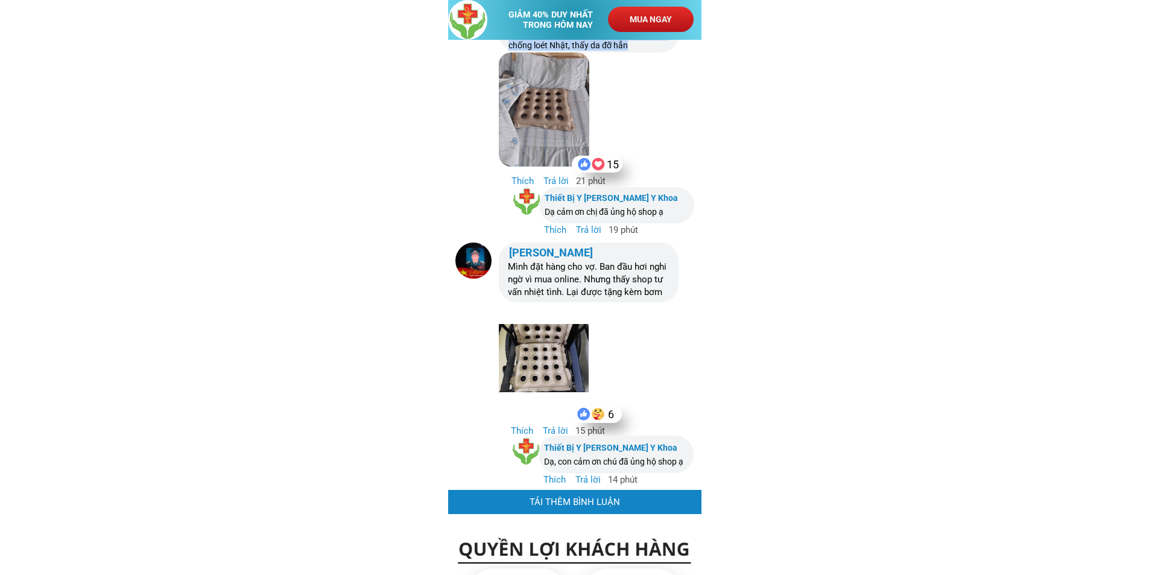
scroll to position [5370, 0]
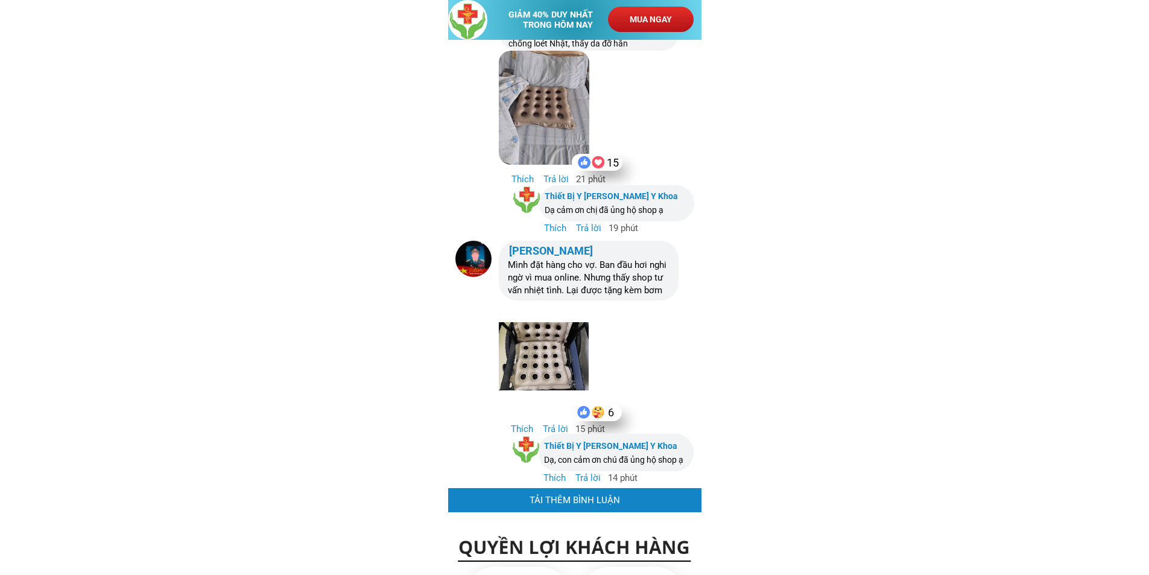
click at [574, 275] on h3 "Mình đặt hàng cho vợ. Ban đầu hơi nghi ngờ vì mua online. Nhưng thấy shop tư vấ…" at bounding box center [591, 278] width 167 height 38
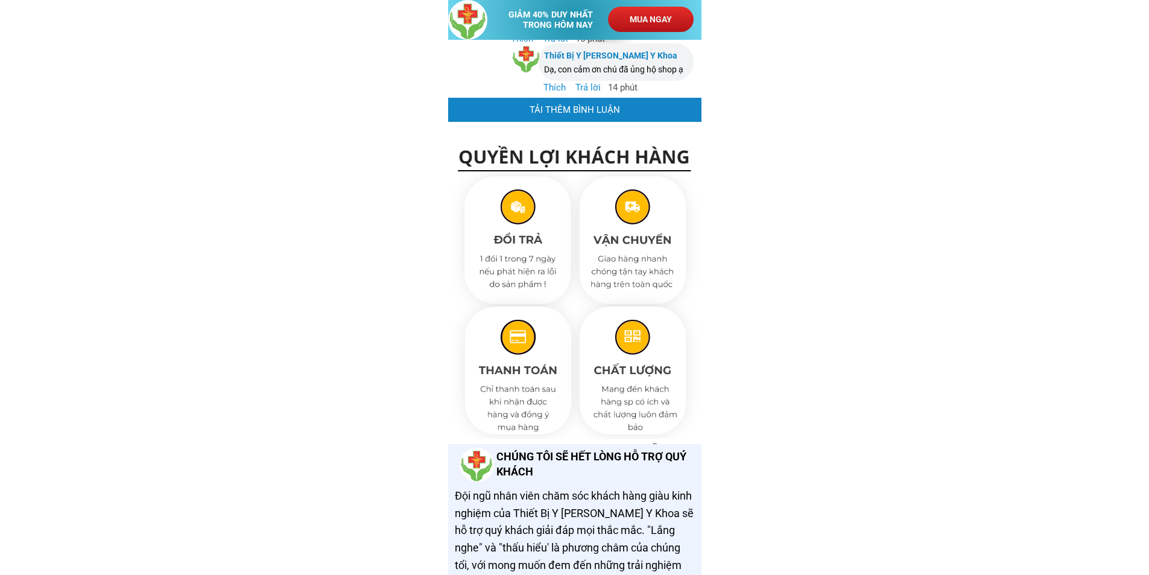
scroll to position [5783, 0]
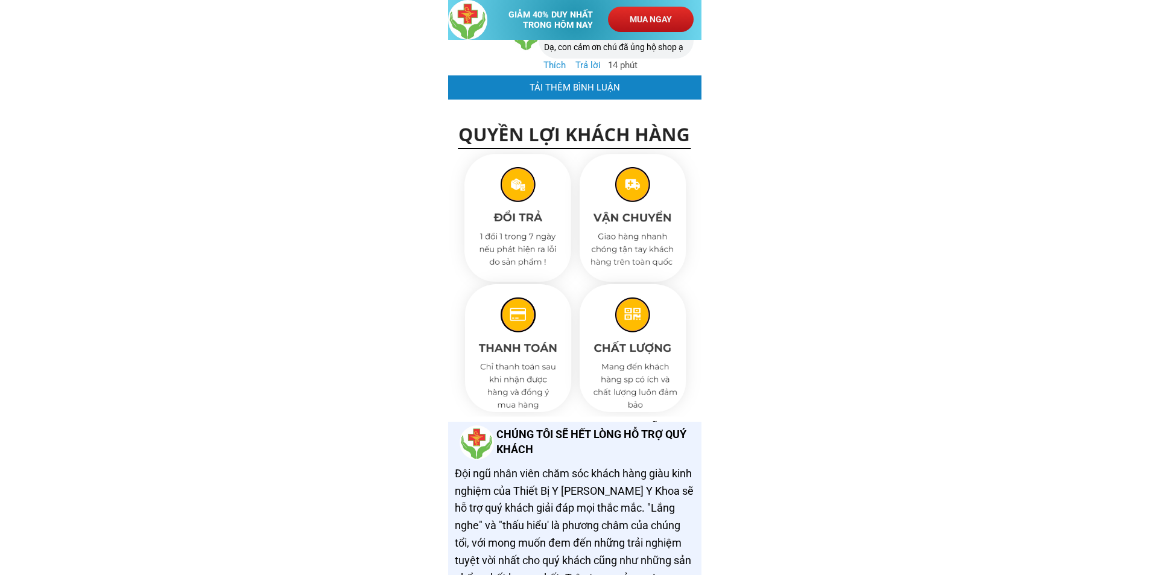
click at [548, 84] on p "TẢI THÊM BÌNH LUẬN" at bounding box center [574, 87] width 253 height 24
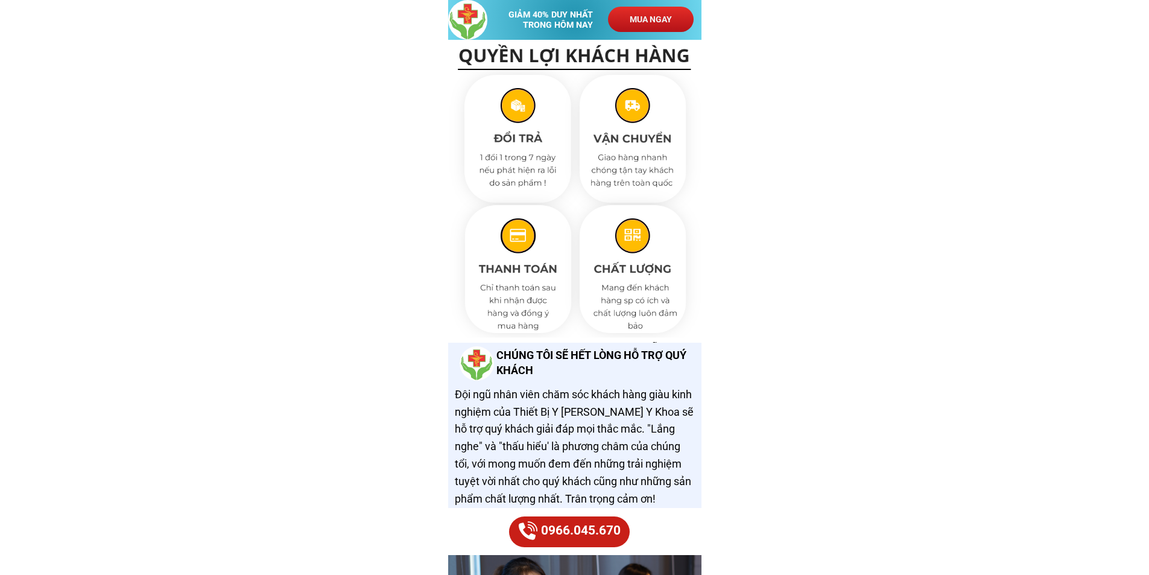
scroll to position [6024, 0]
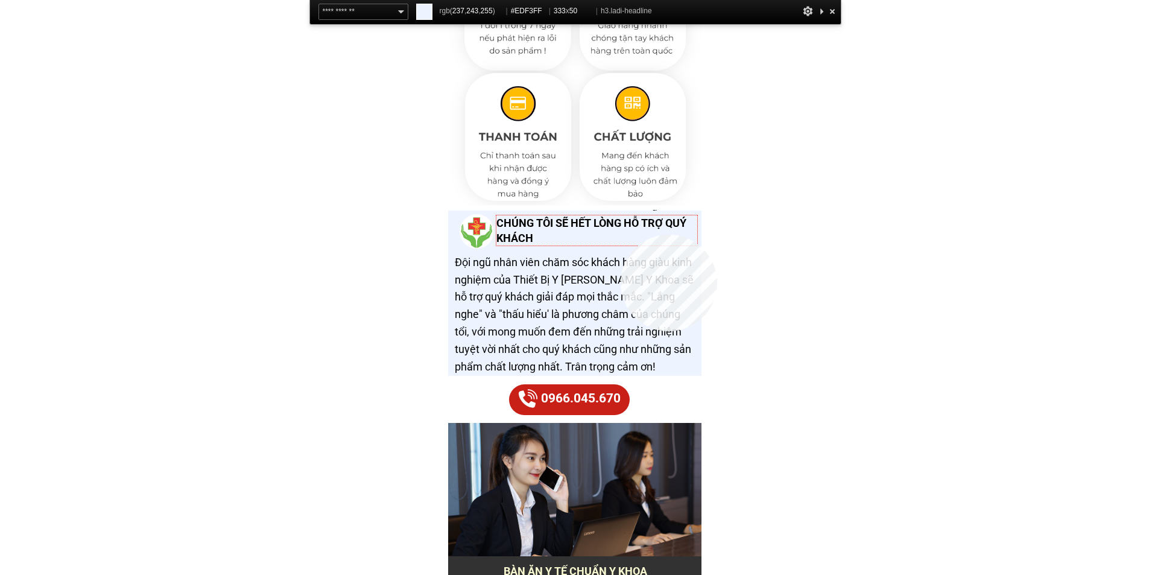
click at [621, 235] on h3 "CHÚNG TÔI SẼ HẾT LÒNG HỖ TRỢ QUÝ KHÁCH" at bounding box center [597, 230] width 201 height 30
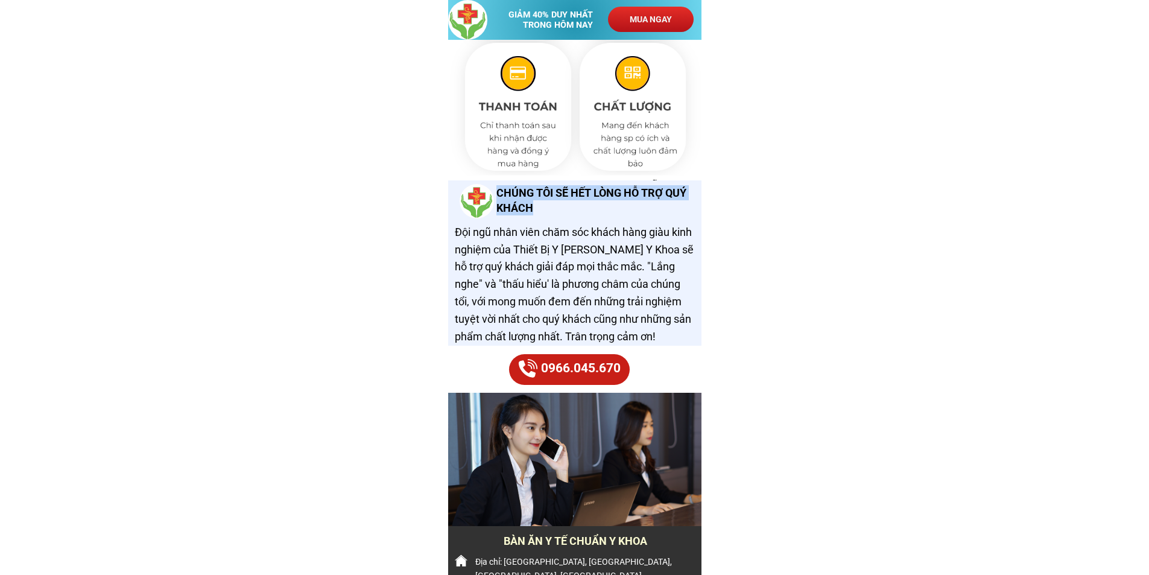
drag, startPoint x: 498, startPoint y: 192, endPoint x: 542, endPoint y: 214, distance: 48.6
click at [542, 214] on h3 "CHÚNG TÔI SẼ HẾT LÒNG HỖ TRỢ QUÝ KHÁCH" at bounding box center [597, 200] width 201 height 30
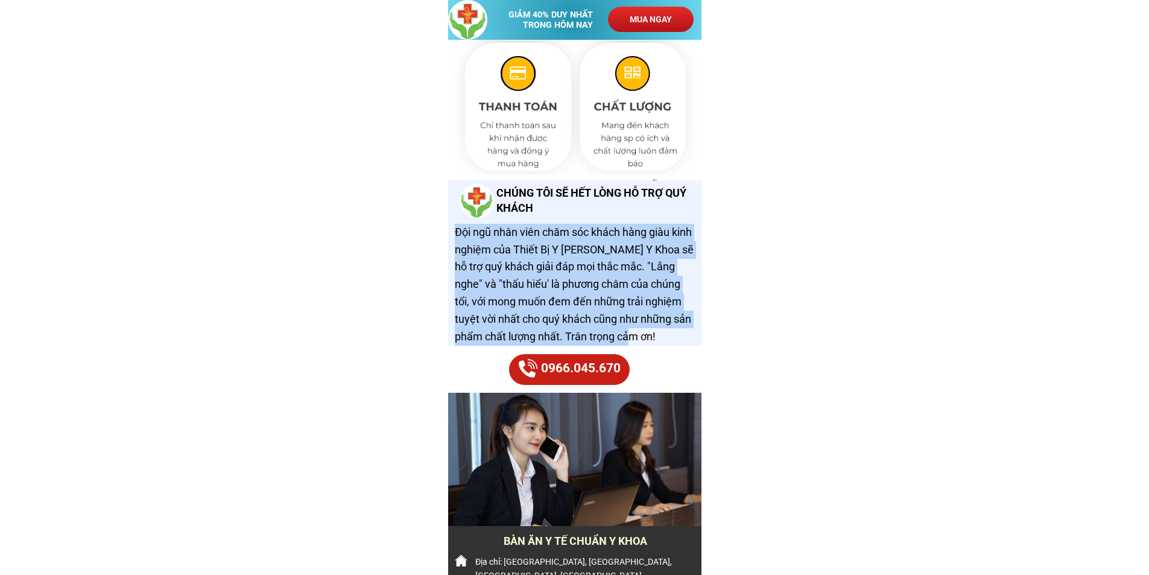
drag, startPoint x: 457, startPoint y: 231, endPoint x: 669, endPoint y: 338, distance: 237.7
click at [669, 338] on h3 "Đội ngũ nhân viên chăm sóc khách hàng giàu kinh nghiệm của Thiết Bị Y [PERSON_N…" at bounding box center [575, 285] width 241 height 122
click at [605, 229] on h3 "Đội ngũ nhân viên chăm sóc khách hàng giàu kinh nghiệm của Thiết Bị Y [PERSON_N…" at bounding box center [575, 285] width 241 height 122
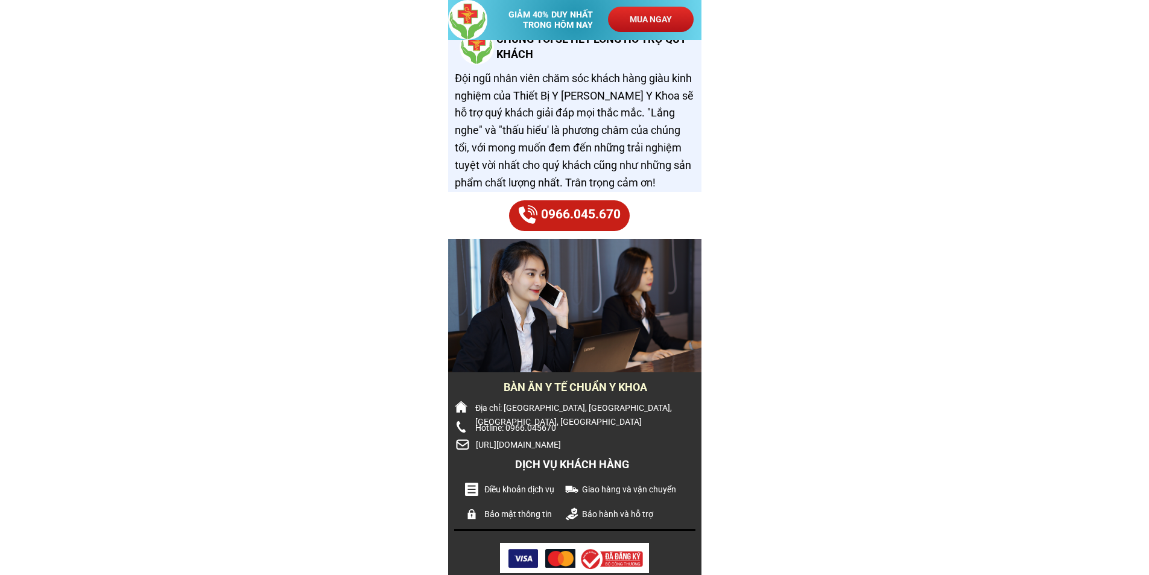
scroll to position [6197, 0]
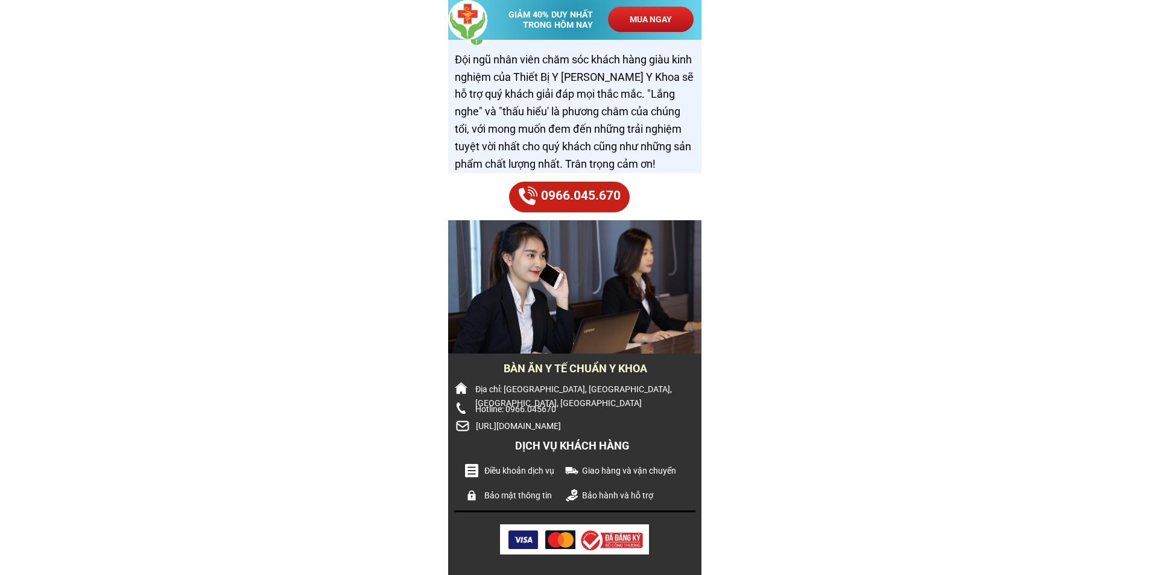
click at [587, 205] on h3 "0966.045.670" at bounding box center [582, 196] width 82 height 21
drag, startPoint x: 457, startPoint y: 428, endPoint x: 593, endPoint y: 428, distance: 136.4
click at [593, 428] on div "BÀN ĂN Y TẾ CHUẨN Y KHOA Địa chỉ: [GEOGRAPHIC_DATA], [GEOGRAPHIC_DATA], [GEOGRA…" at bounding box center [574, 464] width 253 height 221
